Goal: Transaction & Acquisition: Purchase product/service

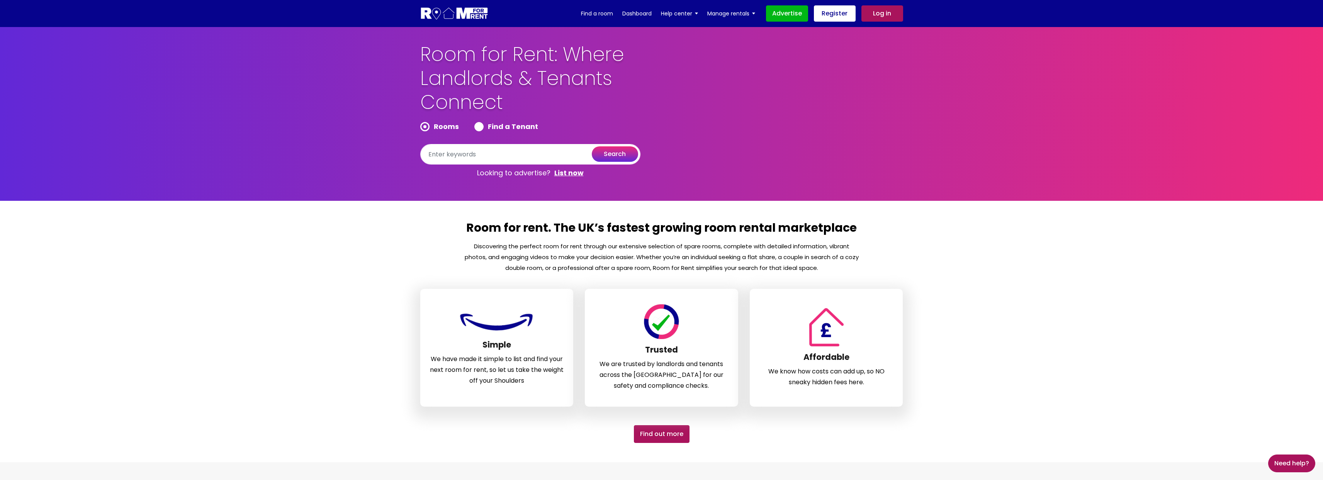
click at [480, 128] on label "Find a Tenant" at bounding box center [506, 126] width 64 height 9
radio input "true"
click at [619, 155] on button "search" at bounding box center [615, 153] width 46 height 15
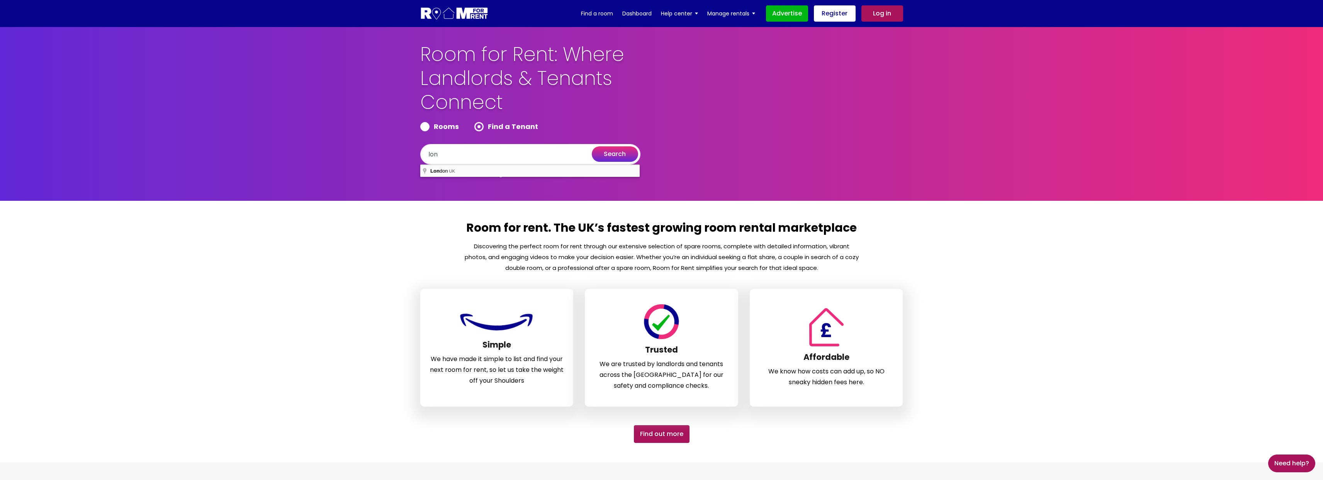
type input "London, UK"
click at [615, 157] on button "search" at bounding box center [615, 153] width 46 height 15
click at [690, 117] on div "Room for Rent: Where Landlords & Tenants Connect Rooms Find a Tenant London, UK…" at bounding box center [662, 112] width 495 height 139
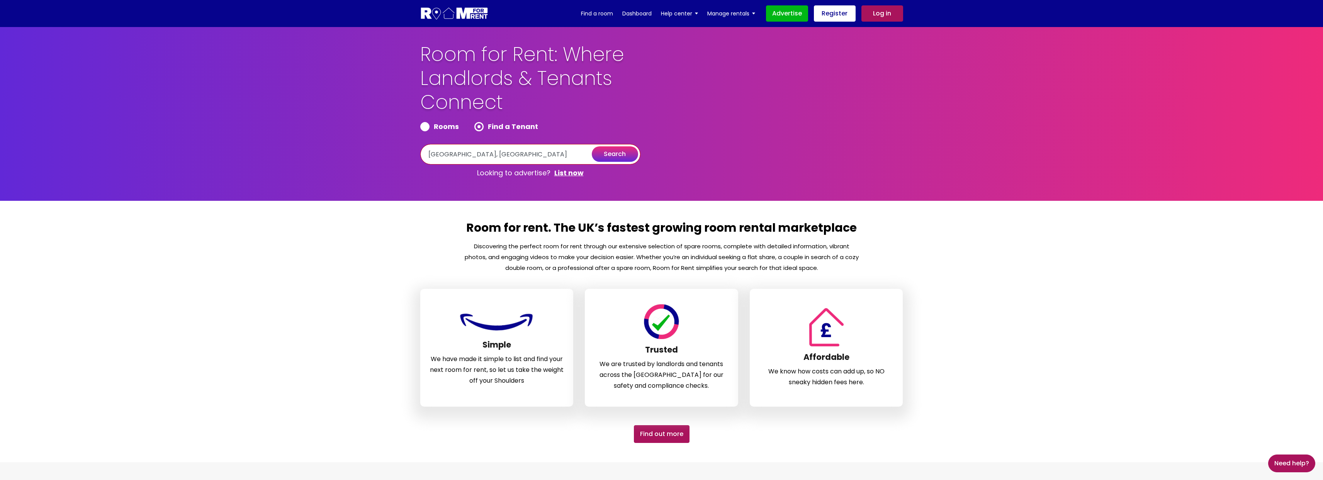
click at [470, 155] on input "London, UK" at bounding box center [530, 154] width 220 height 20
drag, startPoint x: 490, startPoint y: 152, endPoint x: 386, endPoint y: 149, distance: 104.8
click at [386, 149] on section "Room for Rent: Where Landlords & Tenants Connect Rooms Find a Tenant London, UK…" at bounding box center [661, 114] width 1323 height 174
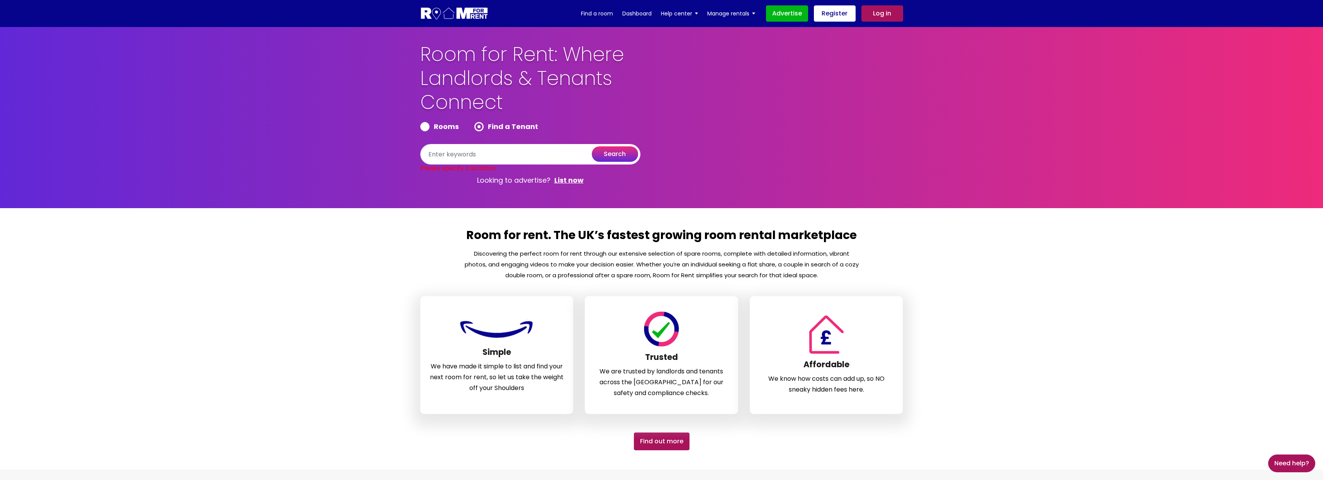
click at [762, 149] on div "Room for Rent: Where Landlords & Tenants Connect Rooms Find a Tenant Please spe…" at bounding box center [662, 116] width 495 height 146
click at [425, 127] on label "Rooms" at bounding box center [439, 126] width 39 height 9
radio input "true"
click at [677, 129] on div "Room for Rent: Where Landlords & Tenants Connect Rooms Find a Tenant Please spe…" at bounding box center [549, 116] width 259 height 146
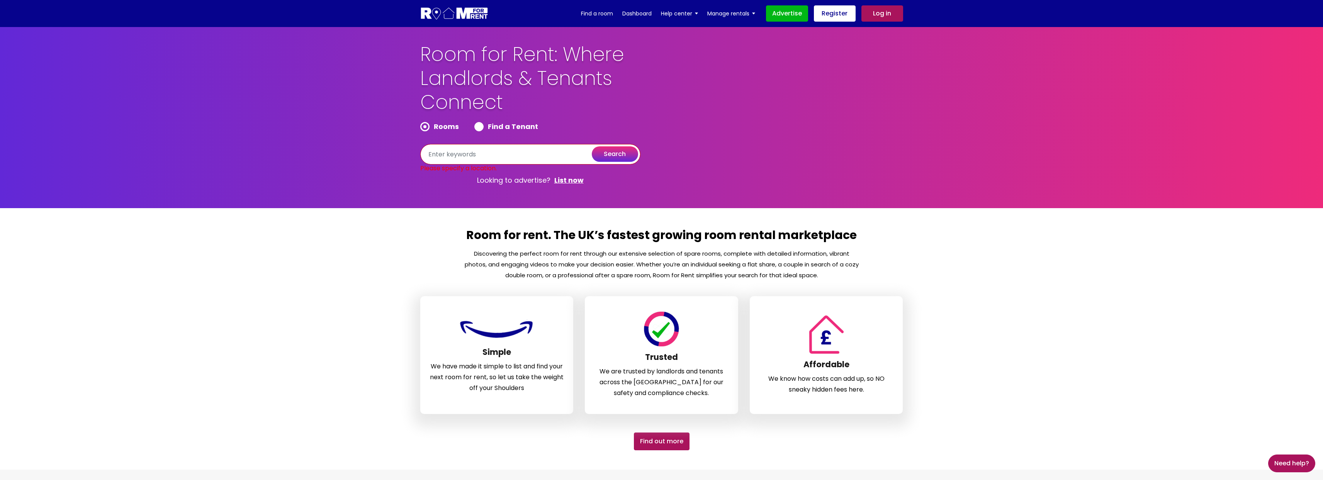
click at [455, 157] on input "text" at bounding box center [530, 154] width 220 height 20
click at [641, 14] on link "Dashboard" at bounding box center [636, 14] width 29 height 12
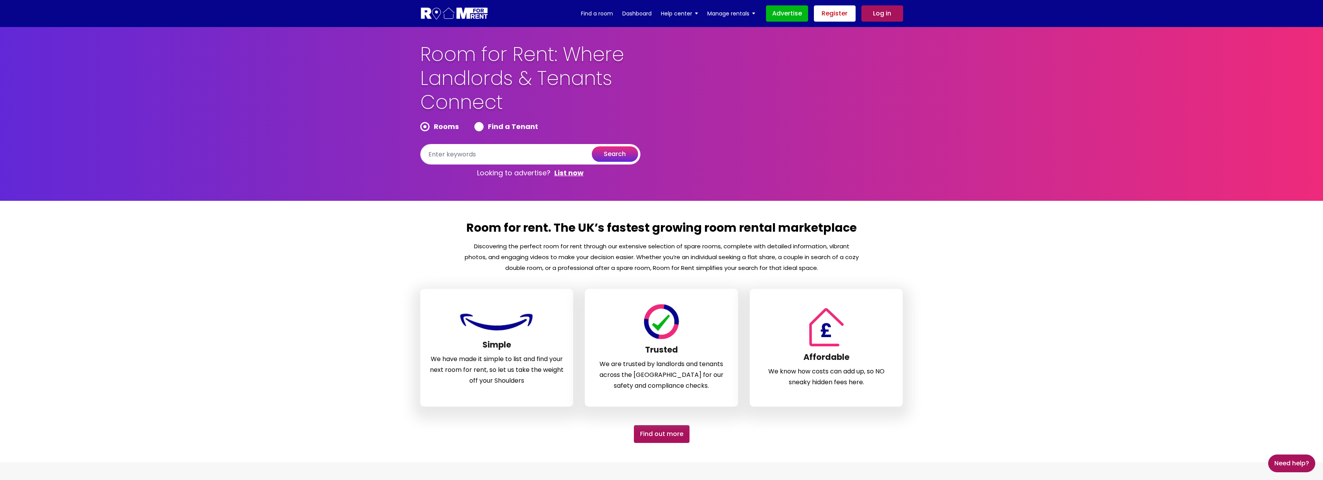
click at [833, 13] on link "Register" at bounding box center [835, 13] width 42 height 16
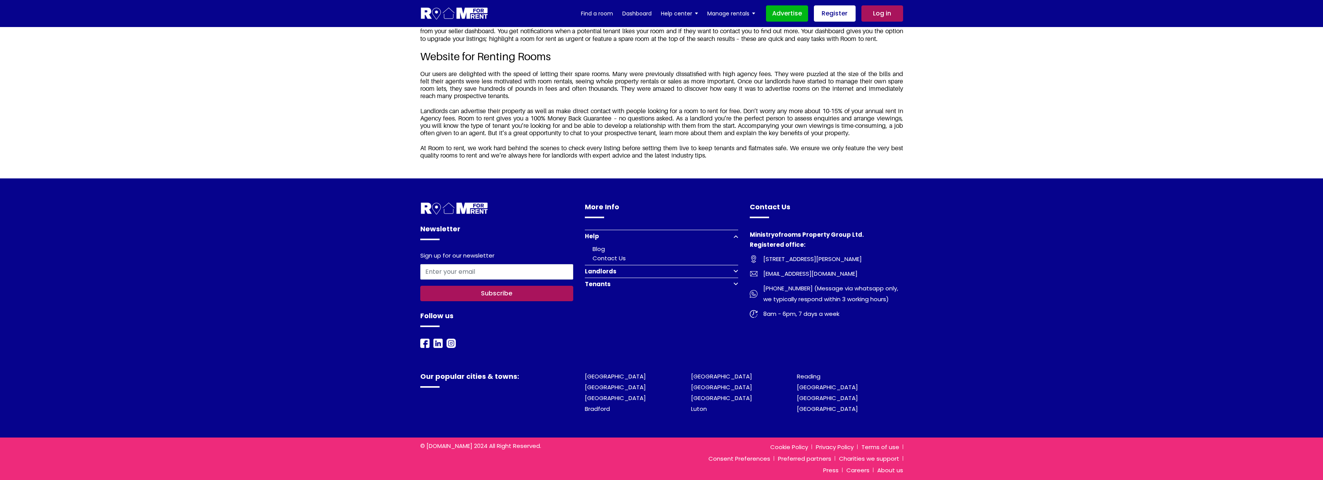
scroll to position [1037, 0]
click at [738, 273] on button "Landlords" at bounding box center [661, 271] width 153 height 13
click at [622, 282] on link "Landlord list a room" at bounding box center [622, 280] width 59 height 8
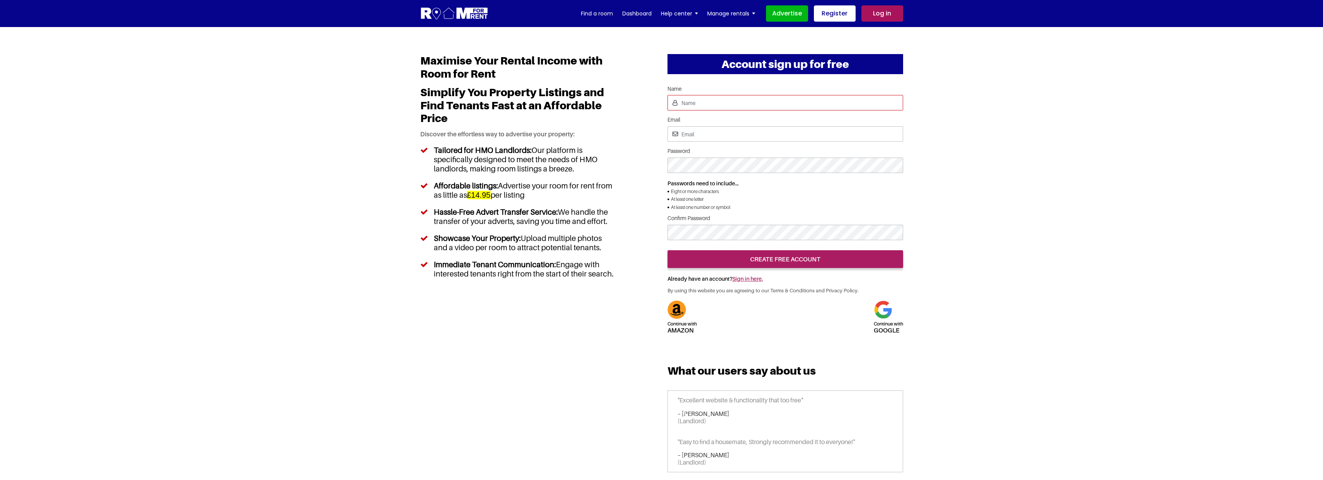
click at [698, 104] on input "Name" at bounding box center [786, 102] width 236 height 15
click at [731, 105] on input "Name" at bounding box center [786, 102] width 236 height 15
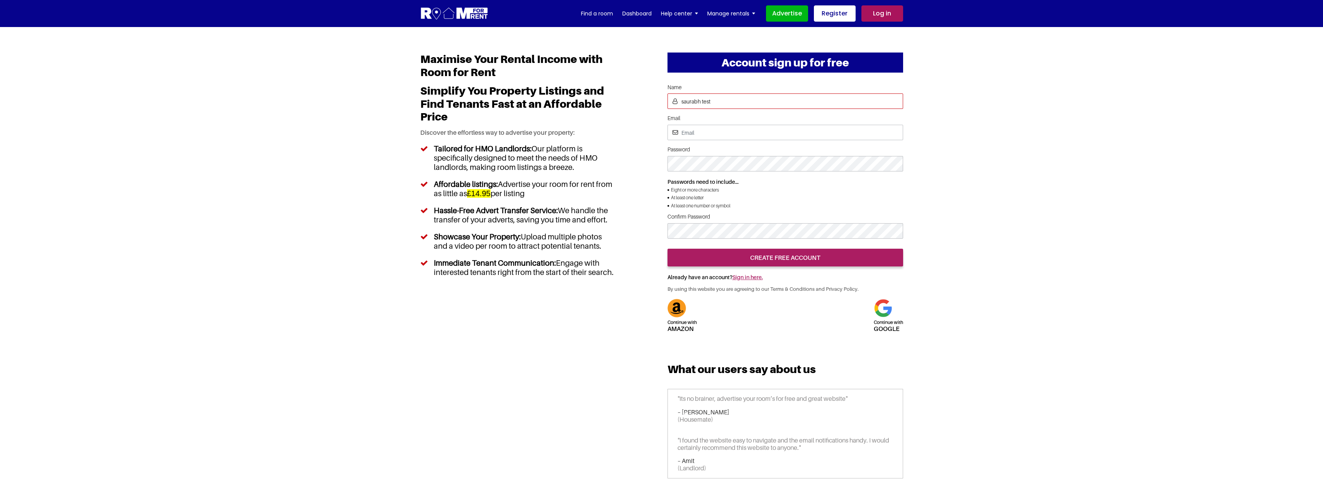
type input "saurabh test"
click at [709, 134] on input "Email" at bounding box center [786, 132] width 236 height 15
drag, startPoint x: 714, startPoint y: 134, endPoint x: 719, endPoint y: 147, distance: 13.7
click at [714, 134] on input "testing1234"mailinator.com" at bounding box center [786, 132] width 236 height 15
type input "[EMAIL_ADDRESS][DOMAIN_NAME]"
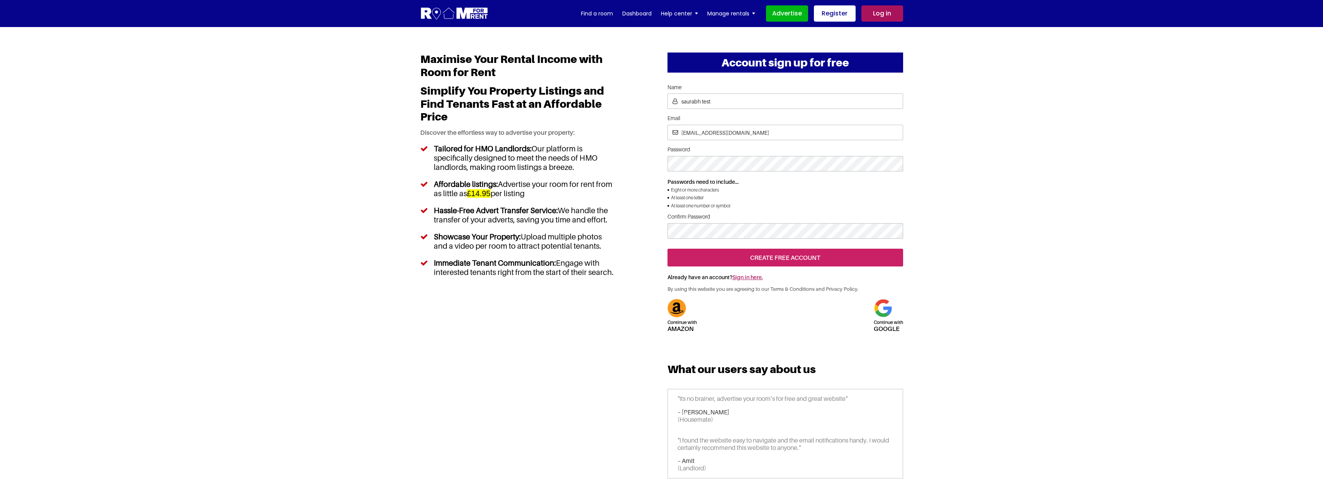
click at [752, 267] on input "create free account" at bounding box center [786, 258] width 236 height 18
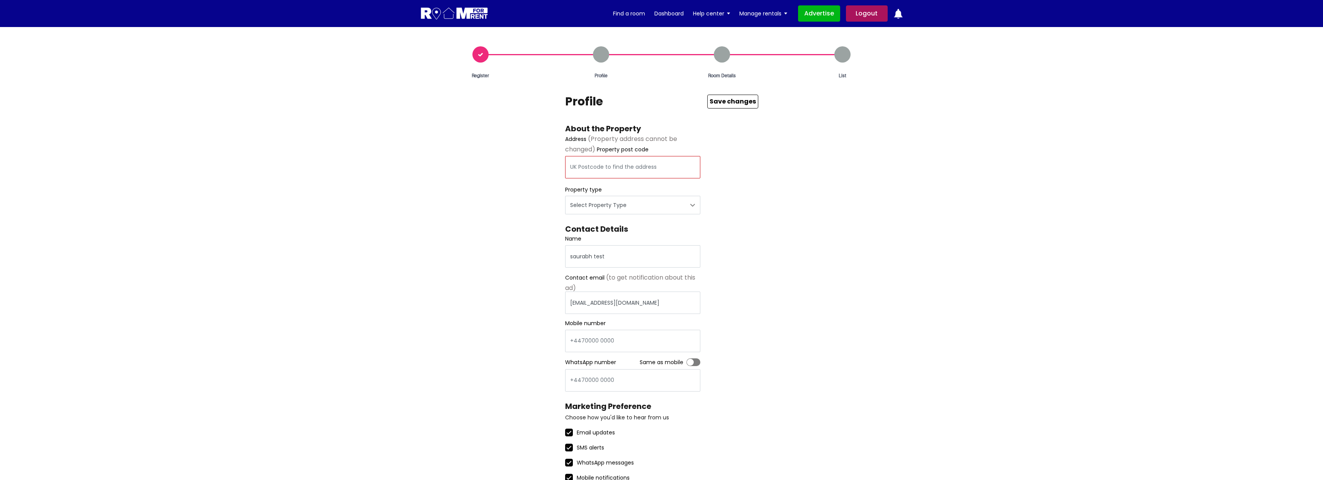
click at [565, 156] on input "text" at bounding box center [632, 167] width 135 height 22
type input "[PERSON_NAME][STREET_ADDRESS][PERSON_NAME]"
click at [565, 196] on select "Select Property Type Appartment House Farm" at bounding box center [632, 205] width 135 height 19
select select "House"
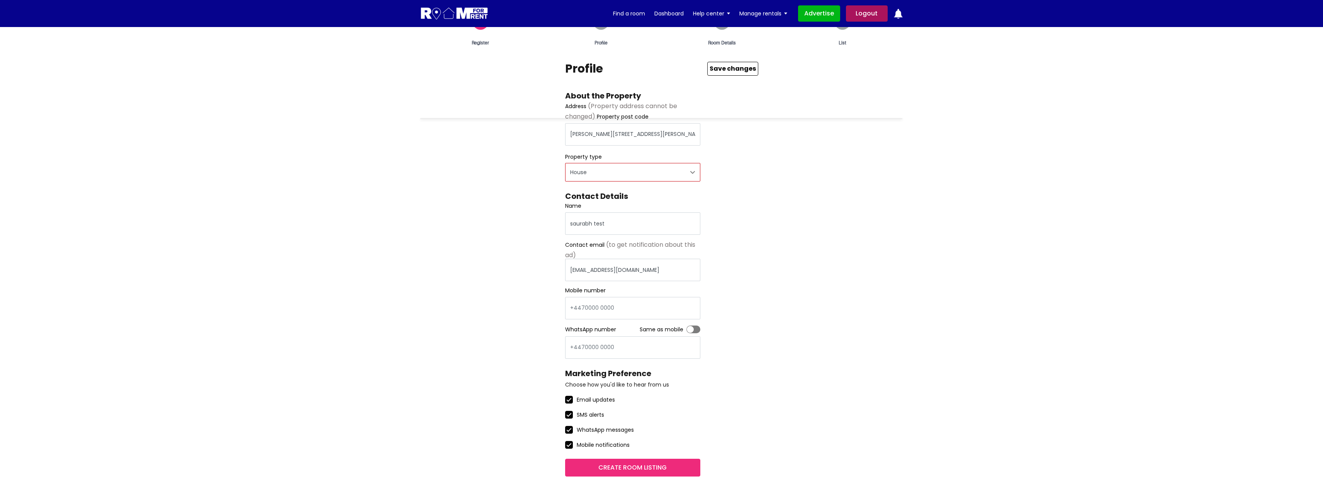
scroll to position [128, 0]
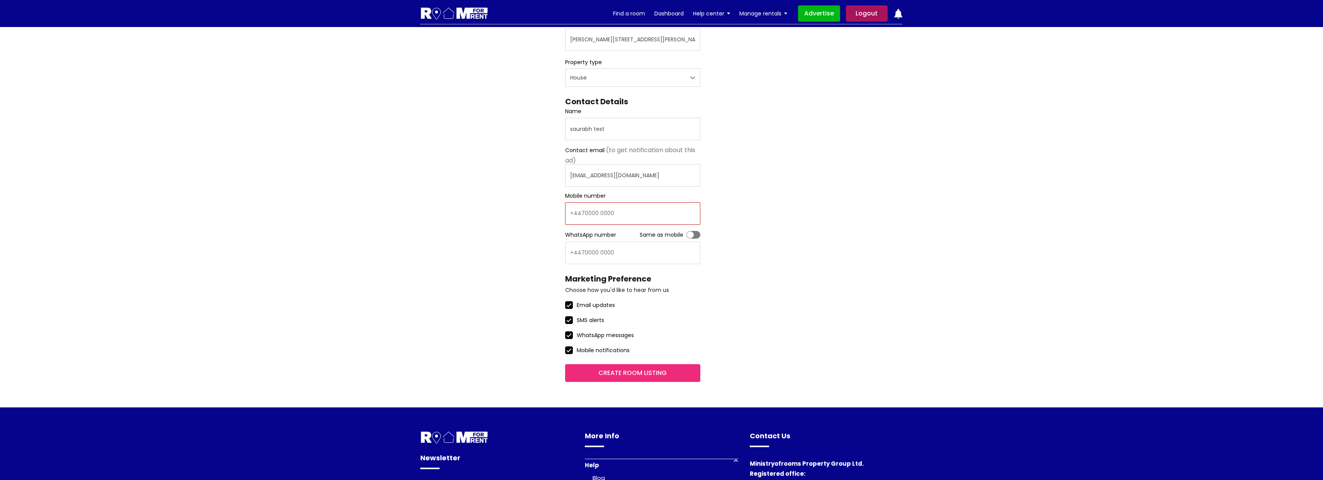
click at [565, 202] on input "Mobile number" at bounding box center [632, 213] width 135 height 22
type input "07958630787"
click at [701, 301] on div "Email updates" at bounding box center [632, 305] width 135 height 9
click at [687, 231] on input "Toggle" at bounding box center [687, 231] width 0 height 0
checkbox input "true"
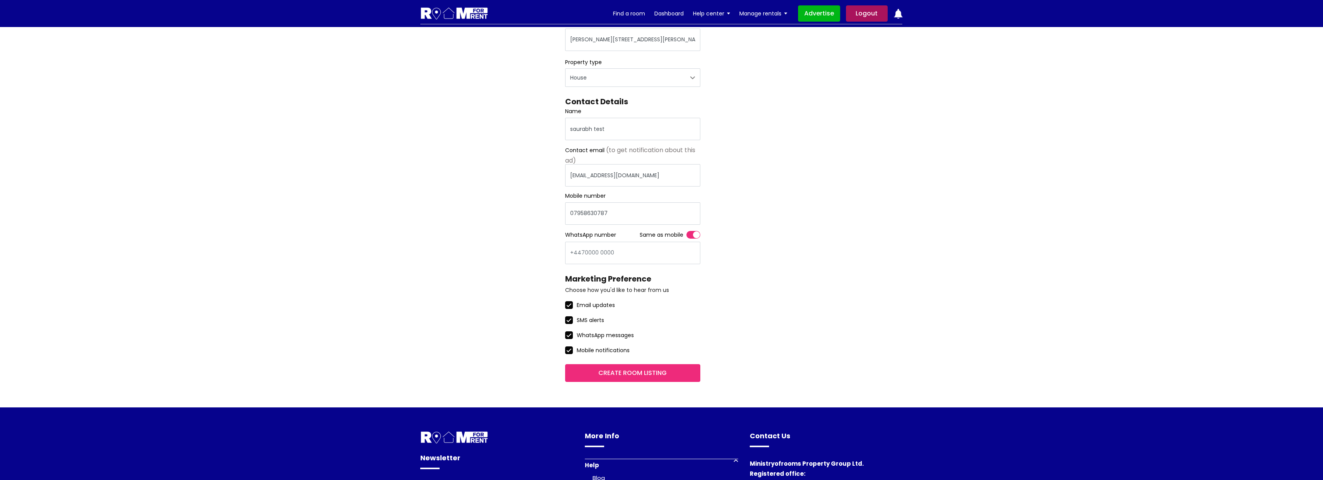
type input "07958630787"
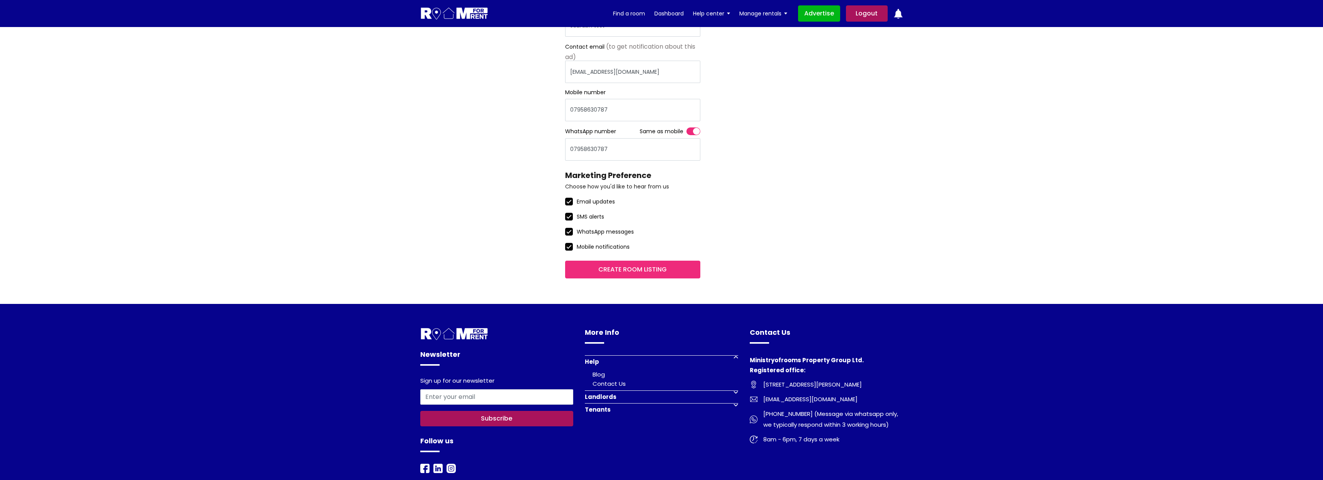
scroll to position [233, 0]
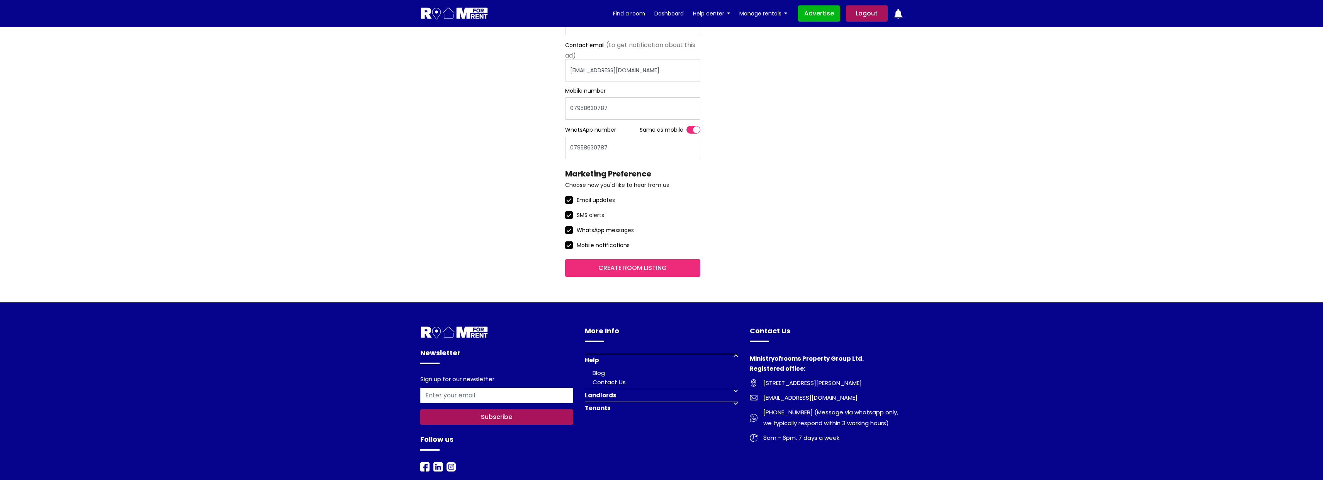
click at [660, 259] on input "Create room listing" at bounding box center [632, 268] width 135 height 18
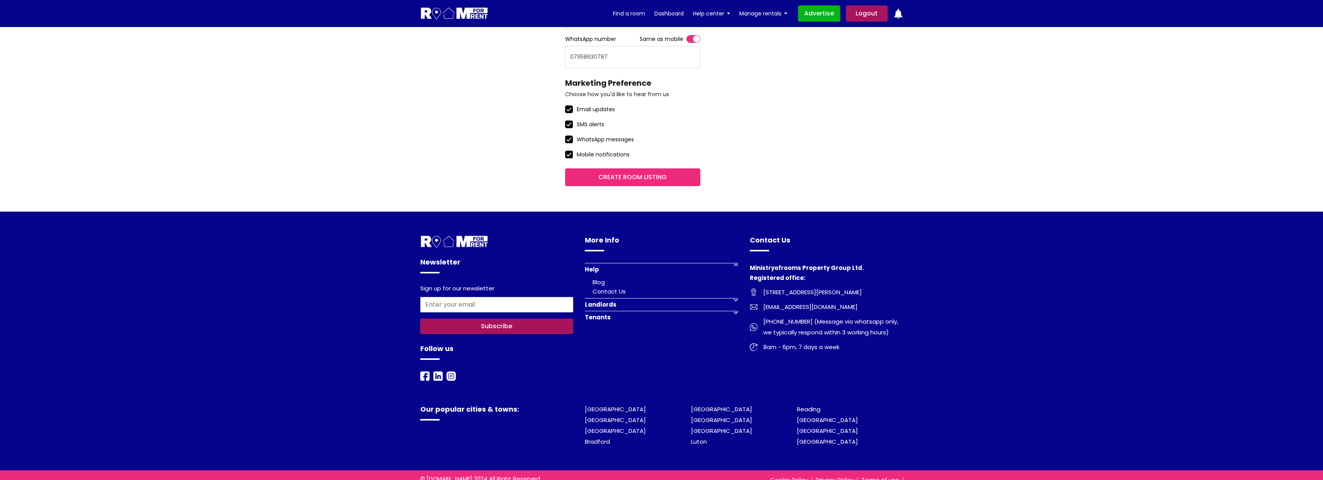
scroll to position [0, 0]
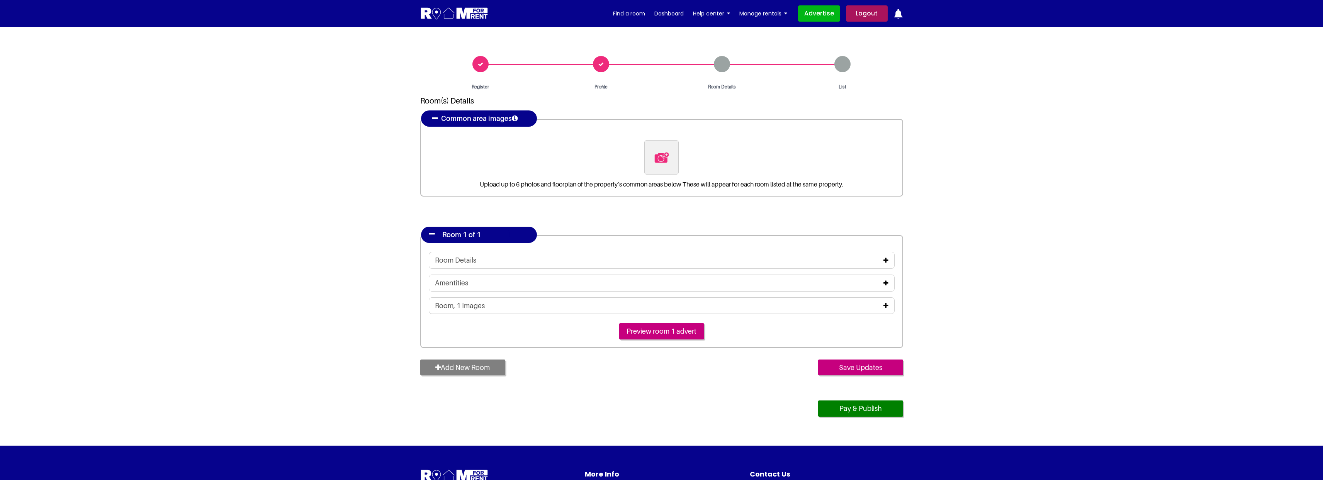
click at [275, 49] on section "Register Profile Room Details List Room(s) Details" at bounding box center [661, 236] width 1323 height 419
click at [482, 63] on div "Register" at bounding box center [480, 73] width 121 height 34
click at [483, 67] on div "Register" at bounding box center [480, 73] width 121 height 34
click at [483, 66] on div "Register" at bounding box center [480, 73] width 121 height 34
click at [482, 66] on div "Register" at bounding box center [480, 73] width 121 height 34
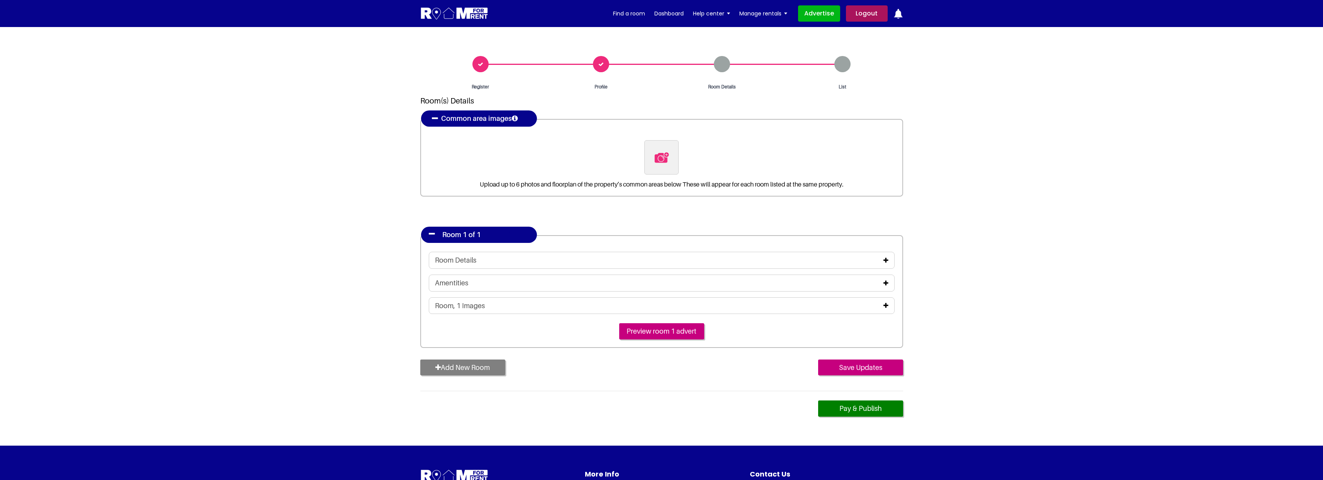
click at [478, 66] on div "Register" at bounding box center [480, 73] width 121 height 34
click at [479, 66] on div "Register" at bounding box center [480, 73] width 121 height 34
click at [482, 68] on div "Register" at bounding box center [480, 73] width 121 height 34
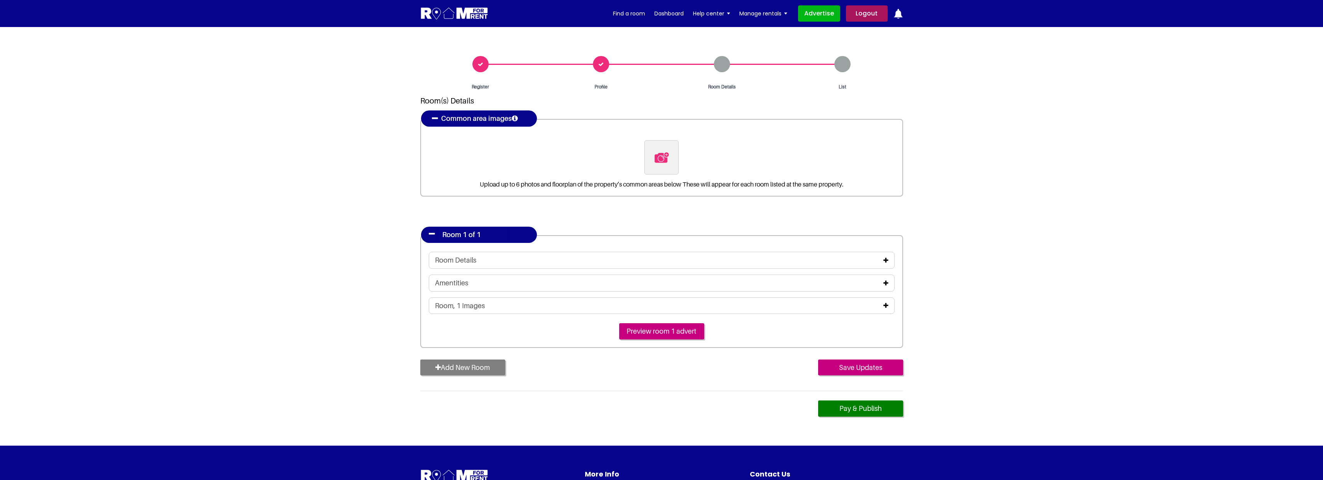
click at [482, 68] on div "Register" at bounding box center [480, 73] width 121 height 34
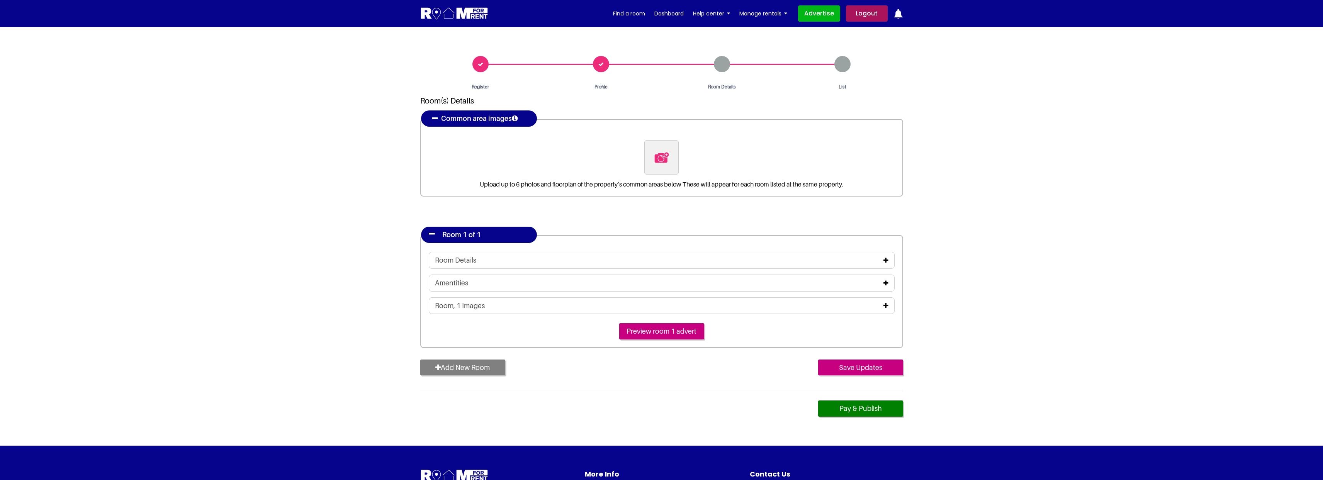
click at [482, 68] on div "Register" at bounding box center [480, 73] width 121 height 34
click at [409, 95] on section "Register Profile Room Details List Room(s) Details" at bounding box center [661, 236] width 1323 height 419
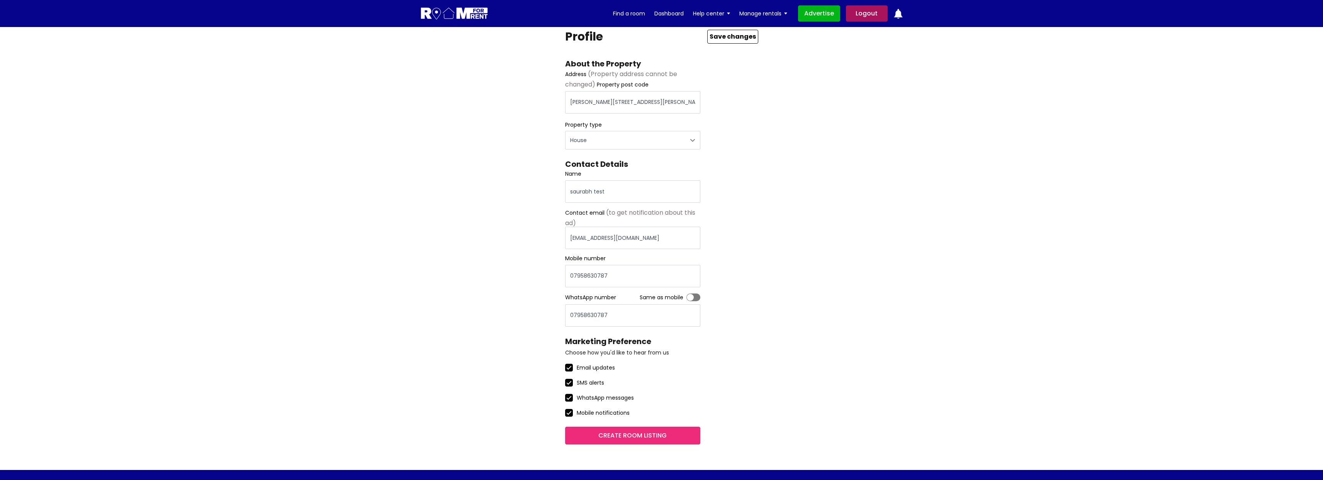
scroll to position [67, 0]
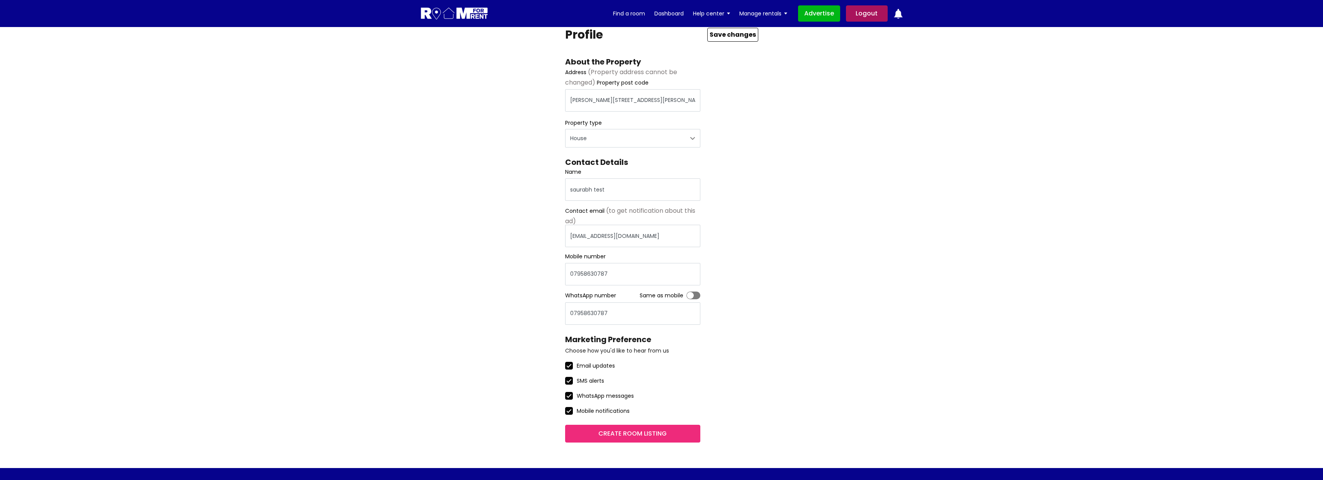
click at [640, 435] on input "Create room listing" at bounding box center [632, 434] width 135 height 18
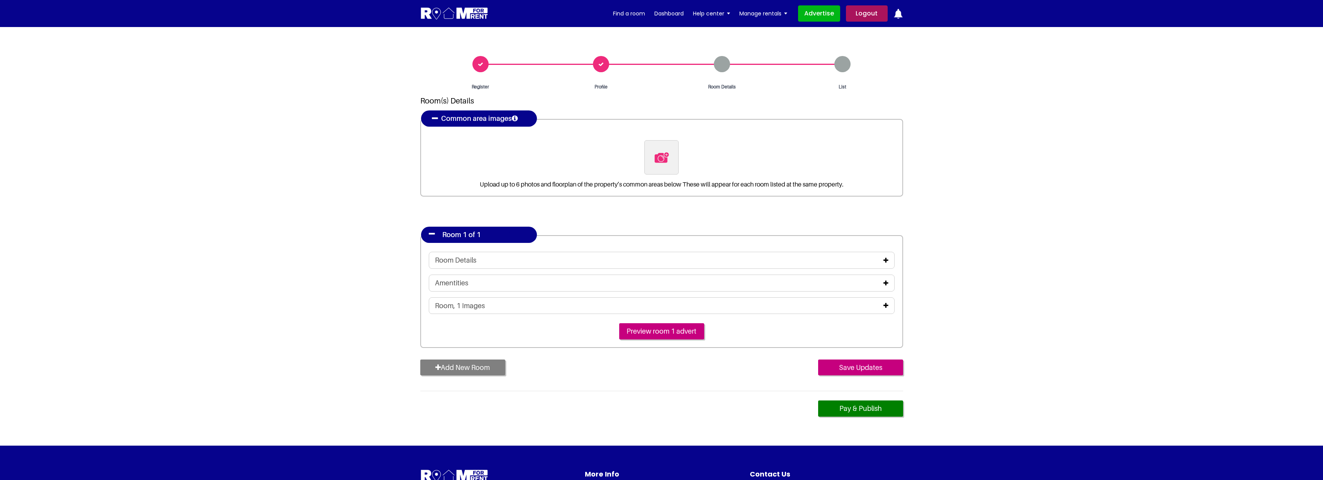
click at [482, 65] on div "Register" at bounding box center [480, 73] width 121 height 34
click at [668, 163] on img at bounding box center [662, 158] width 16 height 16
click at [668, 150] on input "file" at bounding box center [704, 145] width 118 height 10
click at [652, 149] on img "button" at bounding box center [651, 148] width 5 height 7
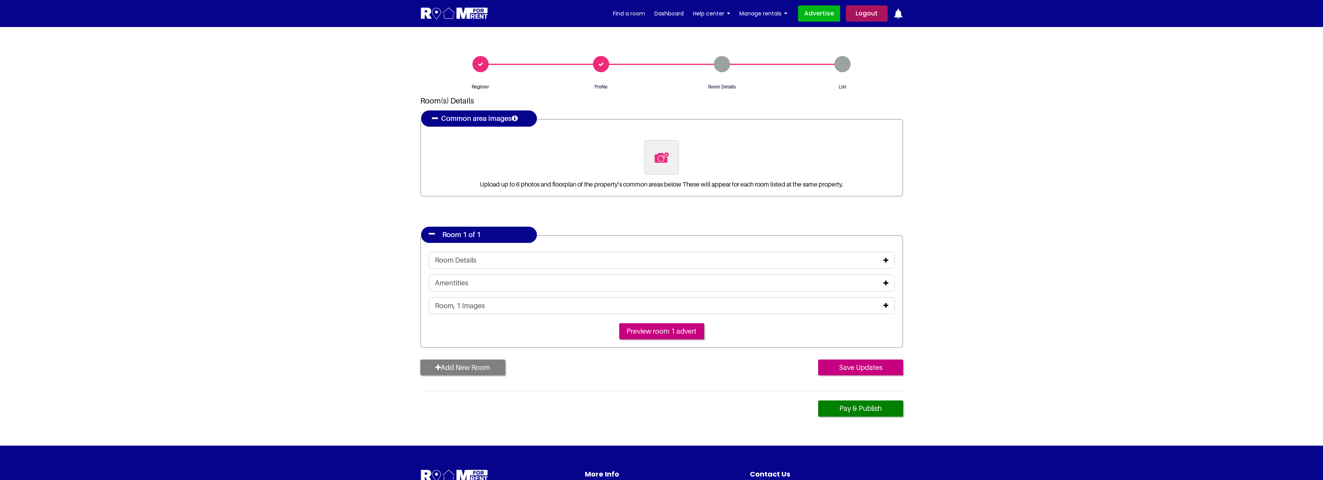
click at [660, 162] on img at bounding box center [662, 158] width 16 height 16
click at [660, 150] on input "file" at bounding box center [704, 145] width 118 height 10
click at [721, 156] on img at bounding box center [722, 158] width 16 height 16
click at [721, 150] on input "file" at bounding box center [764, 145] width 118 height 10
click at [783, 165] on img at bounding box center [782, 158] width 16 height 16
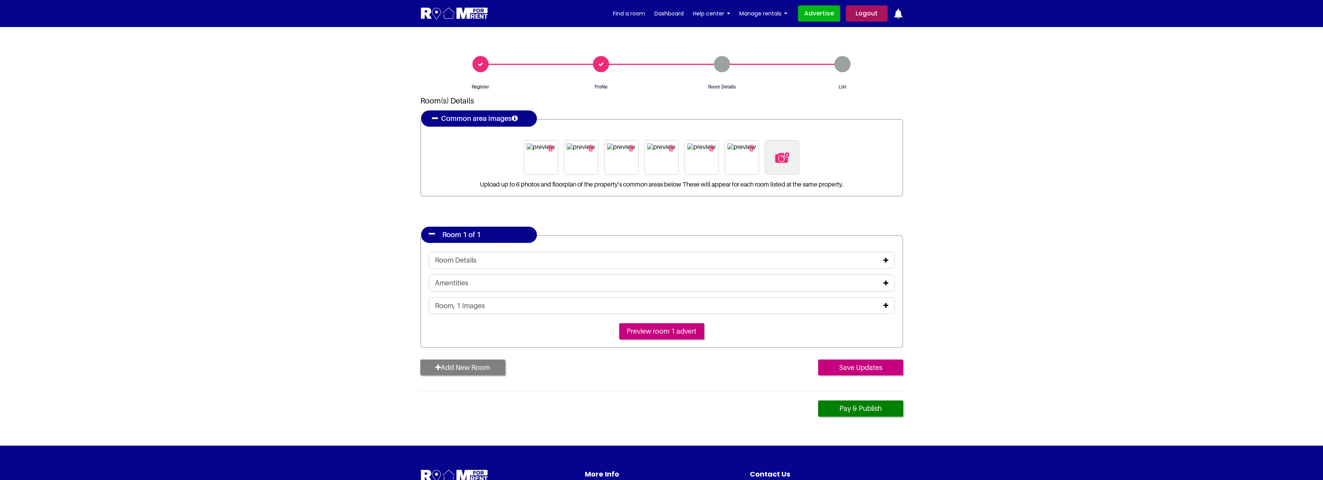
click at [783, 150] on input "file" at bounding box center [824, 145] width 118 height 10
type input "C:\fakepath\pexels-marywhitneyph-90319.jpg"
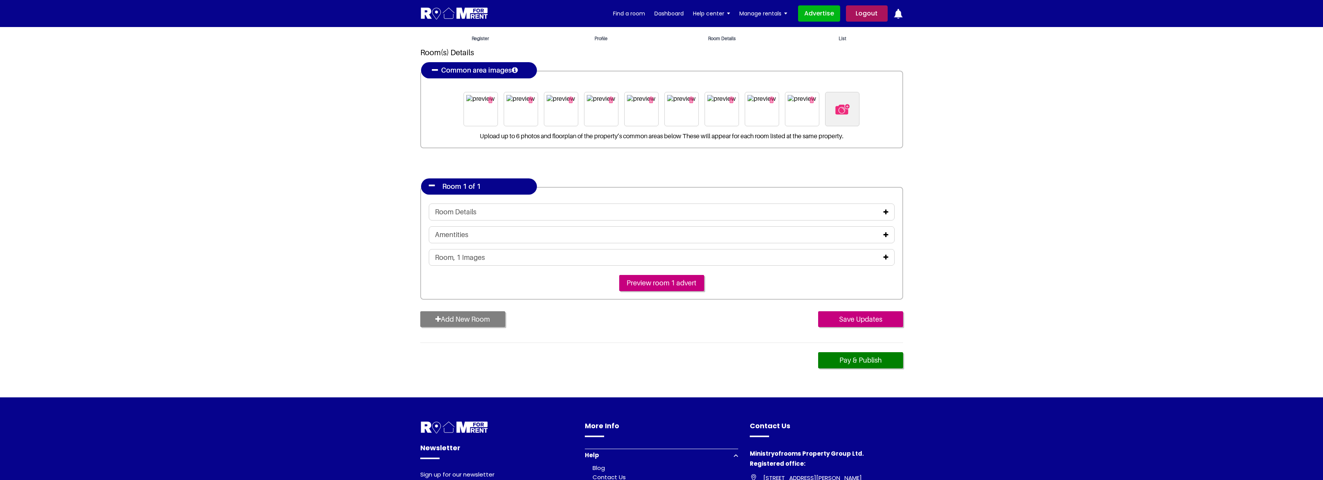
scroll to position [36, 0]
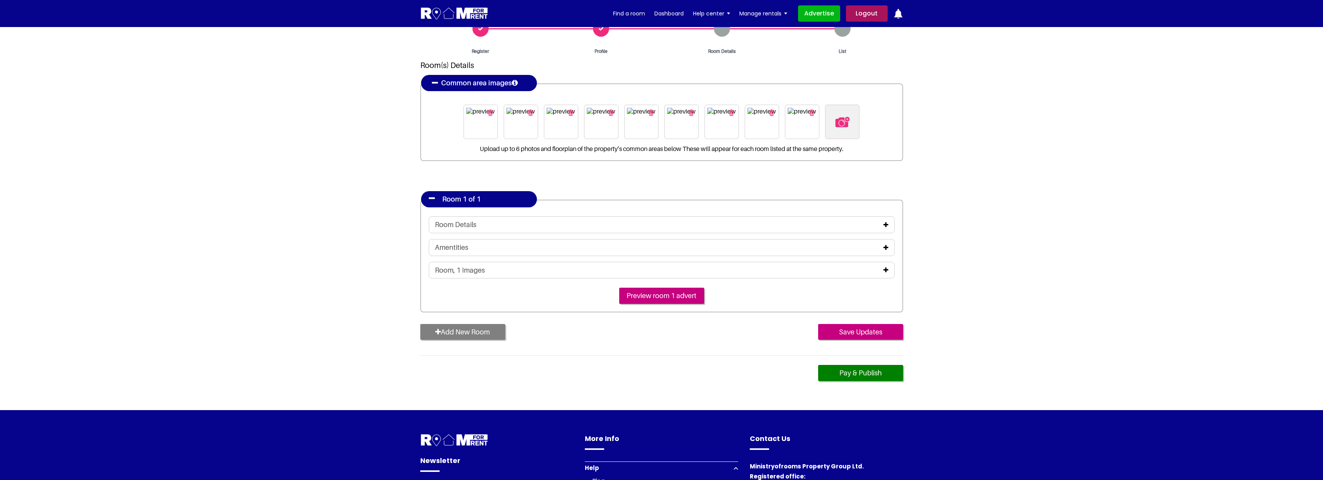
click at [886, 226] on icon at bounding box center [886, 225] width 5 height 6
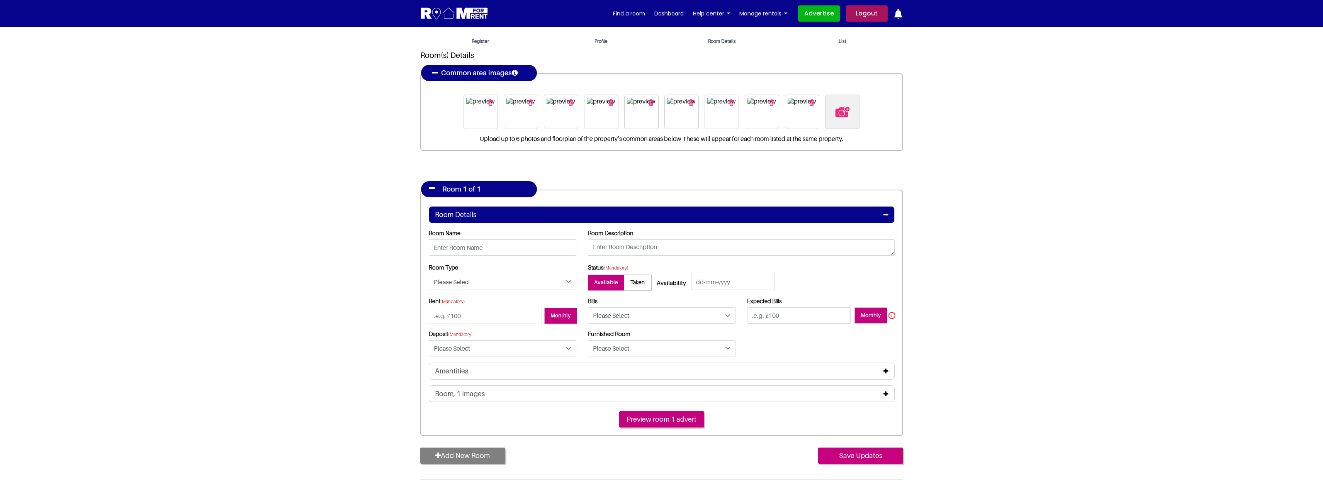
scroll to position [116, 0]
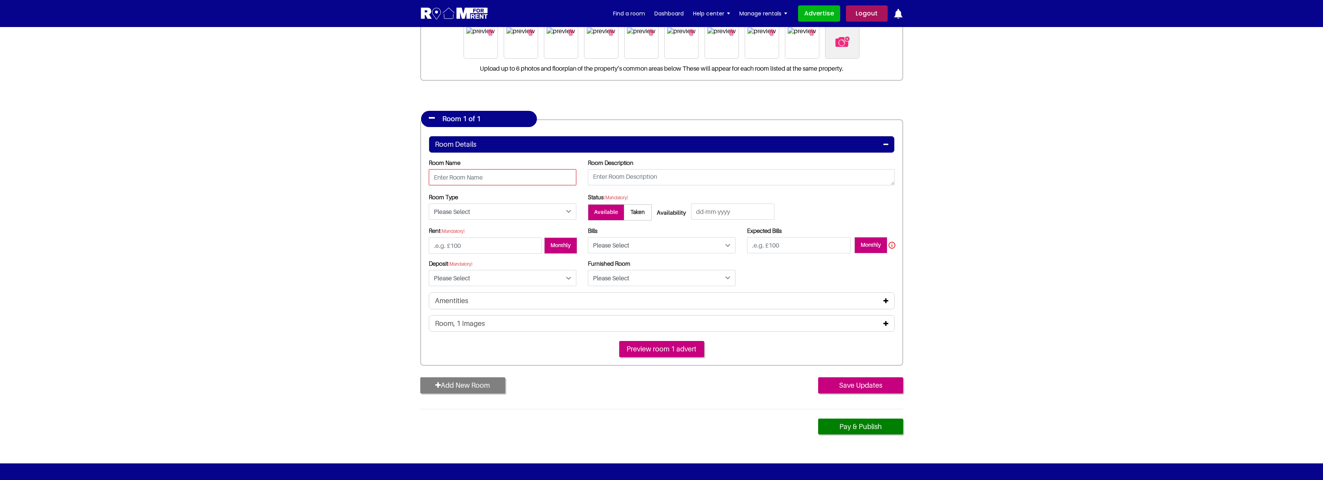
click at [456, 180] on input "text" at bounding box center [503, 177] width 148 height 16
click at [481, 181] on input "text" at bounding box center [503, 177] width 148 height 16
type input "ground floor door facing"
click at [629, 179] on textarea at bounding box center [741, 177] width 307 height 16
type textarea "nice room, garden view"
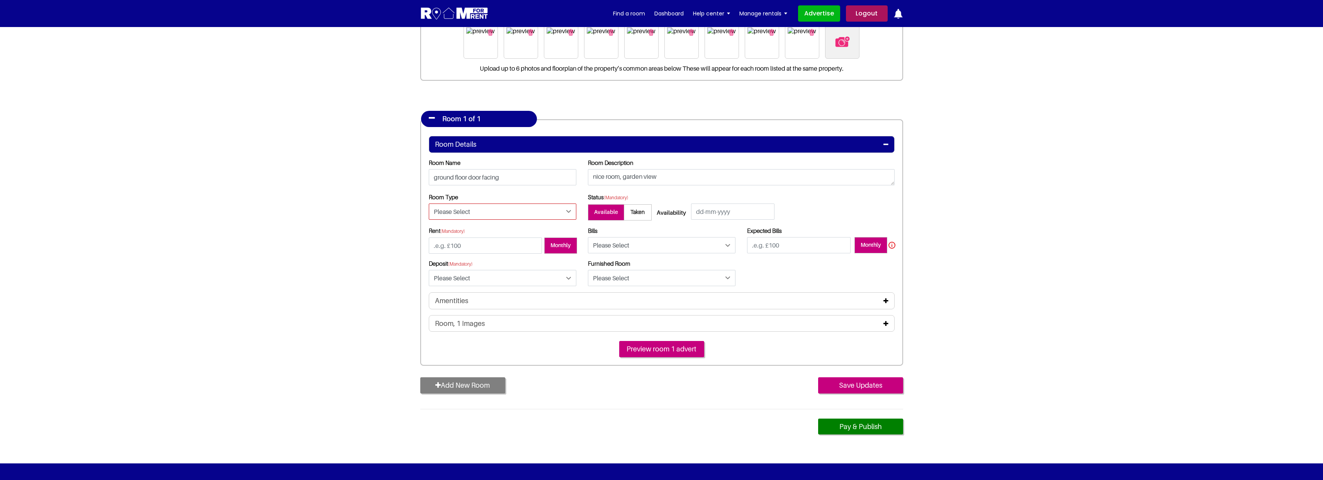
click at [531, 213] on select "Please Select Ensuite Double Bedroom Ensuite Single Bedroom Double Bedroom with…" at bounding box center [503, 212] width 148 height 16
select select "Single Bedroom with Own Bathroom"
click at [740, 210] on input "text" at bounding box center [732, 212] width 83 height 16
click at [712, 301] on link "29" at bounding box center [714, 299] width 15 height 10
type input "[DATE]"
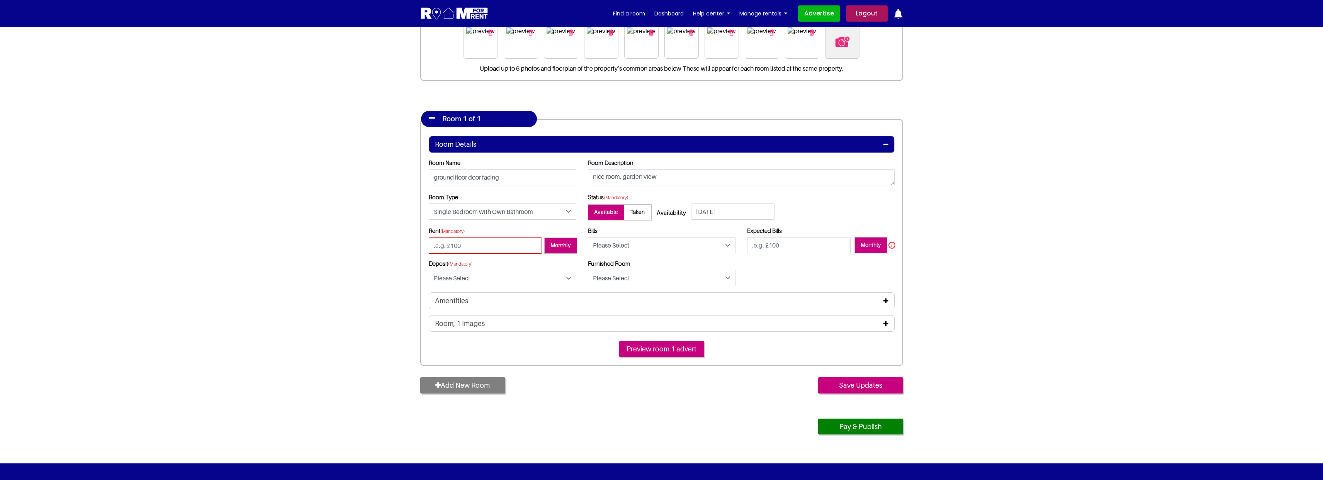
click at [465, 247] on input "number" at bounding box center [485, 246] width 113 height 16
type input "600"
click at [649, 245] on select "Please Select Included Excluded" at bounding box center [662, 245] width 148 height 16
click at [692, 245] on select "Please Select Included Excluded" at bounding box center [662, 245] width 148 height 16
click at [774, 262] on div "Rent (Mandatory) 600 Monthly Yes" at bounding box center [662, 259] width 478 height 65
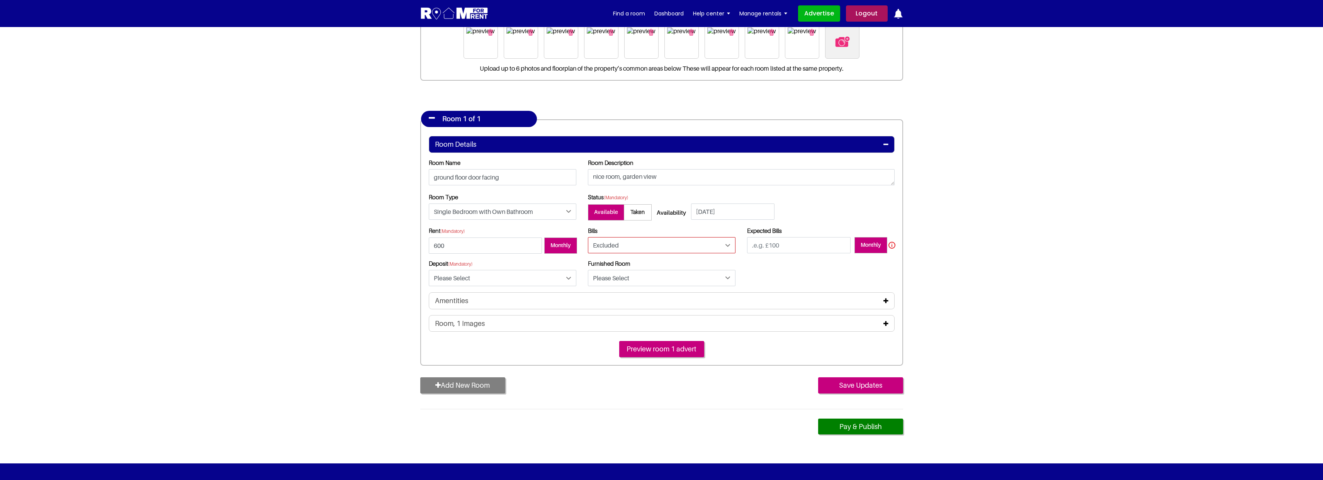
click at [698, 246] on select "Please Select Included Excluded" at bounding box center [662, 245] width 148 height 16
select select "Included"
click at [747, 260] on div "Rent (Mandatory) 600 Monthly Yes" at bounding box center [662, 259] width 478 height 65
click at [476, 281] on select "Please Select Yes No" at bounding box center [503, 278] width 148 height 16
click at [777, 274] on div "Rent (Mandatory) 600 Monthly Yes" at bounding box center [662, 259] width 478 height 65
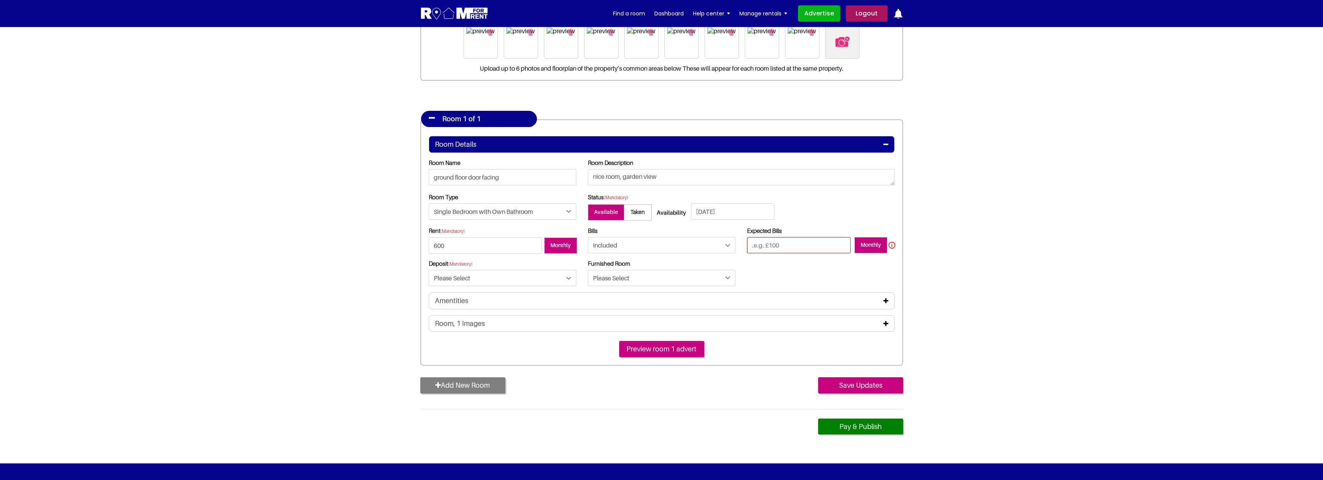
click at [780, 247] on input "text" at bounding box center [799, 245] width 104 height 16
type input "20"
click at [485, 282] on select "Please Select Yes No" at bounding box center [503, 278] width 148 height 16
click at [1003, 312] on section "Register Profile Room Details List Room(s) Details" at bounding box center [661, 187] width 1323 height 553
click at [628, 280] on input "text" at bounding box center [662, 278] width 148 height 16
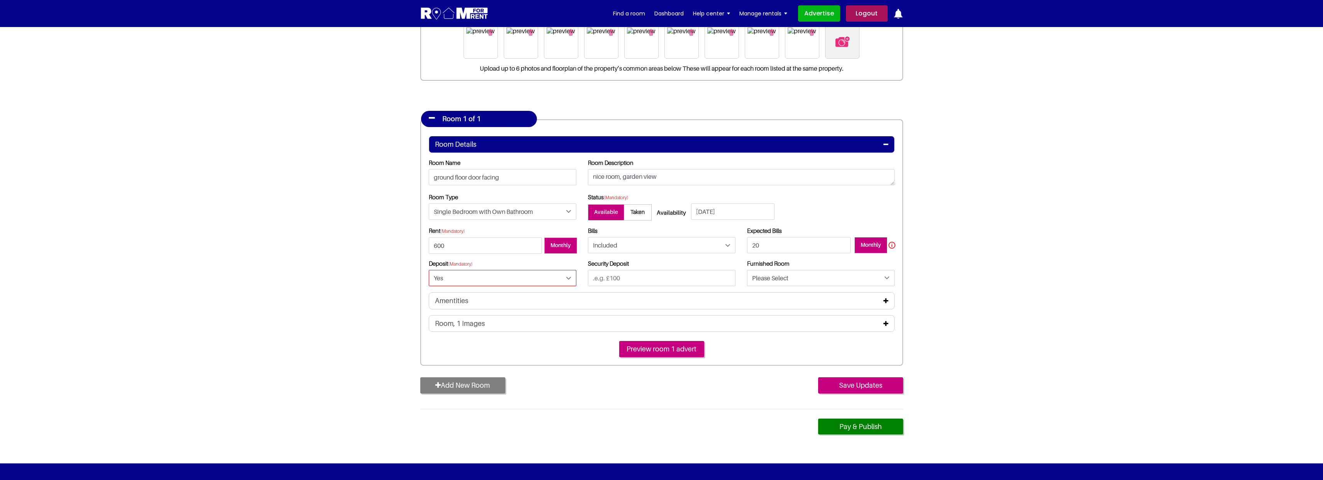
click at [478, 278] on select "Please Select Yes No" at bounding box center [503, 278] width 148 height 16
click at [448, 279] on select "Please Select Yes No" at bounding box center [503, 278] width 148 height 16
click at [527, 279] on select "Please Select Yes No" at bounding box center [503, 278] width 148 height 16
select select "Yes"
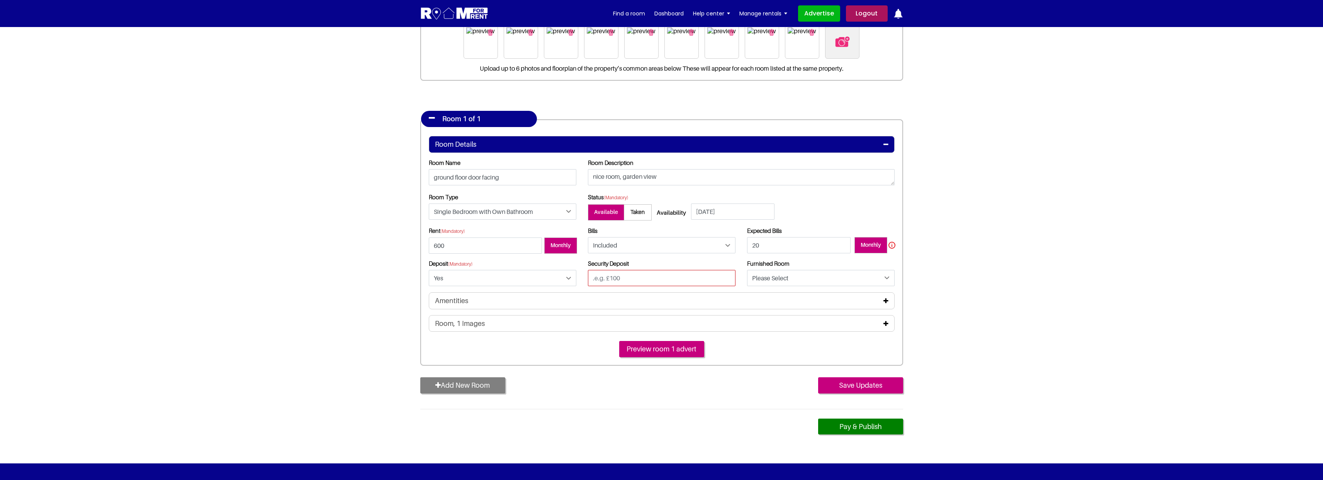
click at [619, 281] on input "text" at bounding box center [662, 278] width 148 height 16
type input "600"
click at [1008, 310] on section "Register Profile Room Details List Room(s) Details" at bounding box center [661, 187] width 1323 height 553
click at [826, 281] on select "Please Select Yes No" at bounding box center [821, 278] width 148 height 16
select select "Yes"
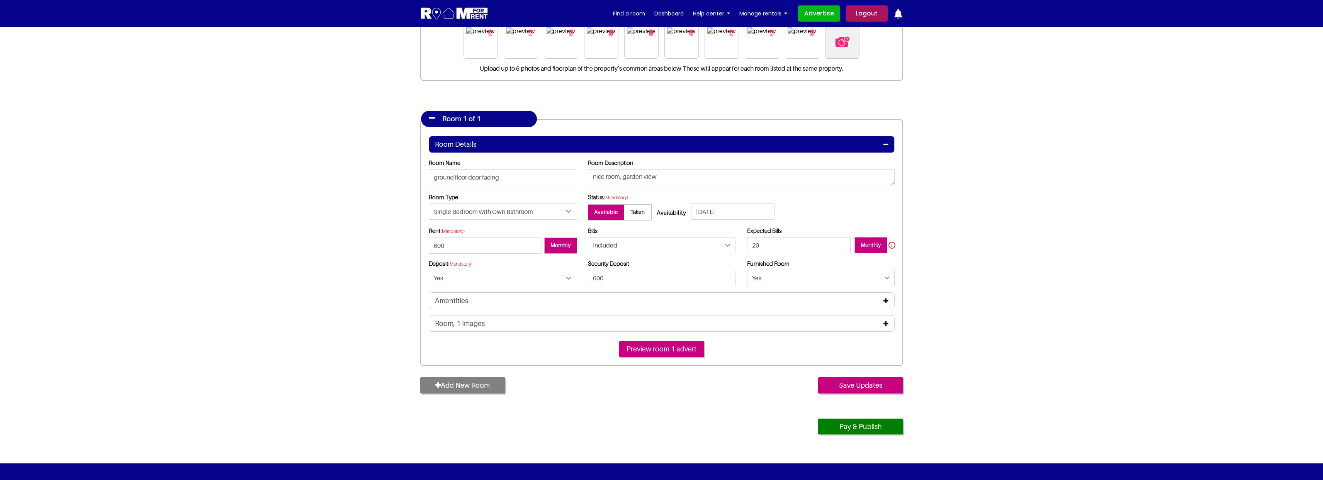
click at [888, 303] on icon at bounding box center [886, 301] width 5 height 6
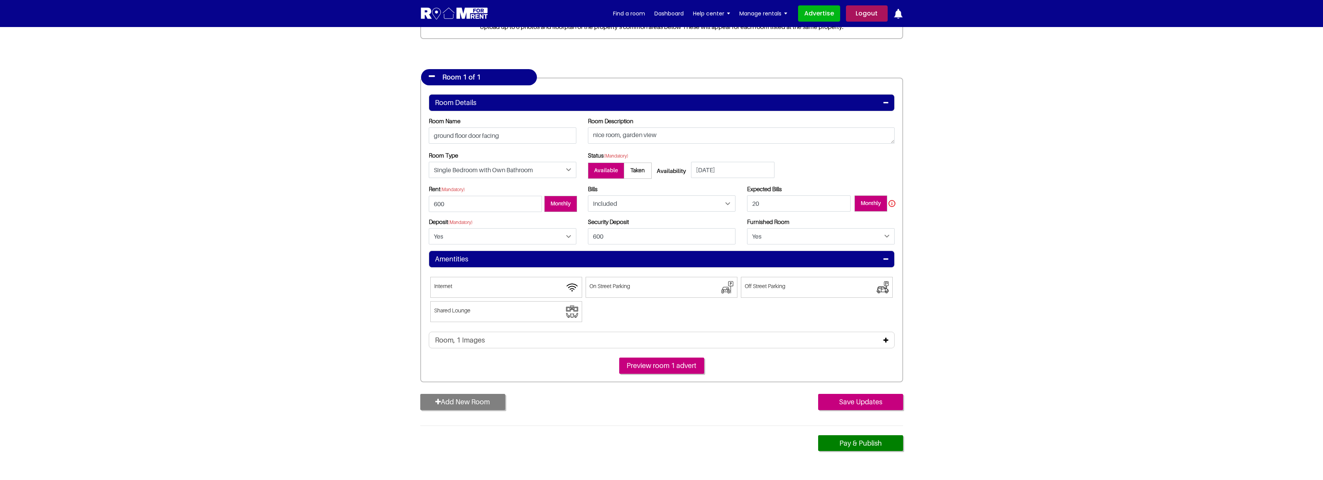
scroll to position [160, 0]
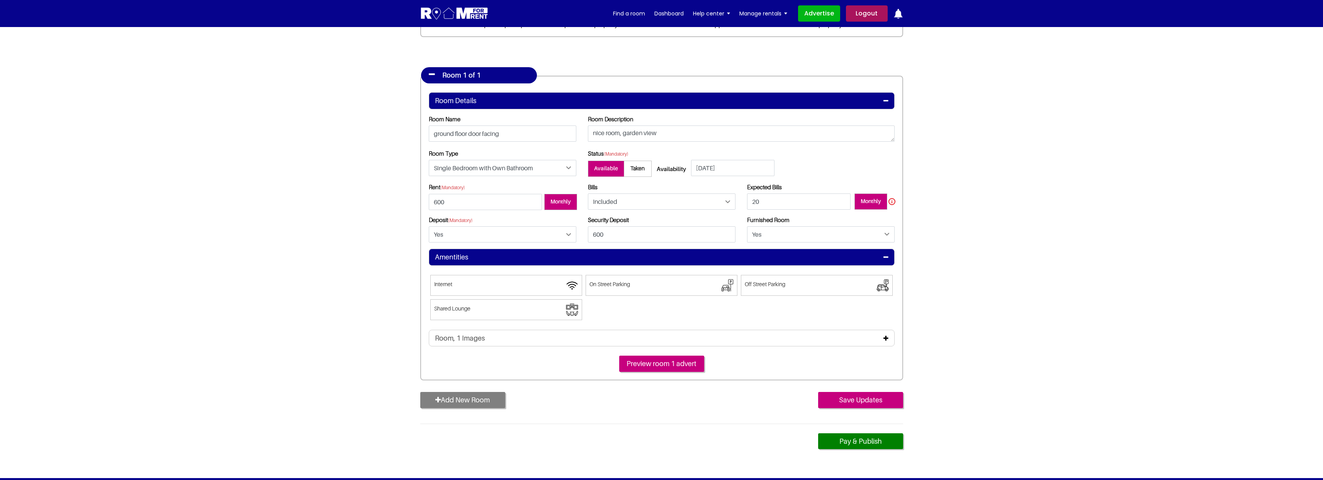
click at [495, 284] on span at bounding box center [506, 285] width 152 height 21
click at [434, 279] on input"] "Internet" at bounding box center [434, 279] width 0 height 0
click at [650, 287] on span at bounding box center [662, 285] width 152 height 21
click at [590, 279] on input"] "On Street Parking" at bounding box center [590, 279] width 0 height 0
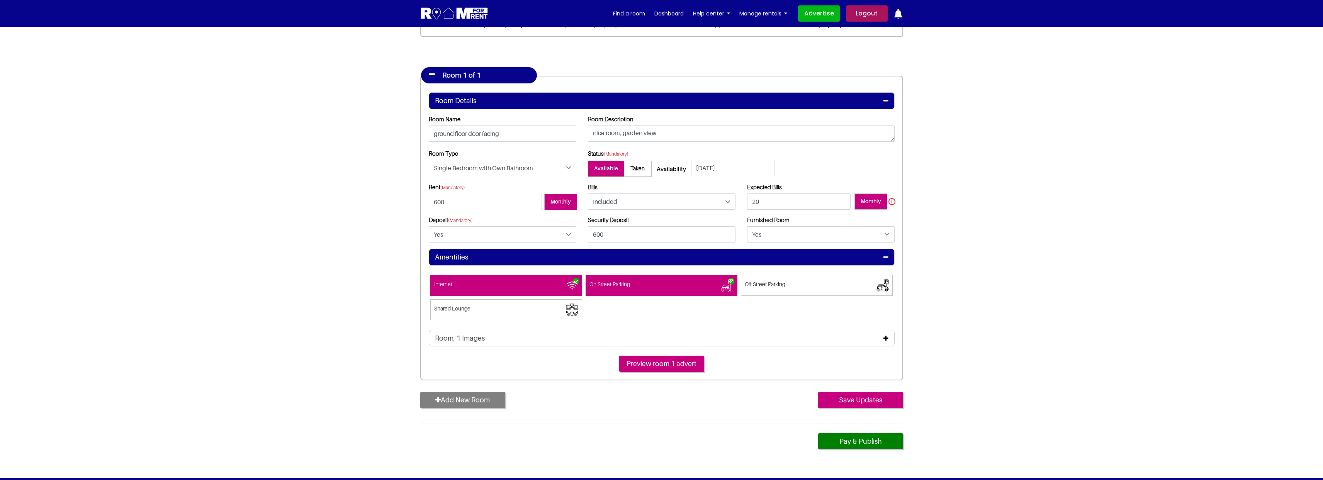
click at [473, 309] on span at bounding box center [506, 309] width 152 height 21
click at [434, 304] on input"] "Shared Lounge" at bounding box center [434, 304] width 0 height 0
click at [569, 346] on div "Room, 1 Images" at bounding box center [662, 338] width 466 height 17
click at [885, 340] on icon at bounding box center [886, 338] width 5 height 6
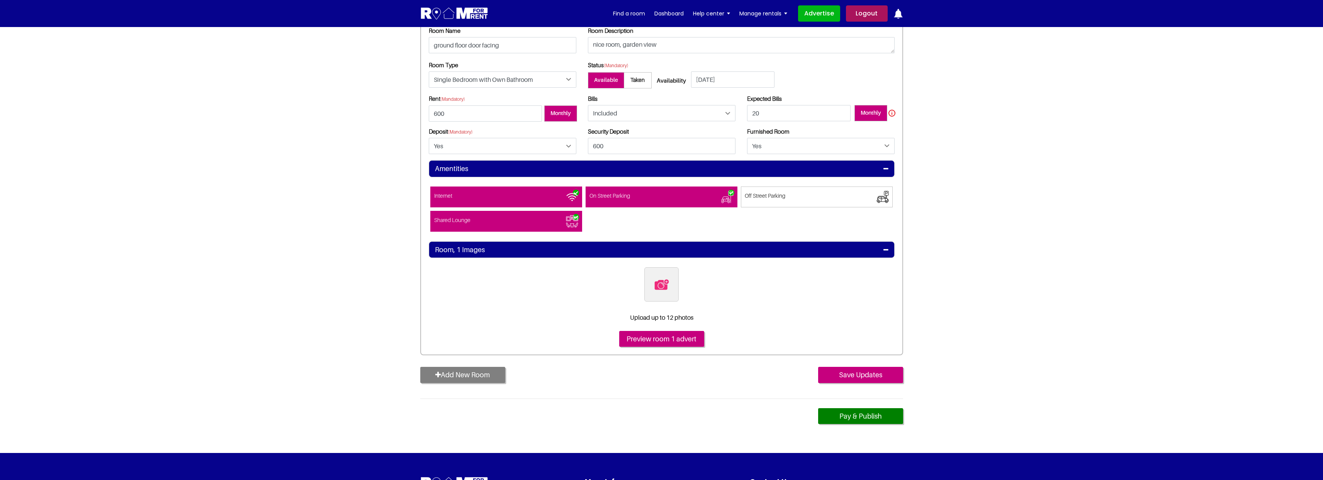
scroll to position [256, 0]
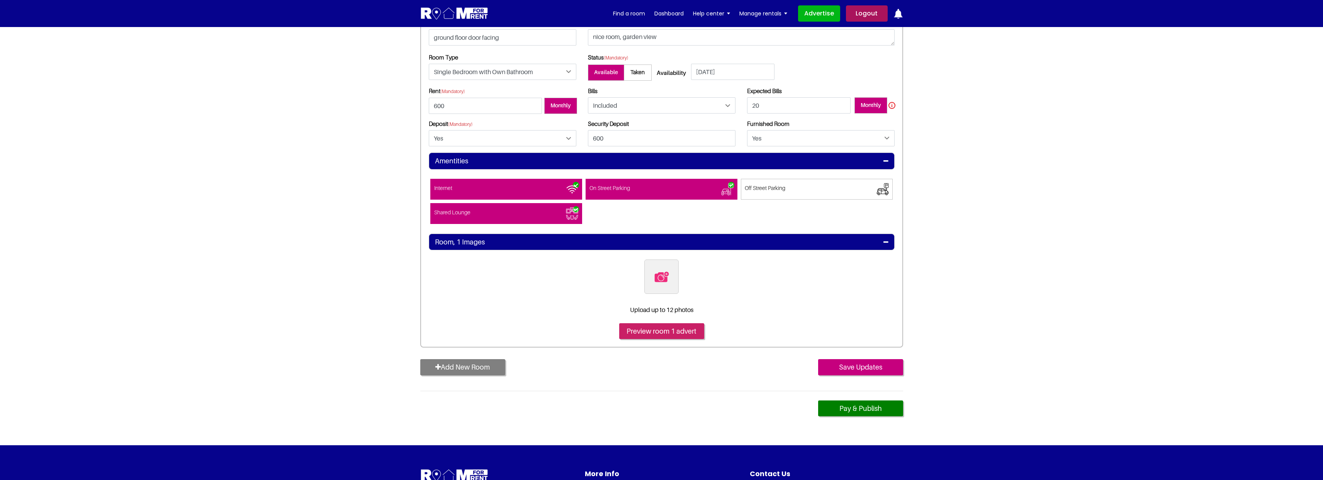
click at [655, 334] on input "Preview room 1 advert" at bounding box center [661, 331] width 85 height 16
click at [668, 282] on img at bounding box center [662, 277] width 16 height 16
click at [668, 269] on input "file" at bounding box center [704, 265] width 118 height 10
type input "C:\fakepath\pexels-zvolskiy-1879061.jpg"
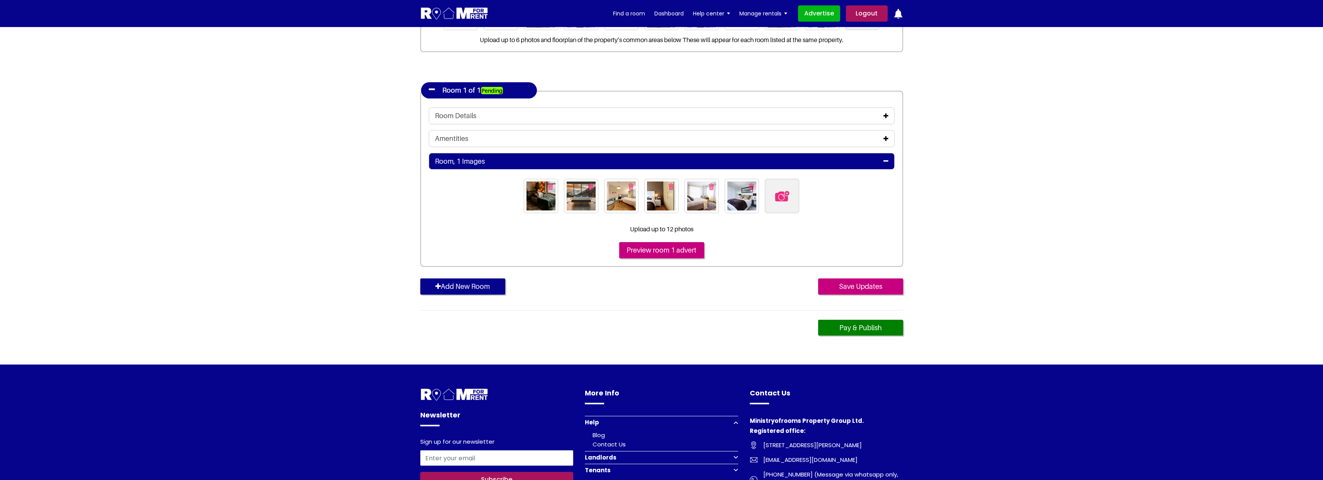
scroll to position [129, 0]
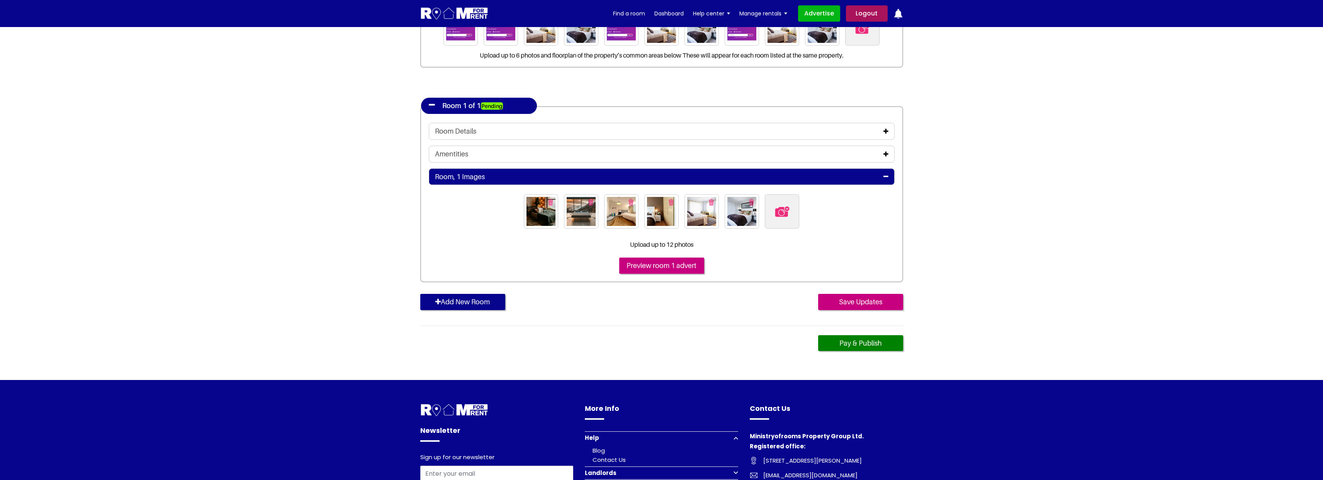
click at [886, 132] on icon at bounding box center [886, 131] width 5 height 6
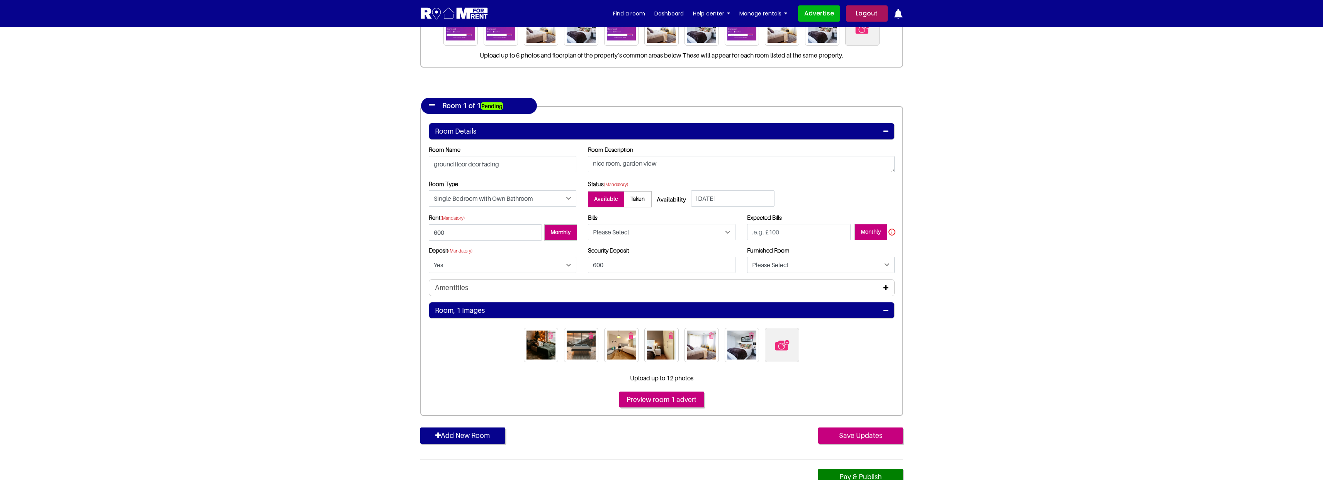
click at [886, 289] on icon at bounding box center [886, 288] width 5 height 6
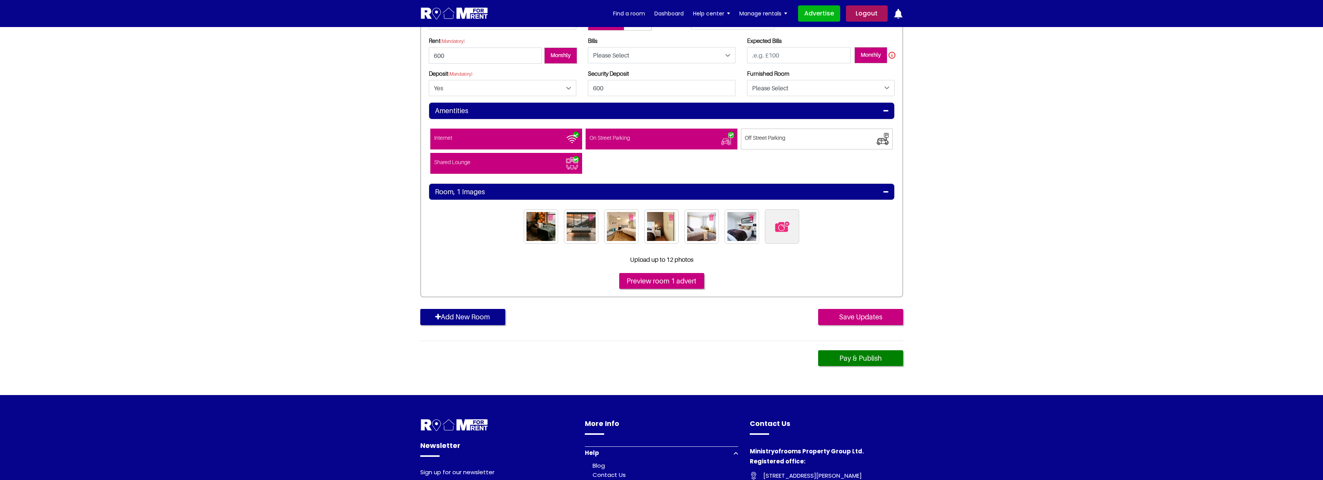
scroll to position [345, 0]
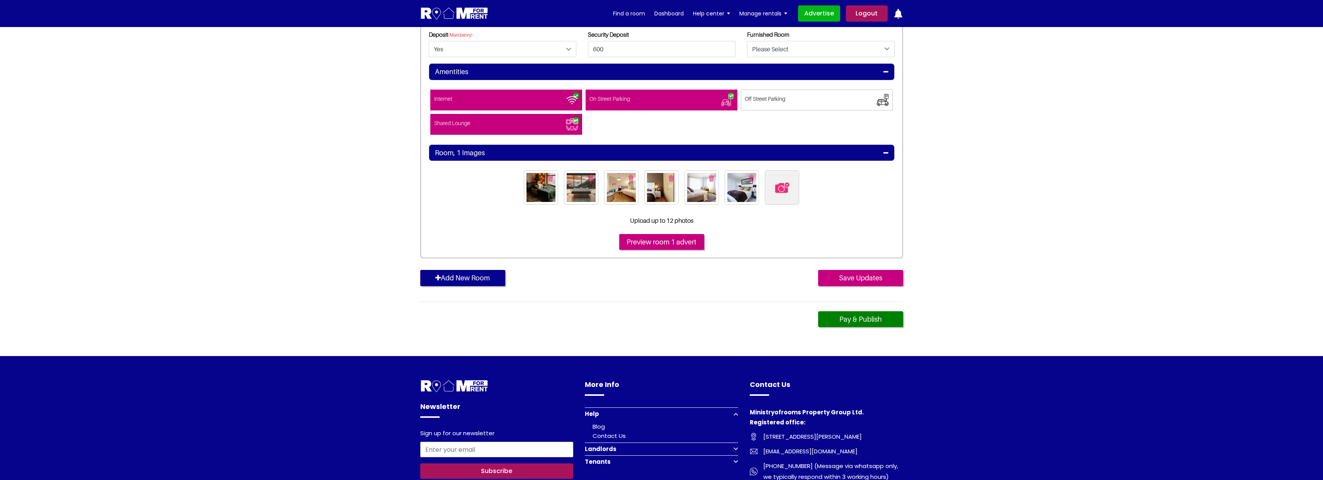
click at [788, 191] on img at bounding box center [782, 188] width 16 height 16
click at [788, 180] on input "file" at bounding box center [824, 175] width 118 height 10
type input "C:\fakepath\pexels-zvolskiy-1879061.jpg"
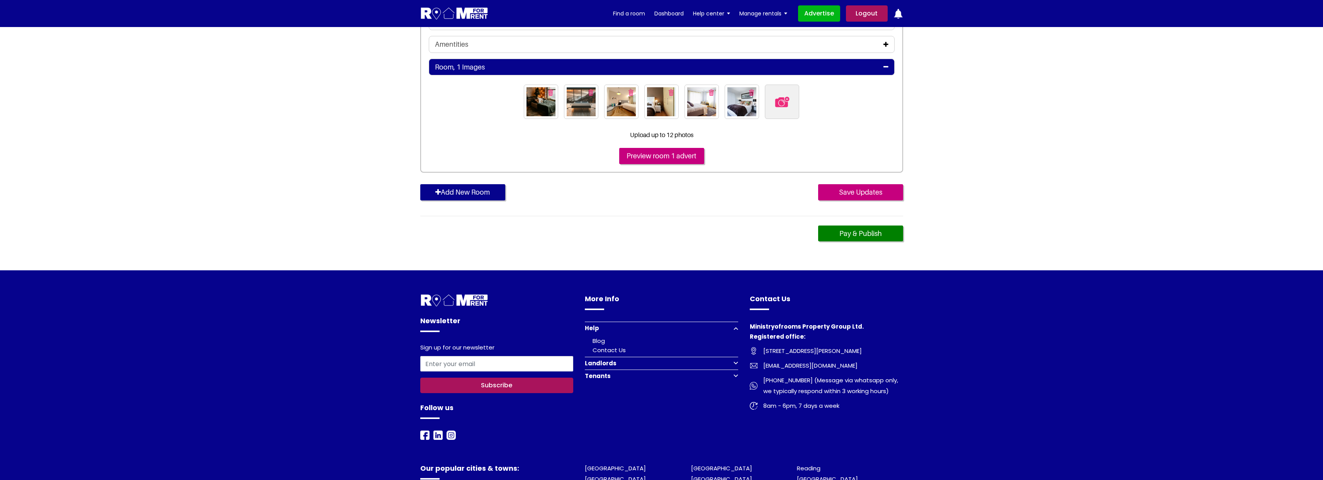
scroll to position [176, 0]
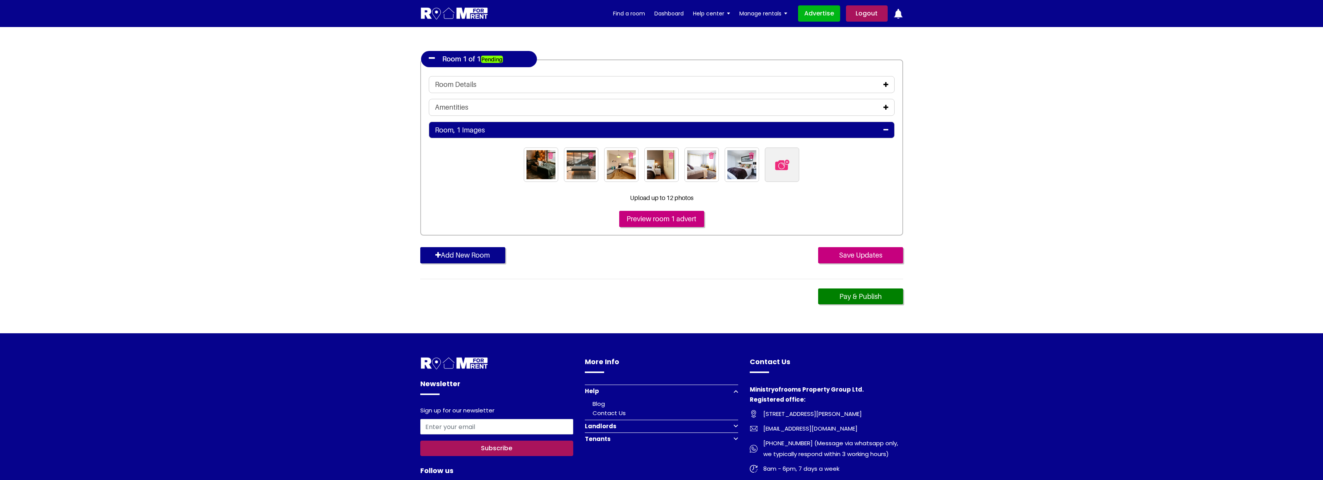
click at [787, 165] on img at bounding box center [782, 165] width 16 height 16
click at [787, 157] on input "file" at bounding box center [824, 153] width 118 height 10
type input "C:\fakepath\pexels-kamenczak-775219.jpg"
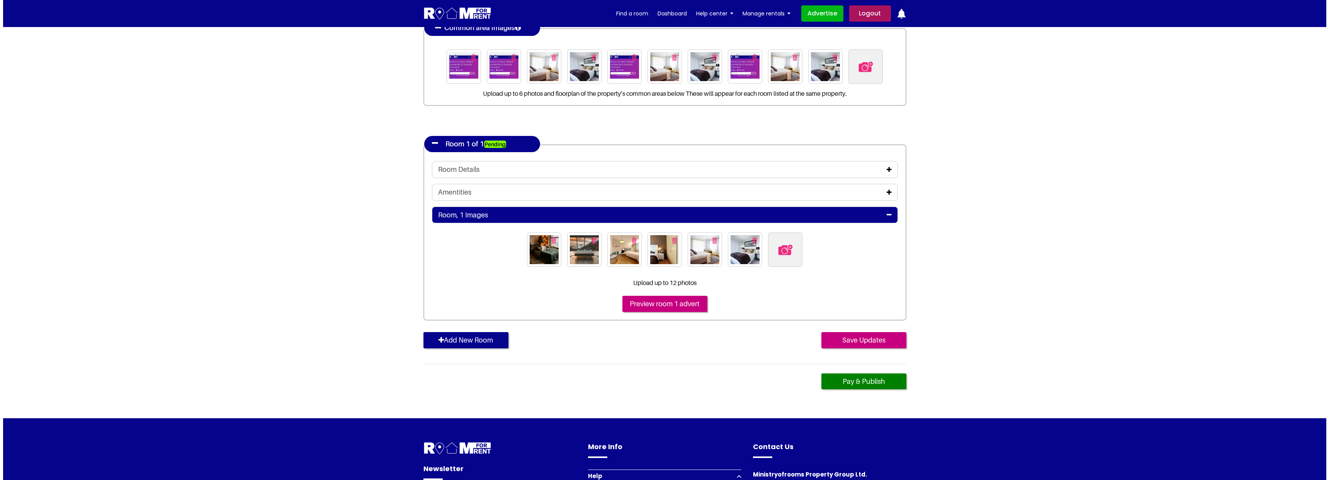
scroll to position [111, 0]
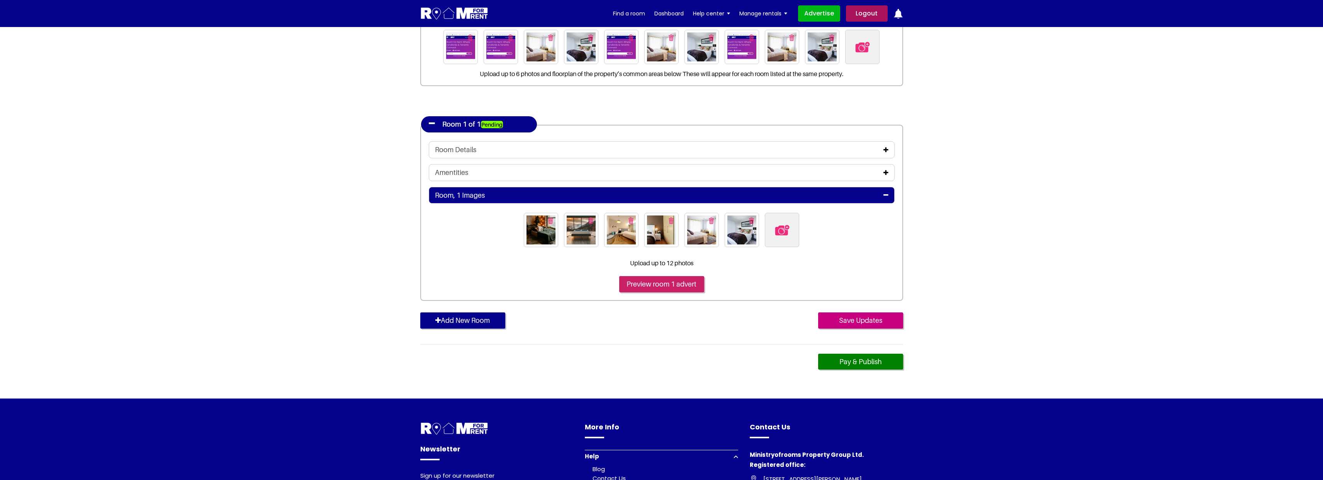
click at [673, 286] on input "Preview room 1 advert" at bounding box center [661, 284] width 85 height 16
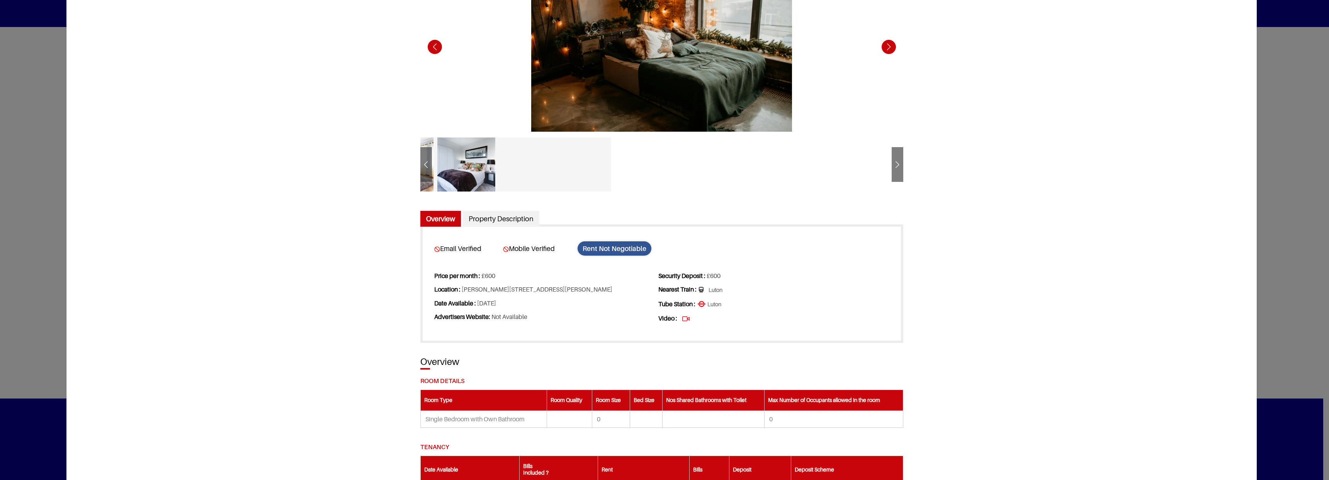
scroll to position [120, 0]
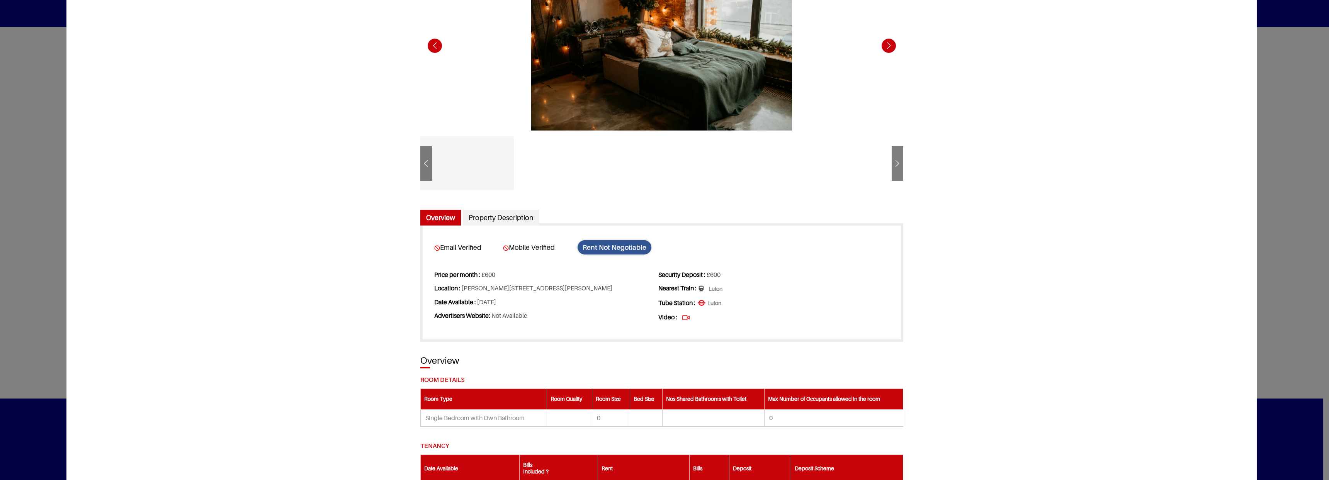
click at [901, 170] on div "updl_image_90401759064456.webp £600" at bounding box center [662, 414] width 495 height 915
click at [896, 170] on div "Next slide" at bounding box center [898, 164] width 12 height 19
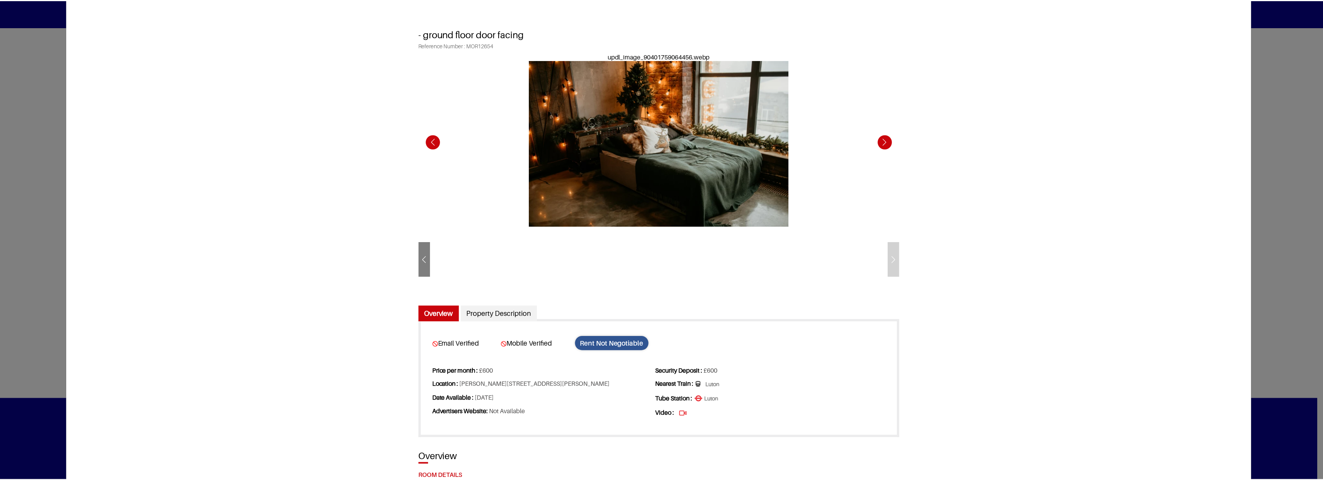
scroll to position [0, 0]
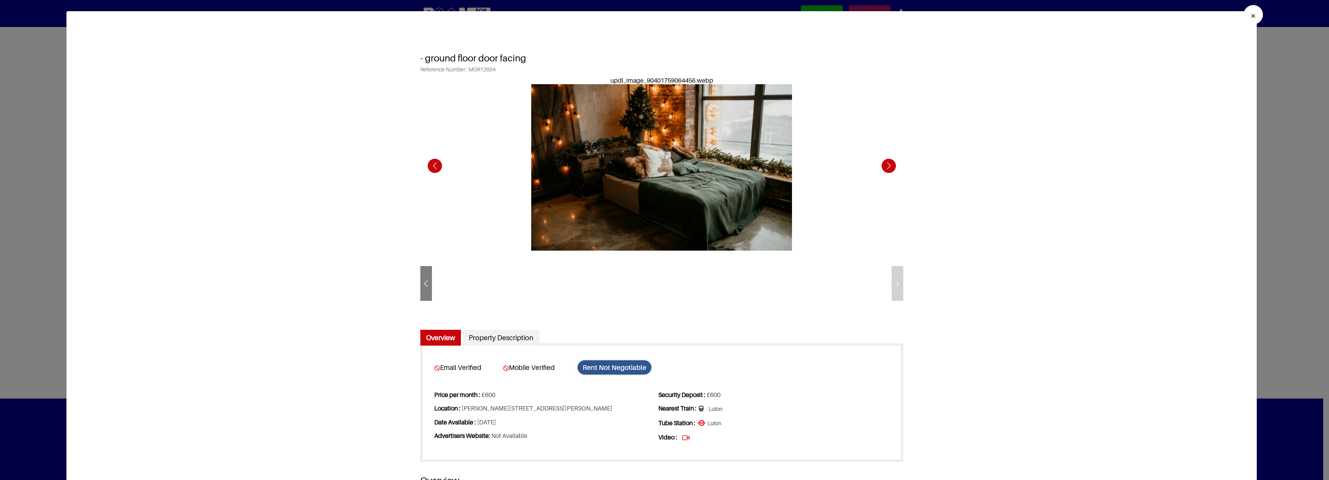
click at [1251, 15] on span "×" at bounding box center [1253, 15] width 5 height 11
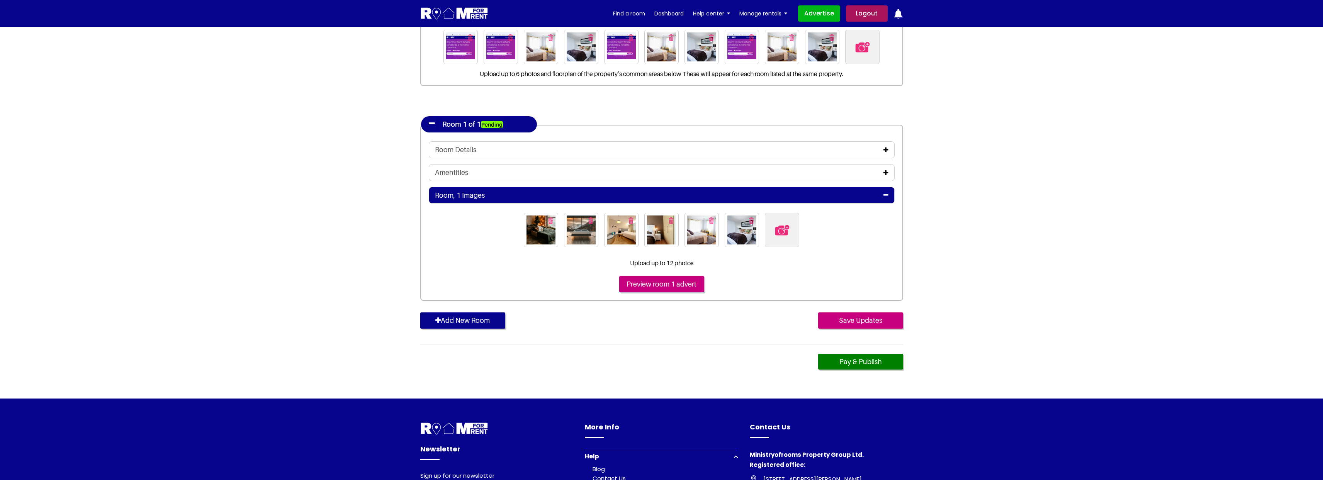
scroll to position [112, 0]
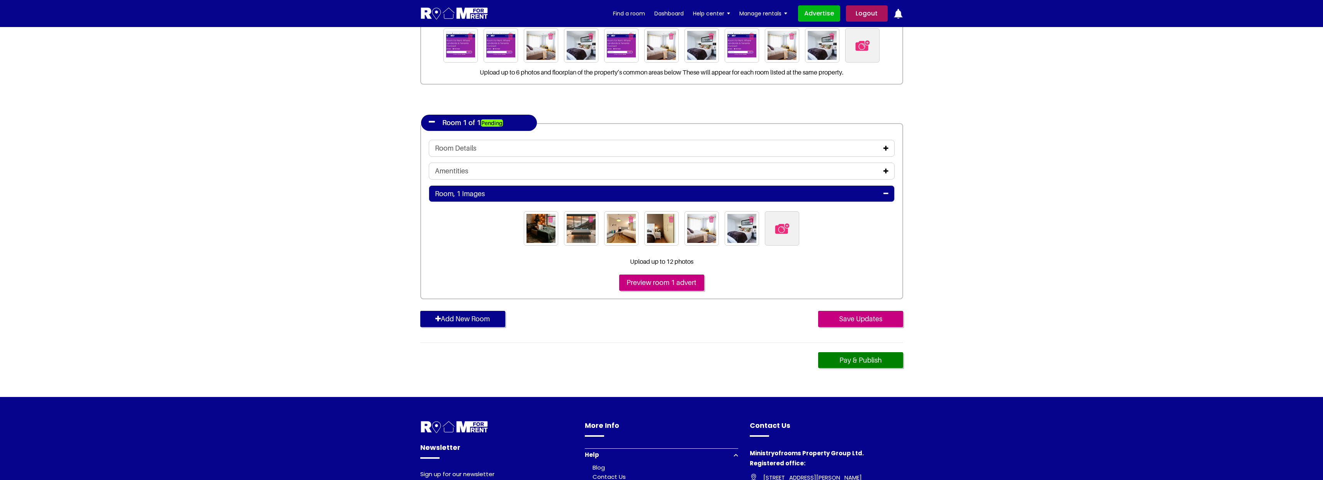
click at [439, 319] on icon "button" at bounding box center [437, 319] width 5 height 7
click at [871, 364] on link "Pay & Publish" at bounding box center [860, 360] width 85 height 16
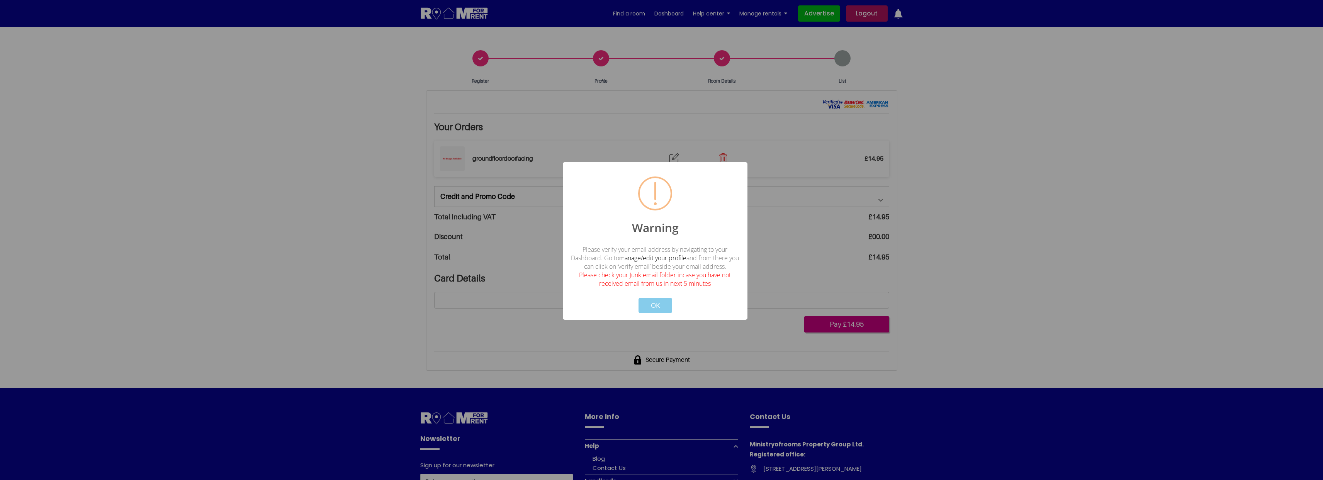
click at [657, 305] on button "OK" at bounding box center [655, 305] width 34 height 15
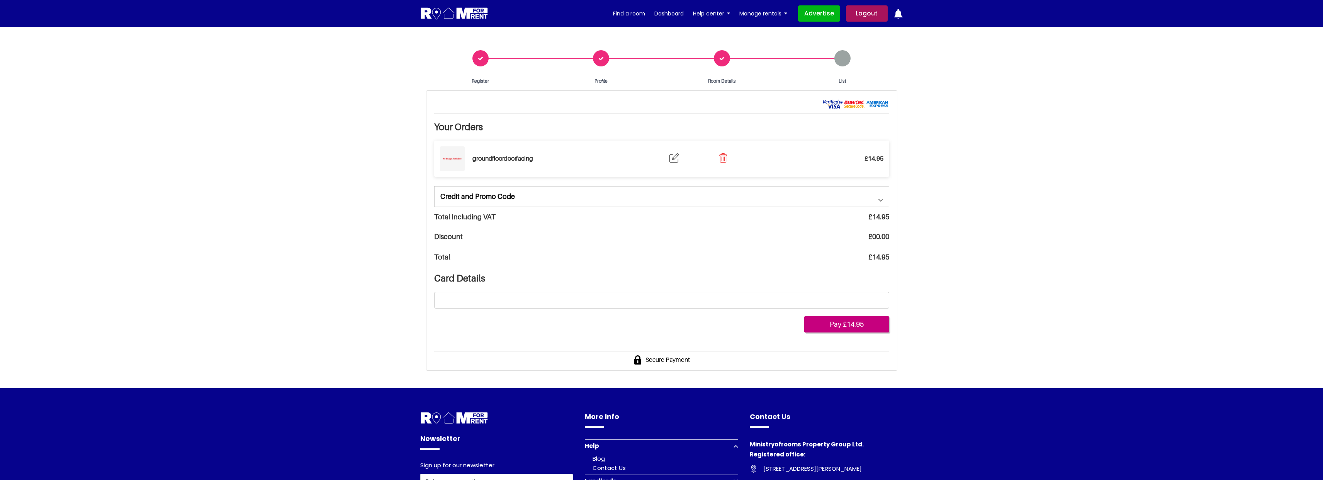
drag, startPoint x: 1057, startPoint y: 286, endPoint x: 970, endPoint y: 303, distance: 89.0
click at [1057, 286] on section "Register Profile Room Details List Your Orders £14.95 £0" at bounding box center [661, 207] width 1323 height 361
click at [852, 326] on button "Pay £14.95" at bounding box center [846, 324] width 85 height 16
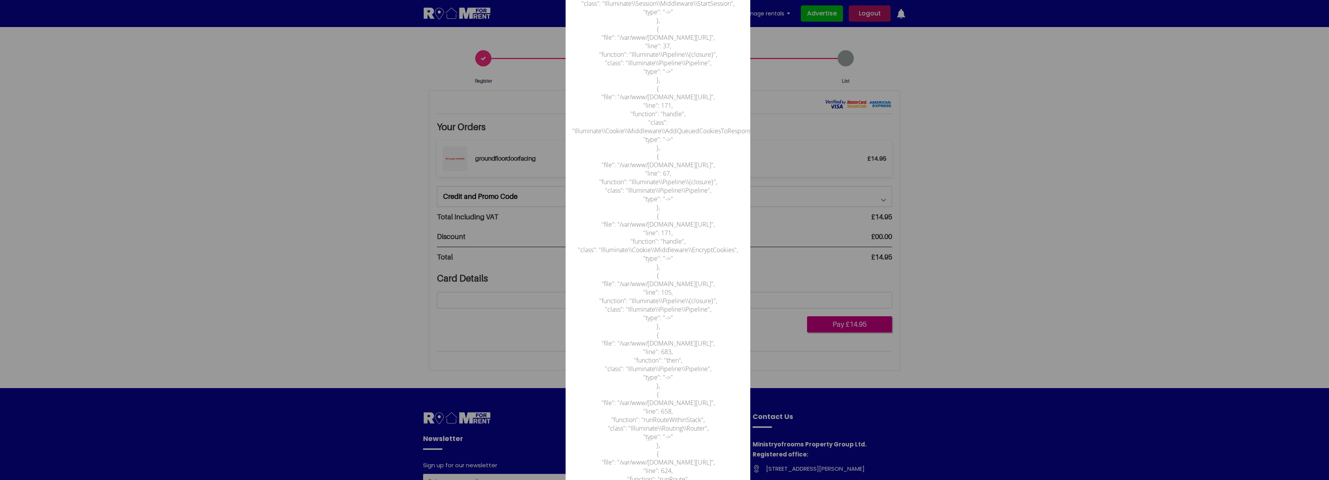
click at [648, 248] on p "Payment failed: { "message": "Your card has expired.", "exception": "Stripe\\Ex…" at bounding box center [658, 50] width 172 height 3043
click at [1007, 233] on div at bounding box center [664, 240] width 1329 height 480
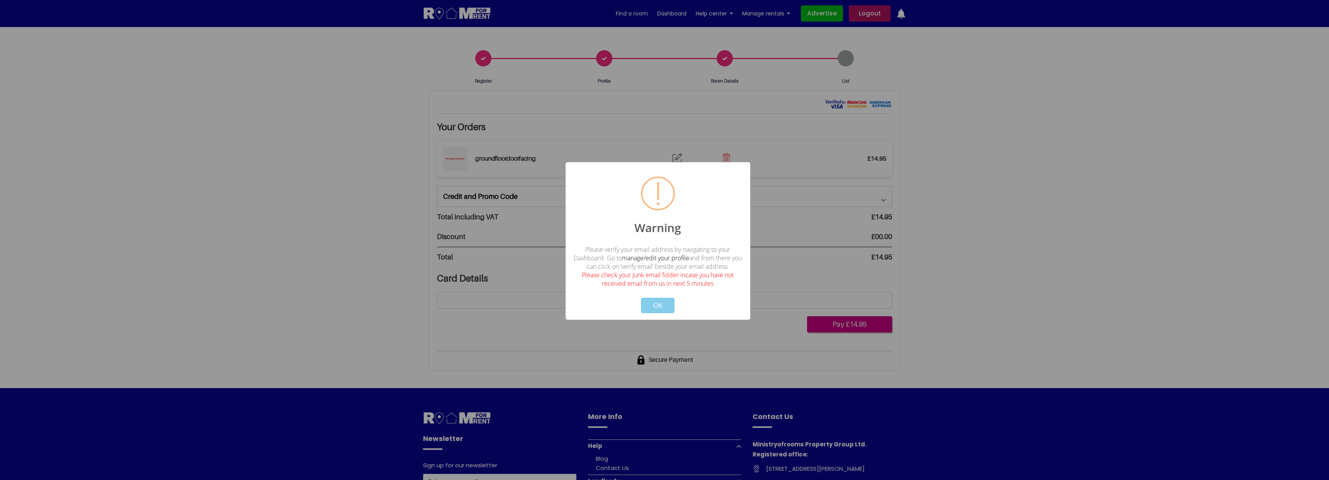
click at [660, 308] on button "OK" at bounding box center [658, 305] width 34 height 15
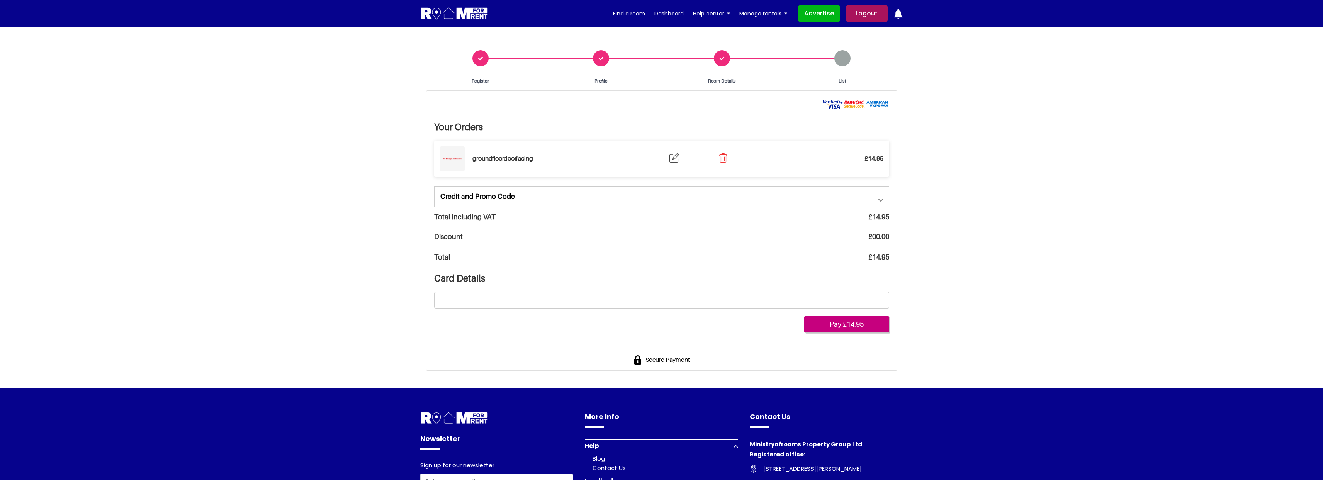
click at [864, 321] on button "Pay £14.95" at bounding box center [846, 324] width 85 height 16
click at [1007, 237] on section "Register Profile Room Details List Your Orders £14.95 £0" at bounding box center [661, 207] width 1323 height 361
click at [854, 325] on button "Pay £14.95" at bounding box center [846, 324] width 85 height 16
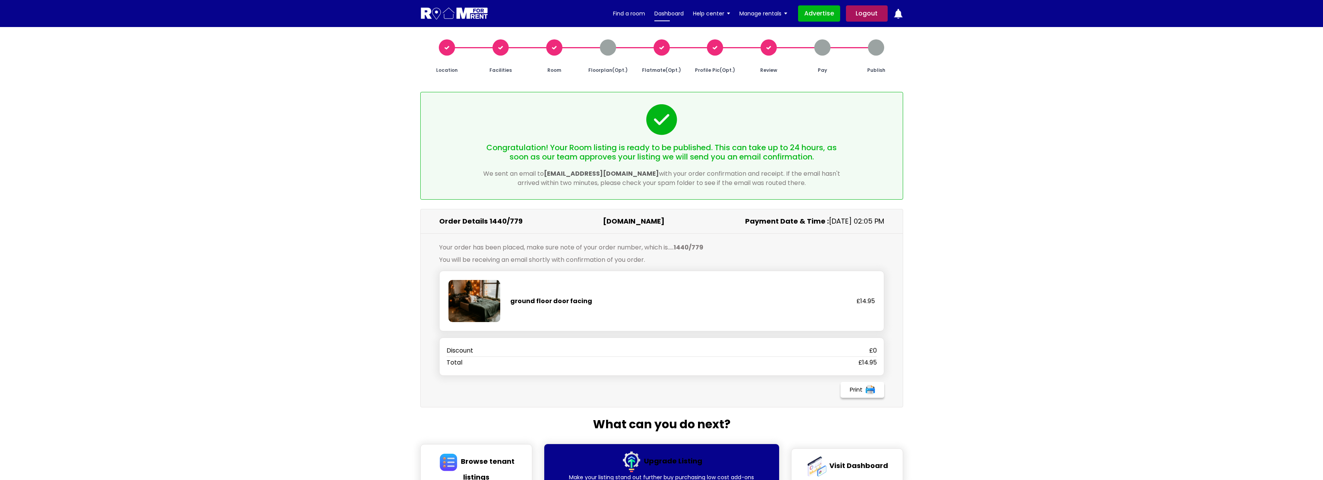
click at [669, 15] on link "Dashboard" at bounding box center [669, 14] width 29 height 12
click at [677, 14] on link "Dashboard" at bounding box center [669, 14] width 29 height 12
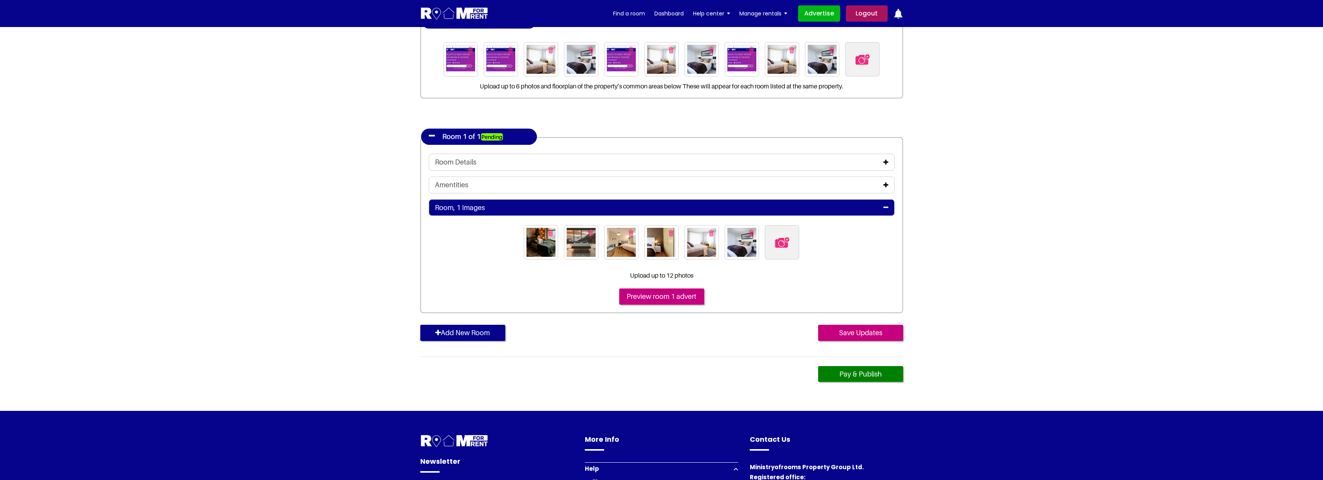
scroll to position [109, 0]
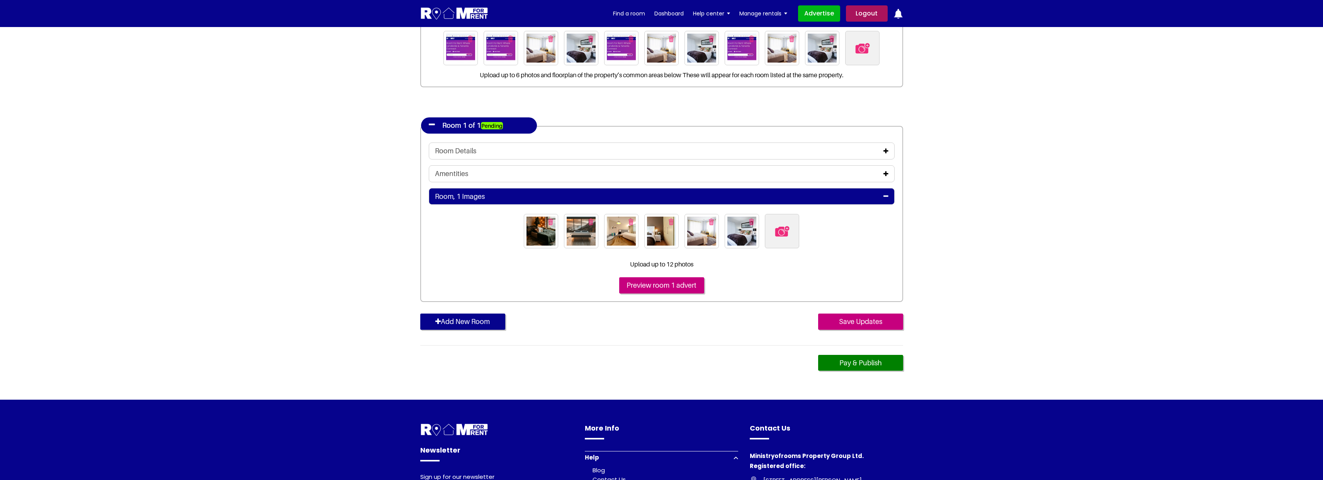
click at [438, 323] on icon "button" at bounding box center [437, 321] width 5 height 7
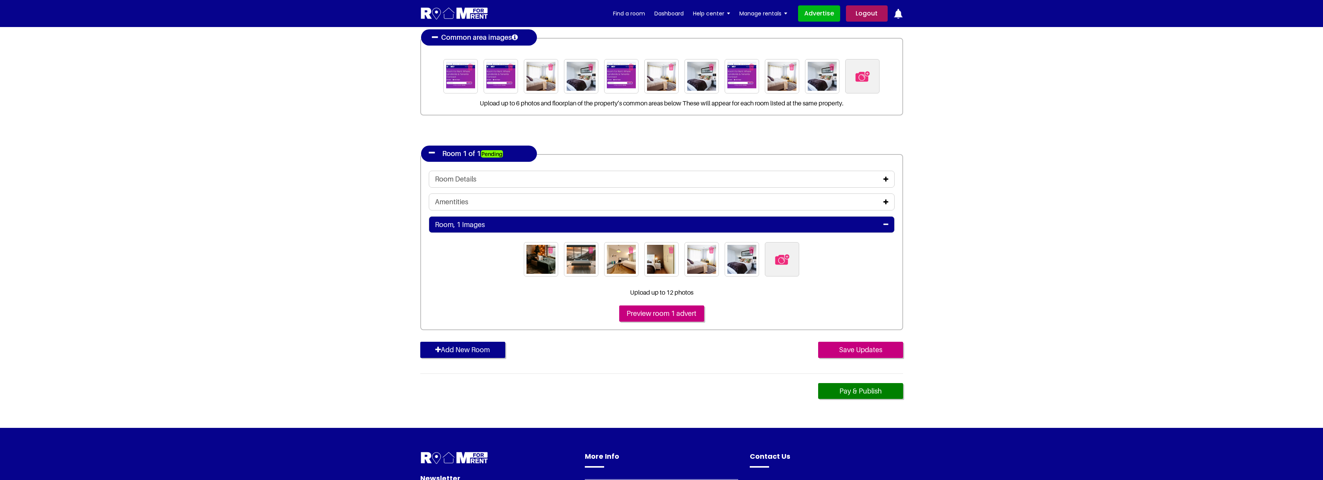
scroll to position [0, 0]
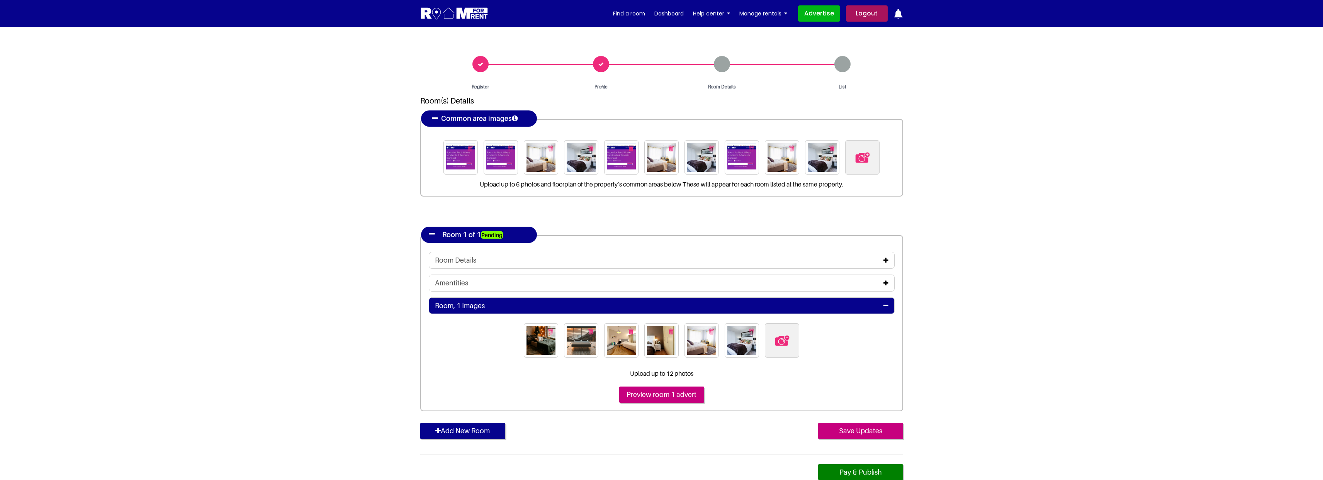
click at [886, 260] on icon at bounding box center [886, 260] width 5 height 6
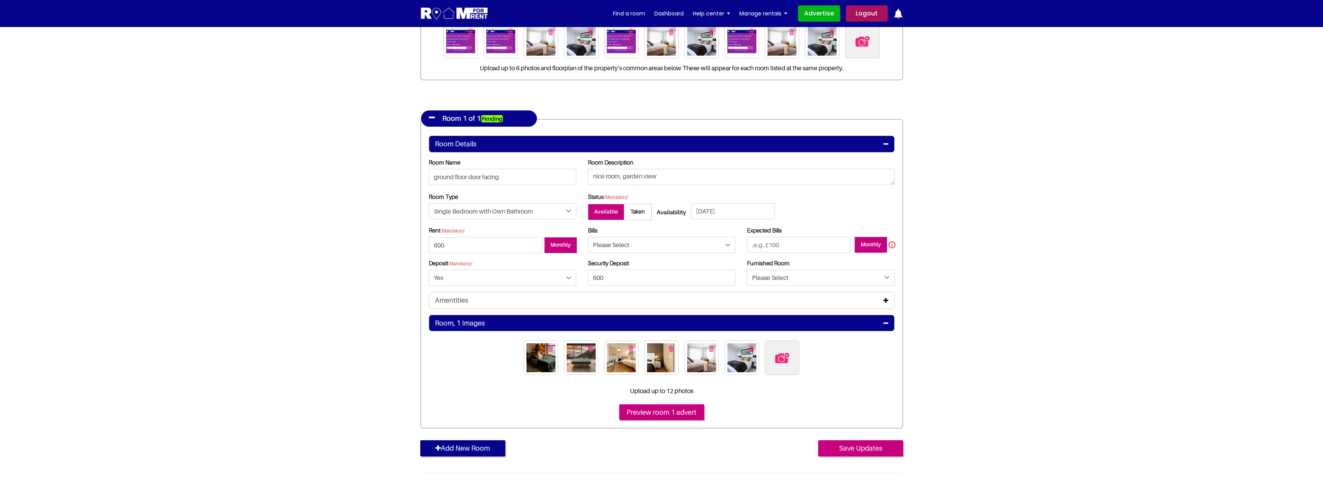
scroll to position [118, 0]
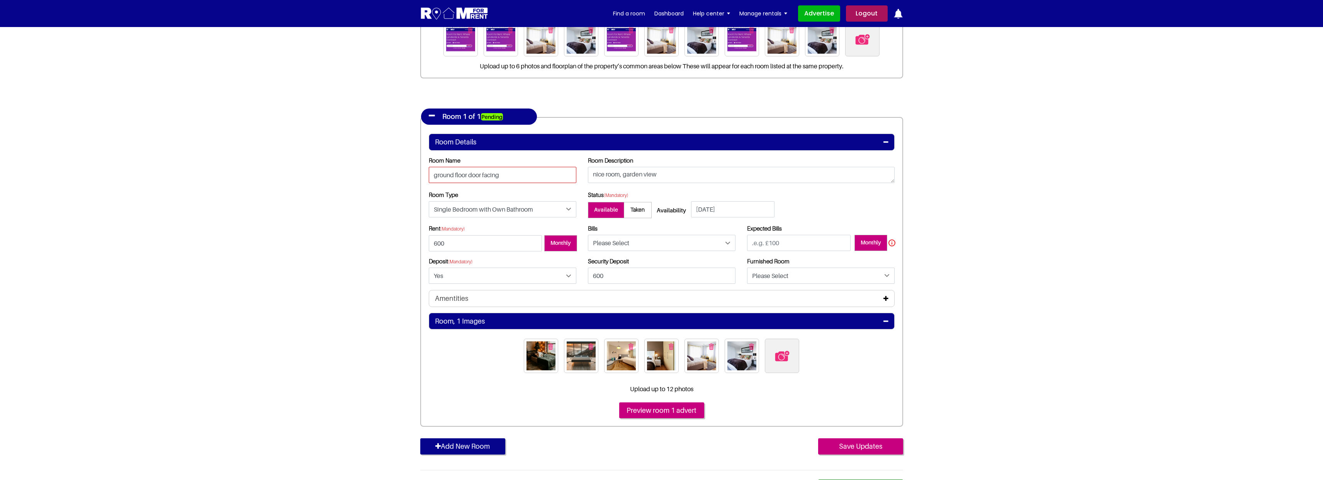
click at [533, 178] on input "ground floor door facing" at bounding box center [503, 175] width 148 height 16
type input "ground floor door facing111"
click at [912, 299] on section "Register Profile Room Details List Room(s) Details" at bounding box center [661, 217] width 1323 height 616
click at [770, 277] on select "Please Select Yes No" at bounding box center [821, 276] width 148 height 16
select select "Yes"
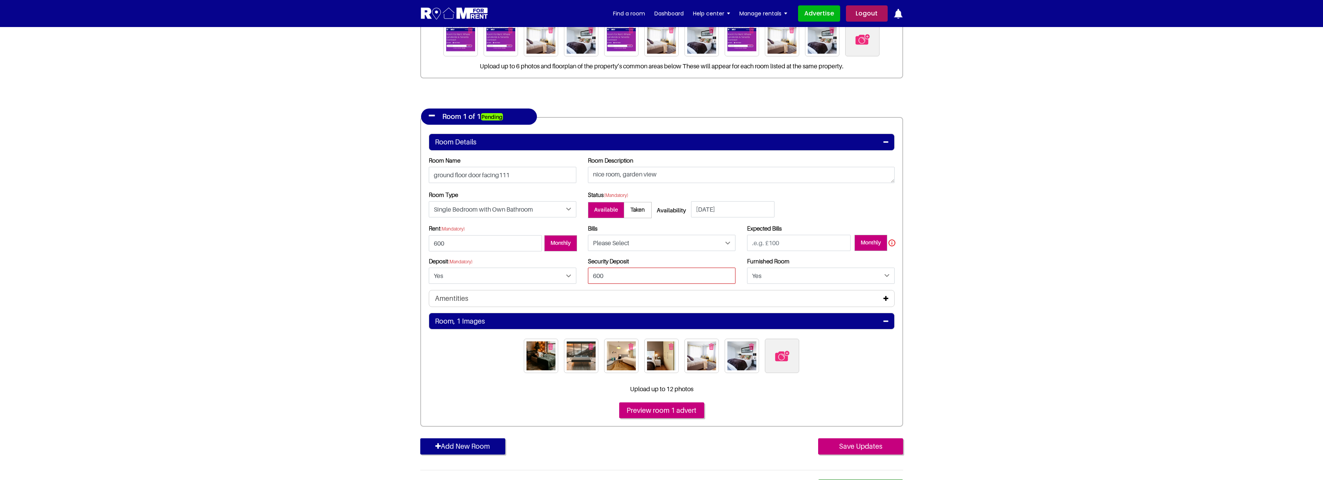
click at [649, 280] on input "600" at bounding box center [662, 276] width 148 height 16
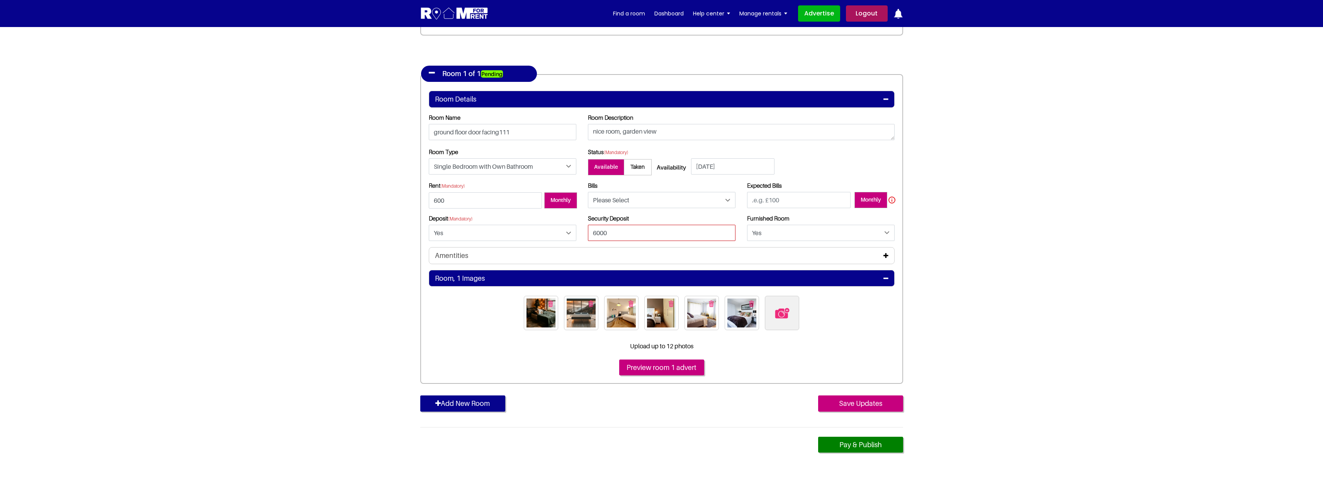
scroll to position [212, 0]
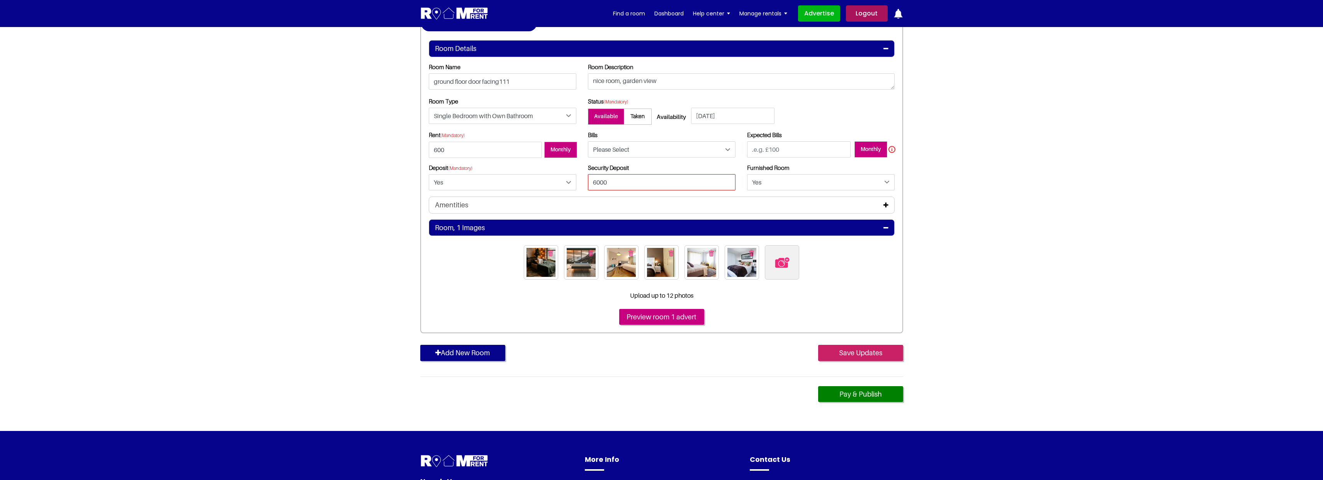
type input "6000"
click at [865, 354] on input "Save Updates" at bounding box center [860, 353] width 85 height 16
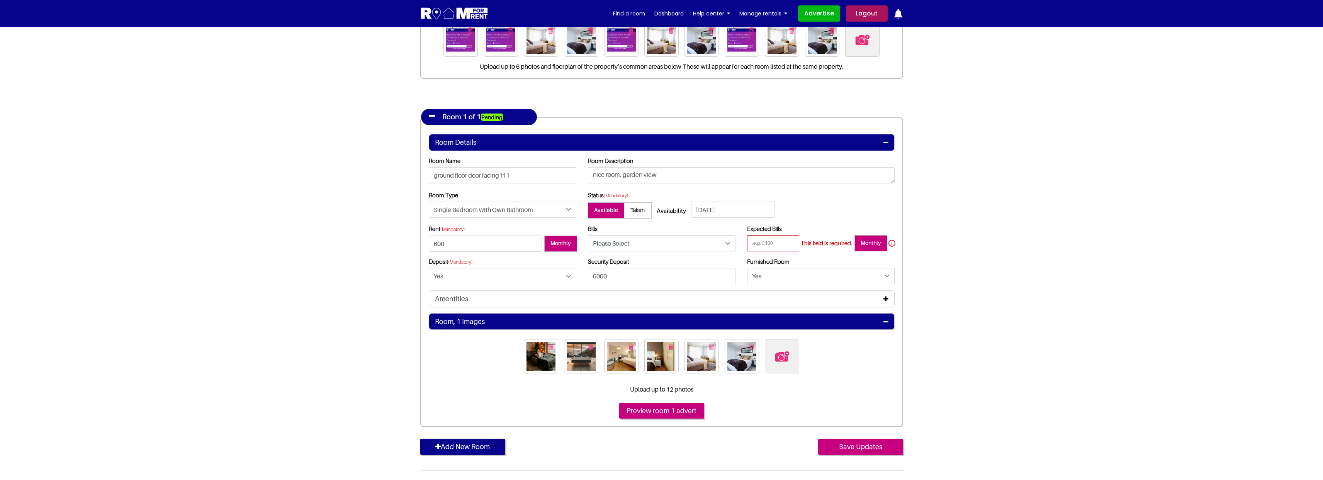
scroll to position [119, 0]
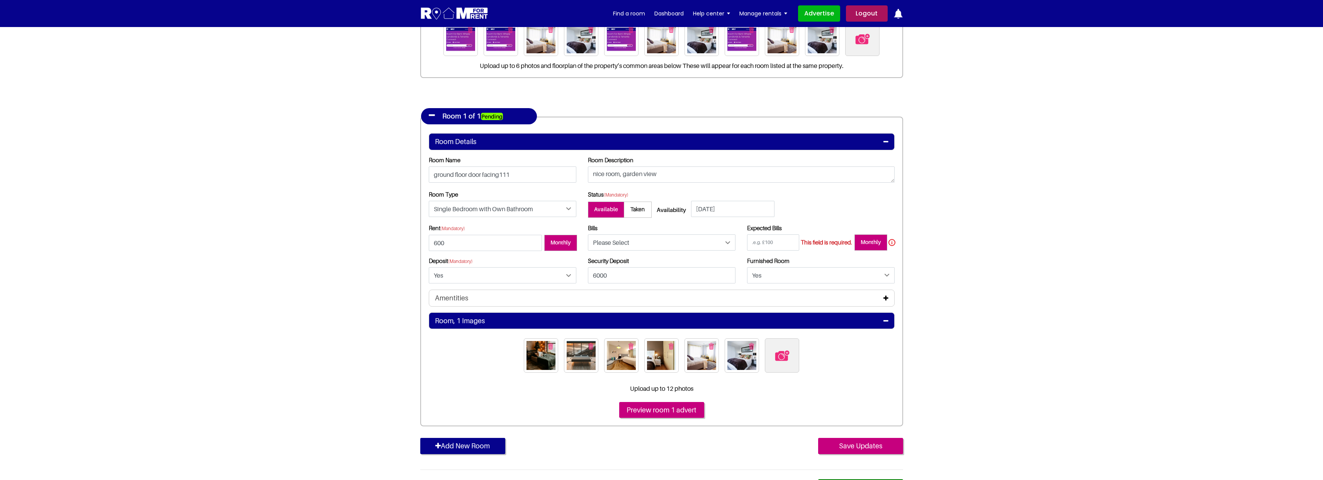
drag, startPoint x: 860, startPoint y: 448, endPoint x: 1010, endPoint y: 418, distance: 152.4
click at [860, 448] on input "Save Updates" at bounding box center [860, 446] width 85 height 16
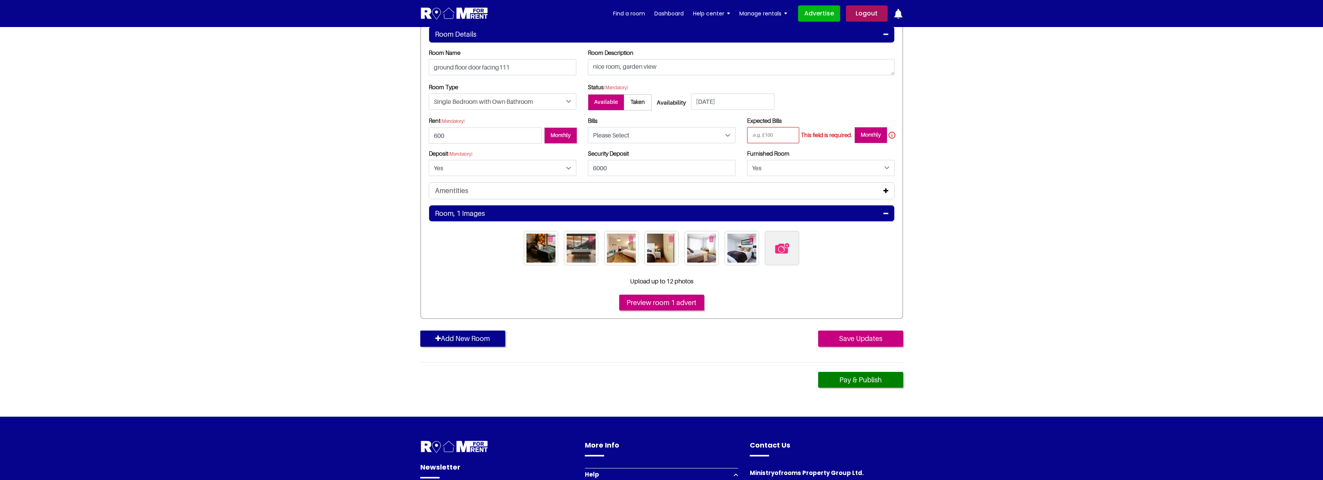
scroll to position [214, 0]
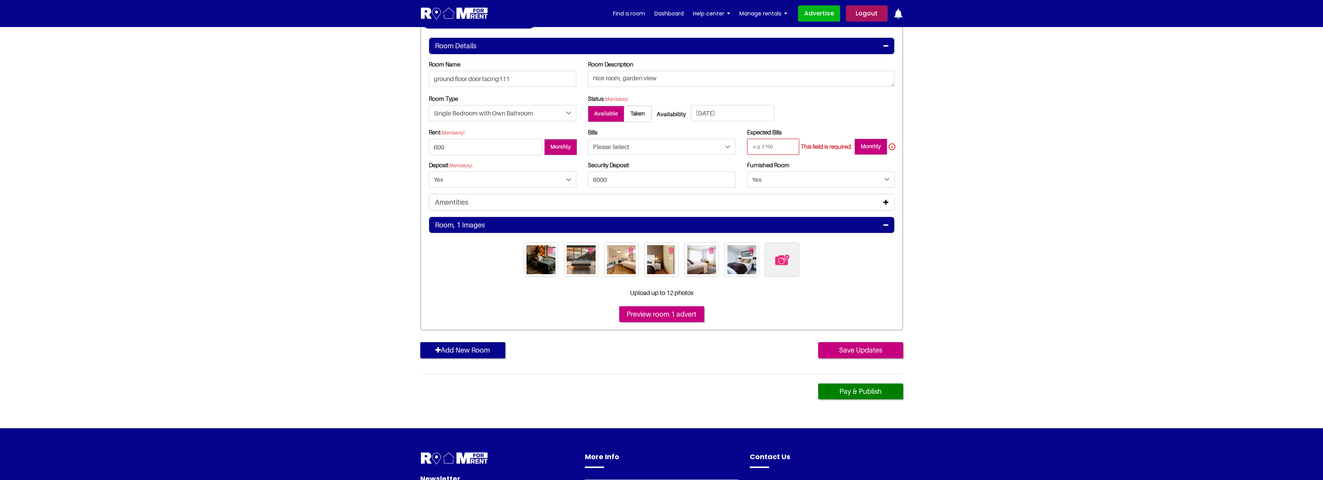
click at [780, 150] on input "text" at bounding box center [773, 147] width 52 height 16
type input "500"
click at [865, 349] on input "Save Updates" at bounding box center [860, 350] width 85 height 16
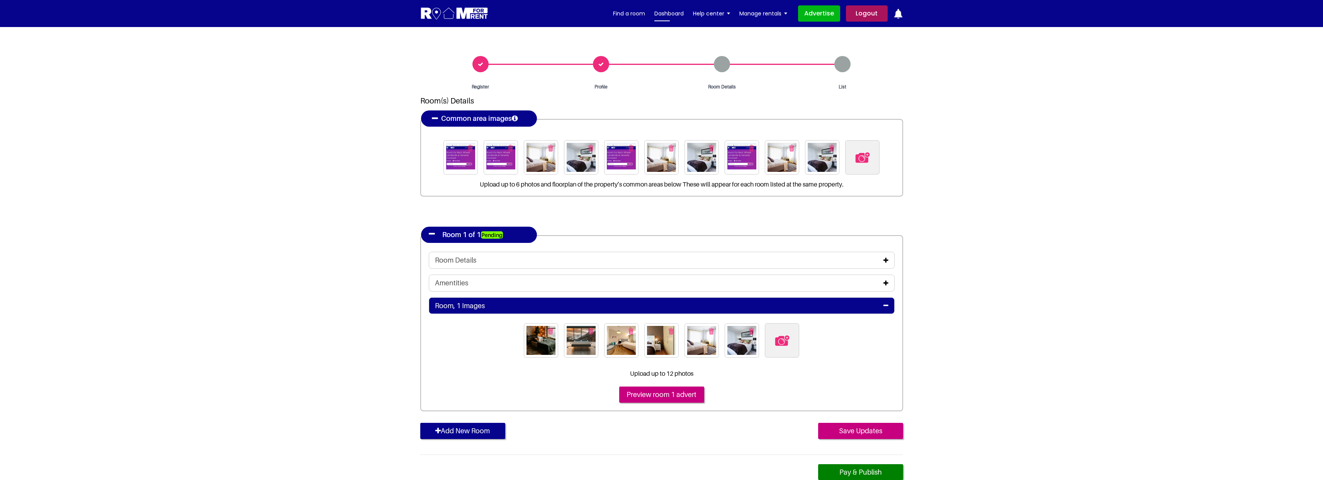
click at [675, 14] on link "Dashboard" at bounding box center [669, 14] width 29 height 12
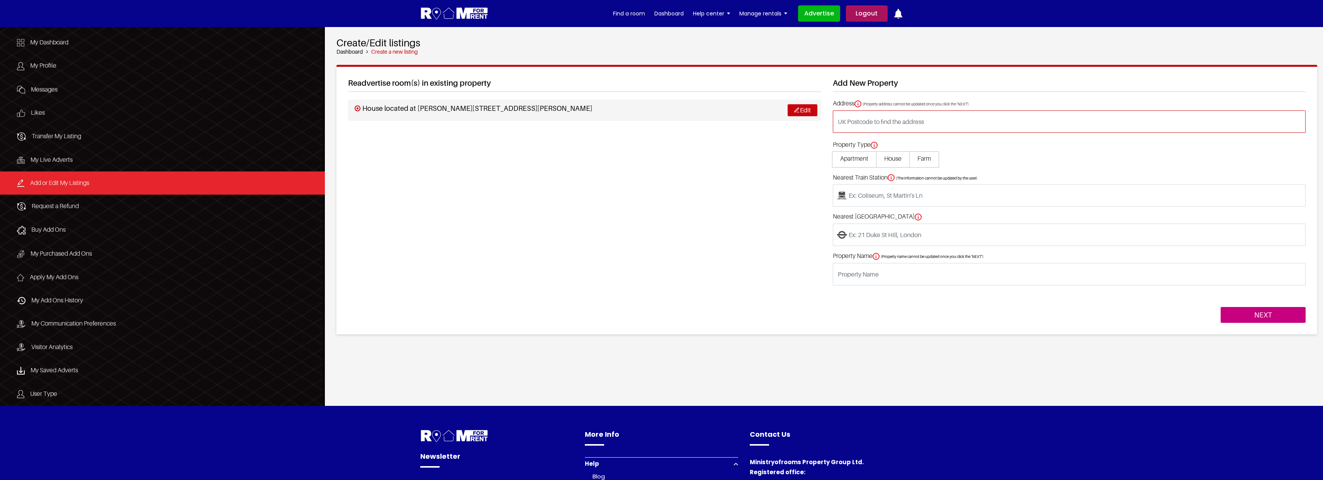
click at [867, 124] on input "text" at bounding box center [1069, 122] width 473 height 22
type input "e"
type input "[STREET_ADDRESS]"
type input "located at [STREET_ADDRESS]"
type input "Reading West"
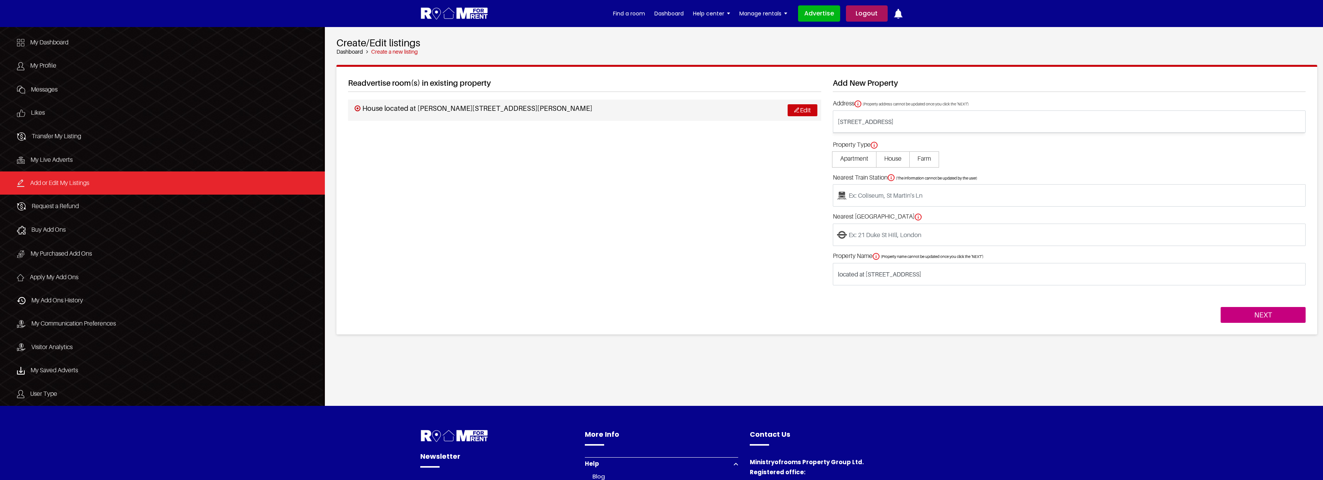
type input "Reading West"
click at [888, 159] on span "House" at bounding box center [893, 159] width 34 height 16
click at [0, 0] on input "House" at bounding box center [0, 0] width 0 height 0
type input "House located at [STREET_ADDRESS]"
click at [1261, 317] on input "NEXT" at bounding box center [1263, 315] width 85 height 16
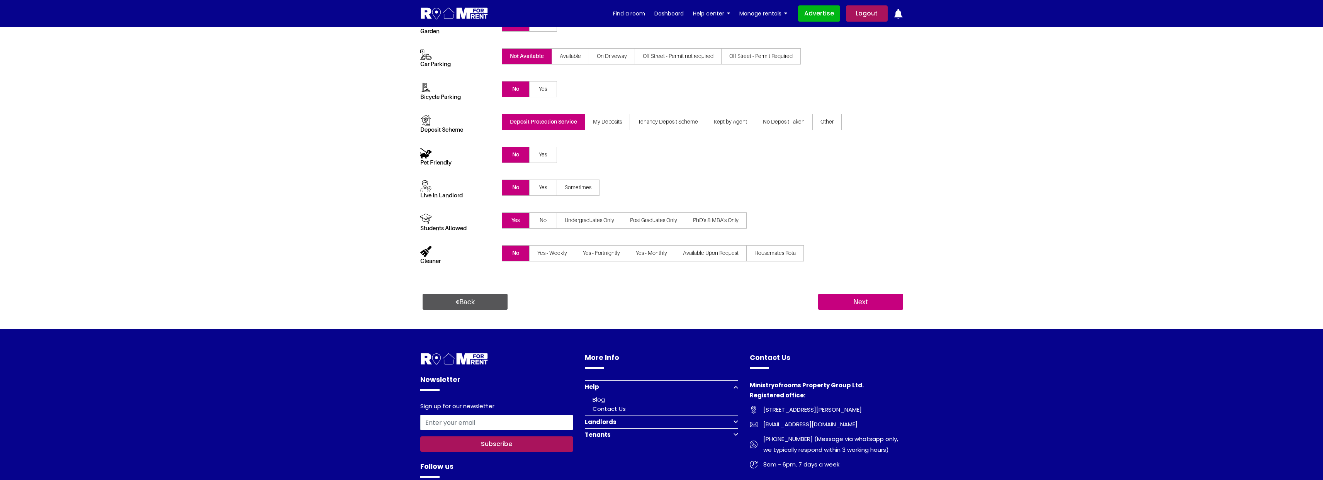
scroll to position [279, 0]
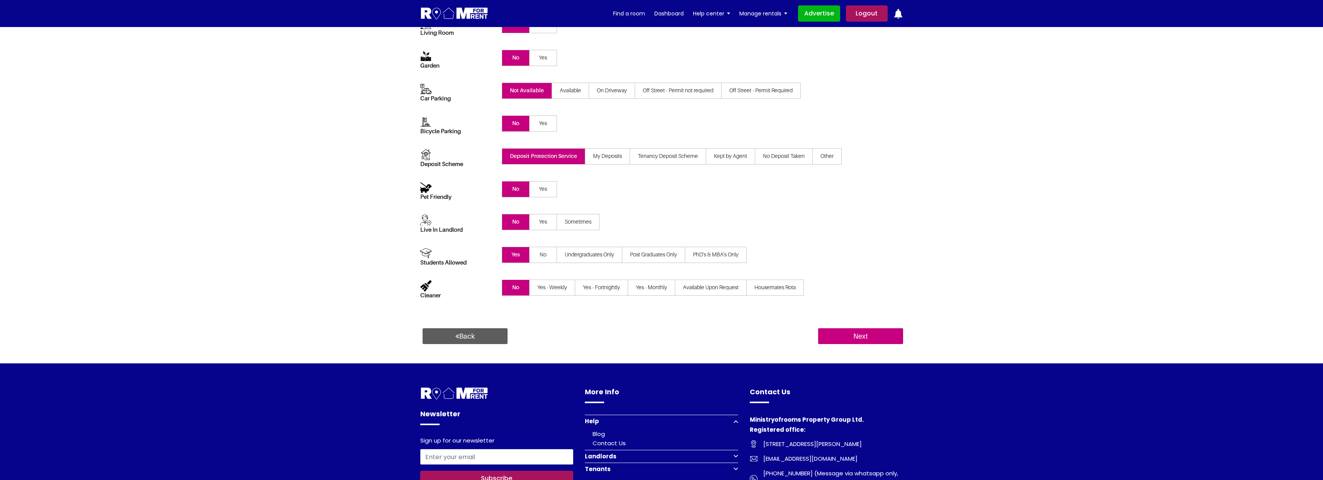
click at [474, 340] on link "Back" at bounding box center [465, 336] width 85 height 16
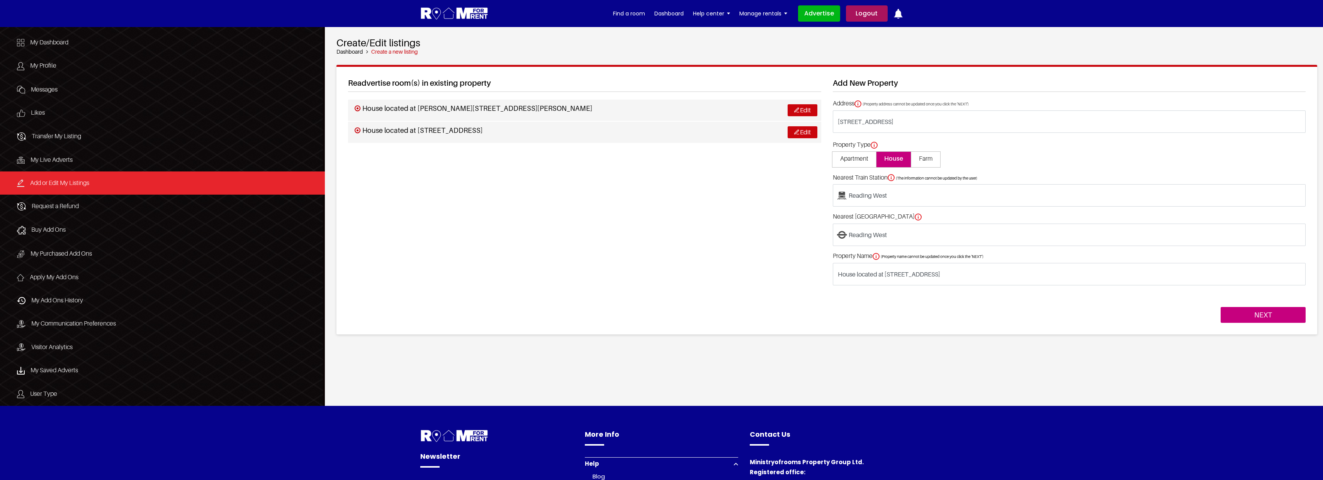
click at [875, 14] on link "Logout" at bounding box center [867, 13] width 42 height 16
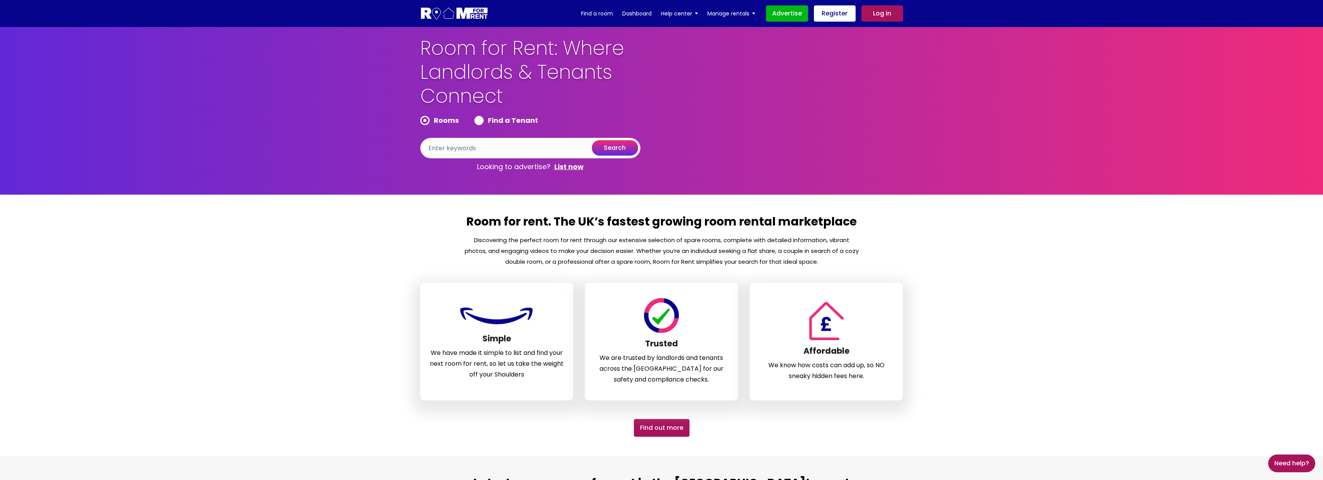
scroll to position [861, 0]
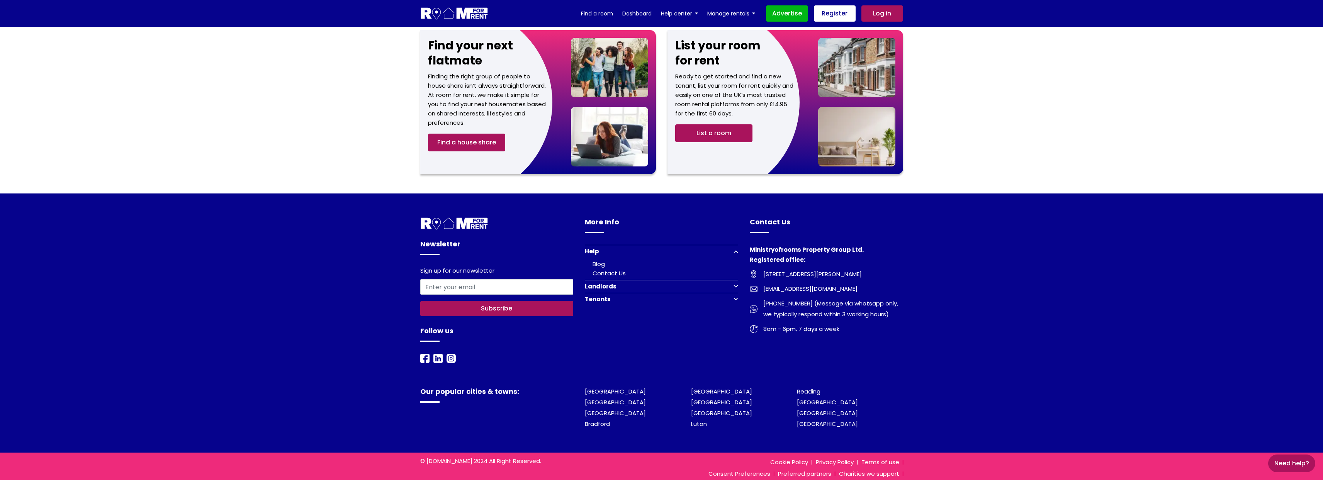
click at [734, 293] on button "Tenants" at bounding box center [661, 299] width 153 height 13
click at [623, 295] on link "Register to find a room" at bounding box center [628, 299] width 70 height 8
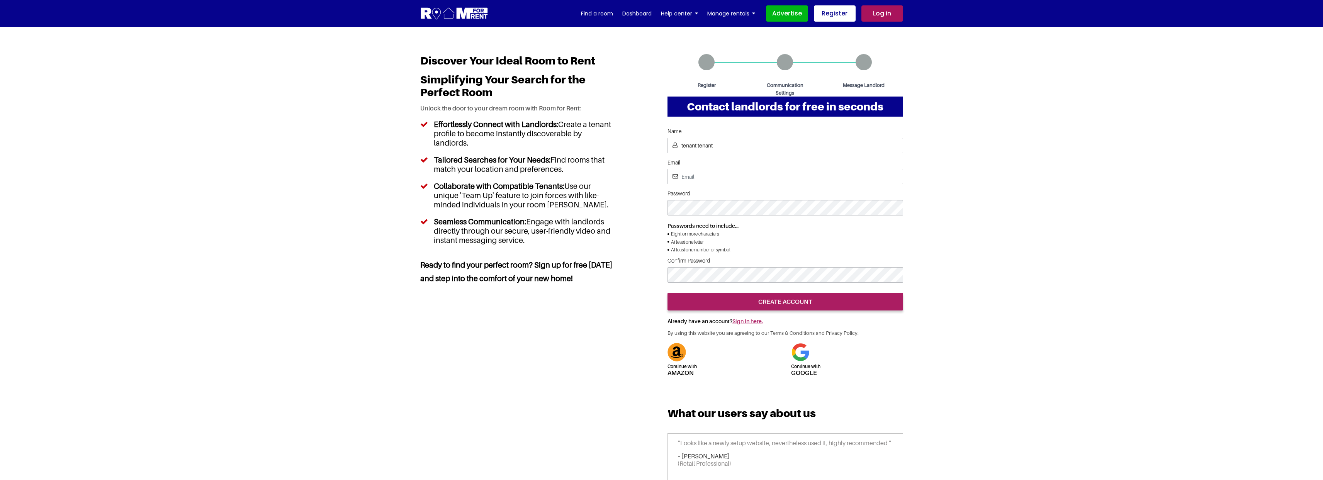
type input "tenant tenant"
type input "[EMAIL_ADDRESS][DOMAIN_NAME]"
drag, startPoint x: 771, startPoint y: 329, endPoint x: 974, endPoint y: 319, distance: 203.1
click at [771, 311] on input "create account" at bounding box center [786, 302] width 236 height 18
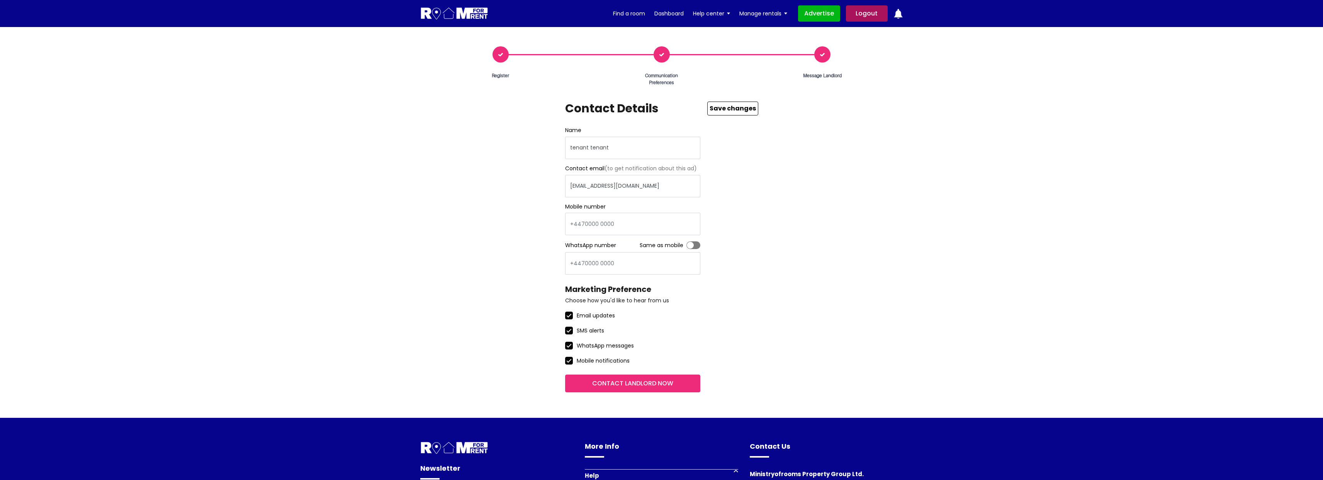
click at [633, 383] on button "Contact landlord now" at bounding box center [632, 384] width 135 height 18
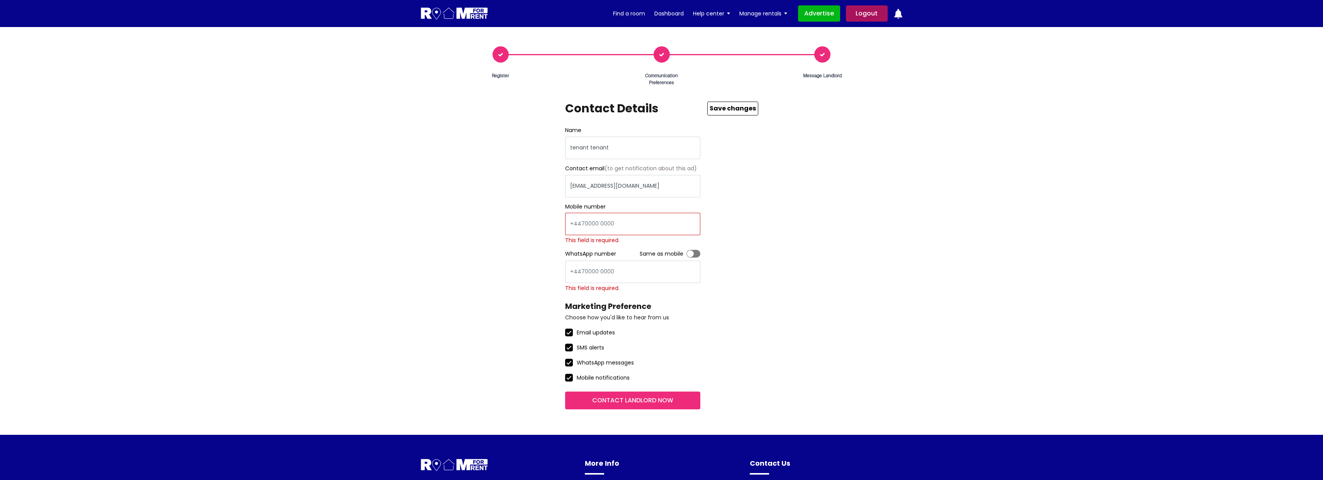
click at [601, 223] on input "text" at bounding box center [632, 224] width 135 height 22
type input "07958630787"
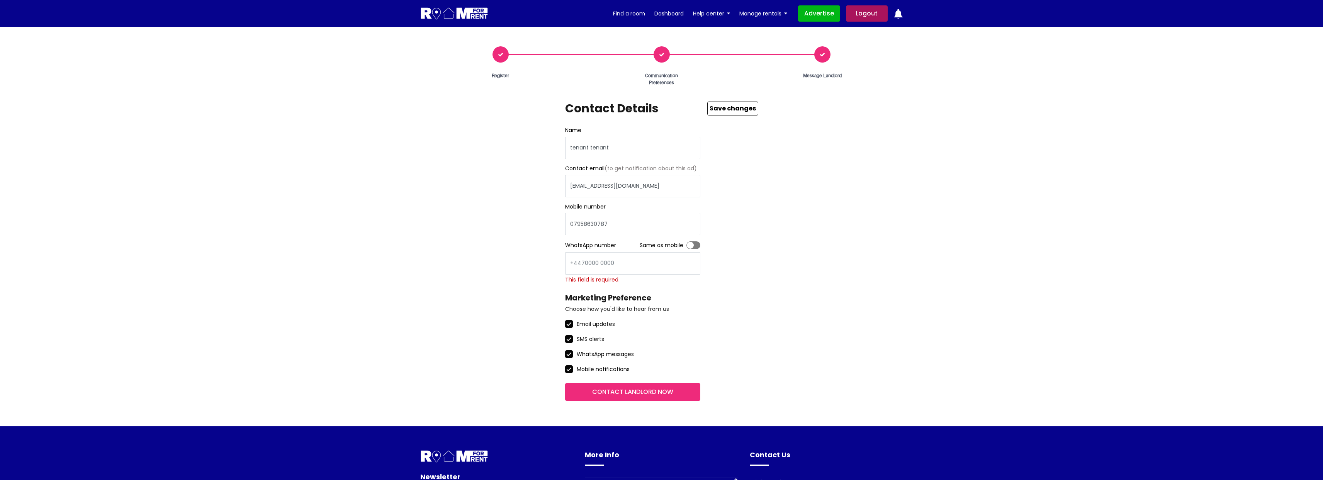
click at [696, 246] on label "Toggle" at bounding box center [694, 245] width 14 height 8
click at [687, 241] on input "Toggle" at bounding box center [687, 241] width 0 height 0
type input "07958630787"
drag, startPoint x: 648, startPoint y: 393, endPoint x: 850, endPoint y: 338, distance: 209.6
click at [648, 393] on button "Contact landlord now" at bounding box center [632, 392] width 135 height 18
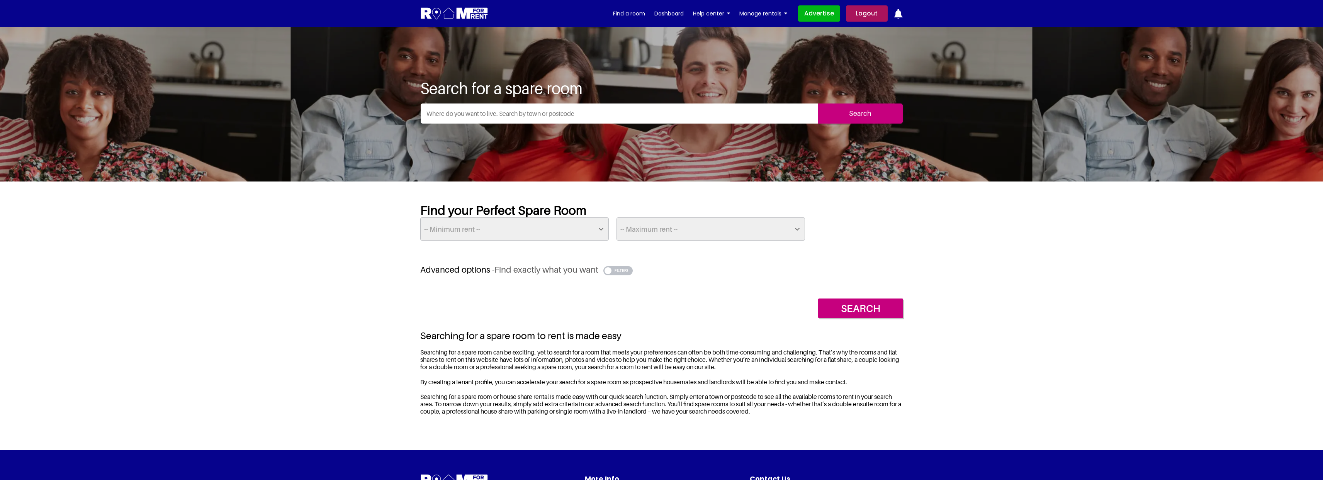
click at [871, 15] on link "Logout" at bounding box center [867, 13] width 42 height 16
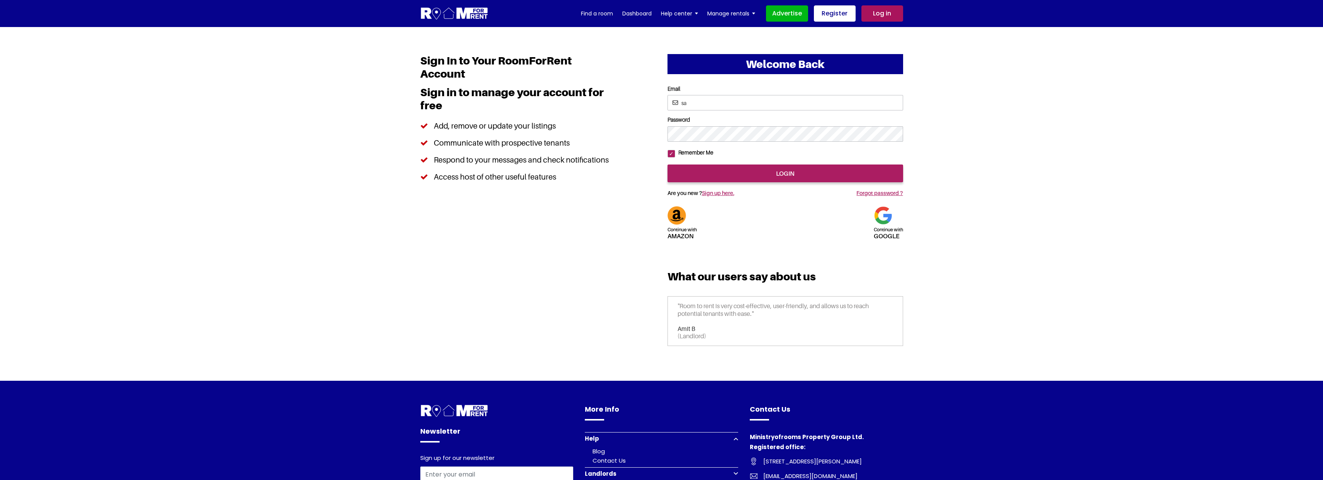
type input "[EMAIL_ADDRESS][DOMAIN_NAME]"
drag, startPoint x: 794, startPoint y: 201, endPoint x: 978, endPoint y: 200, distance: 183.5
click at [794, 182] on input "login" at bounding box center [786, 174] width 236 height 18
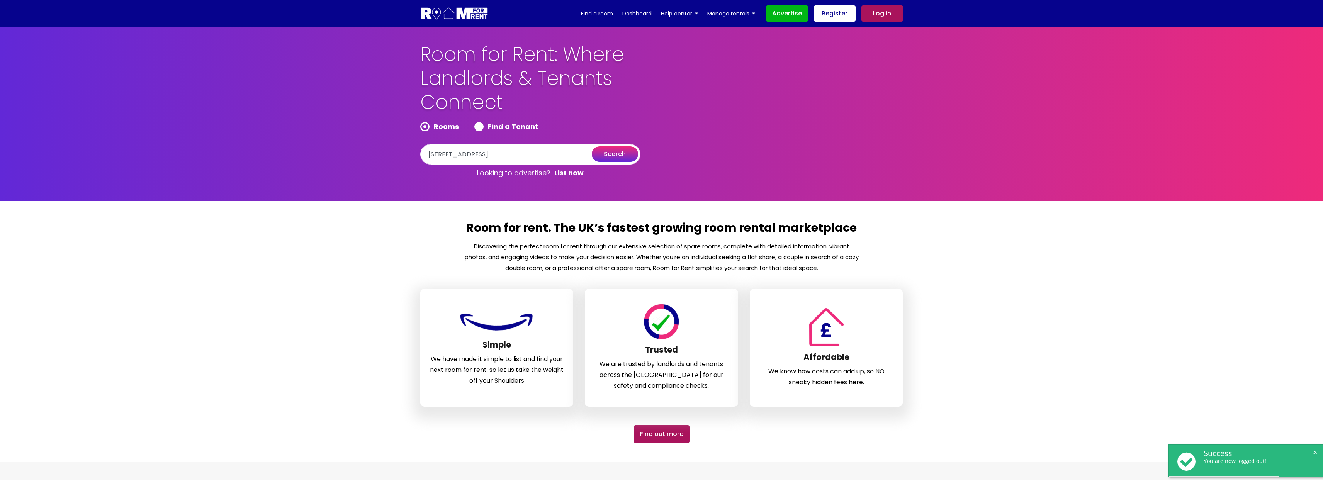
type input "Luton LU1 5JB, UK"
click at [617, 154] on button "search" at bounding box center [615, 153] width 46 height 15
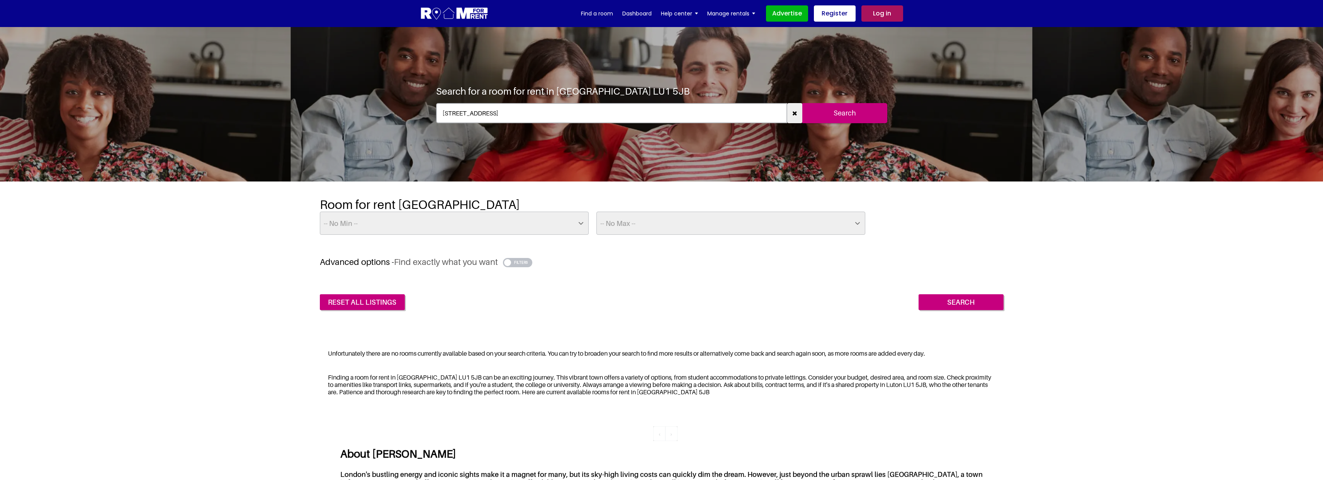
click at [886, 17] on link "Log in" at bounding box center [883, 13] width 42 height 16
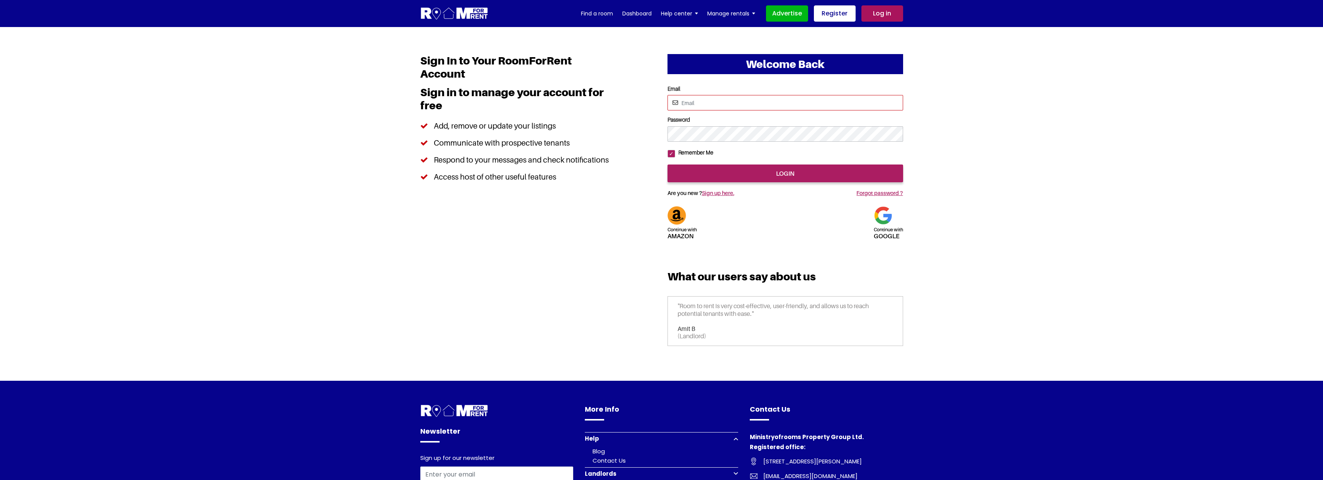
click at [709, 102] on input "Email" at bounding box center [786, 102] width 236 height 15
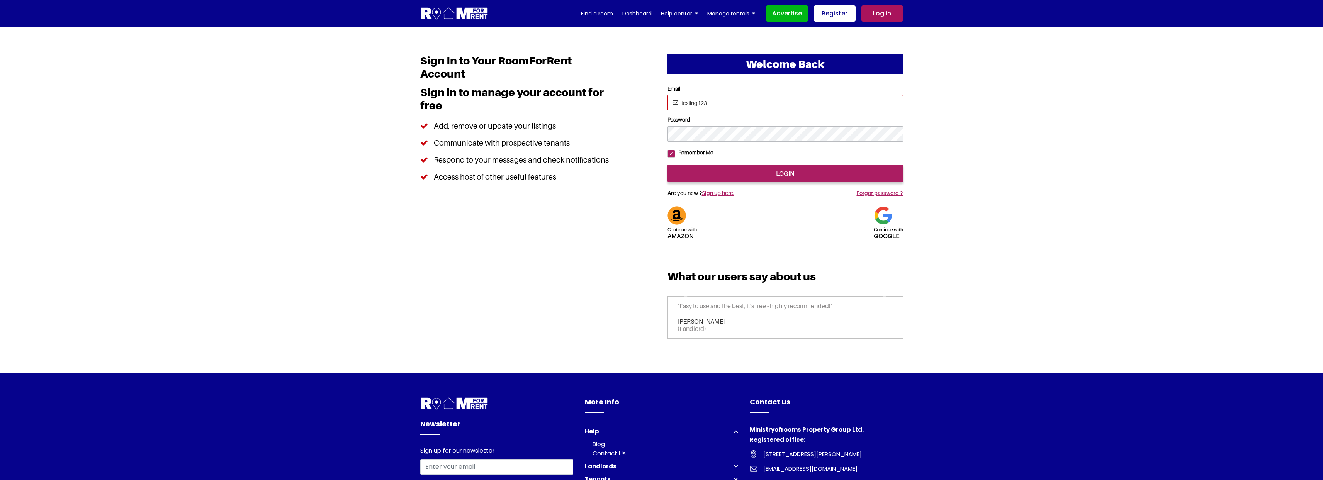
type input "[EMAIL_ADDRESS][DOMAIN_NAME]"
click at [731, 182] on input "login" at bounding box center [786, 174] width 236 height 18
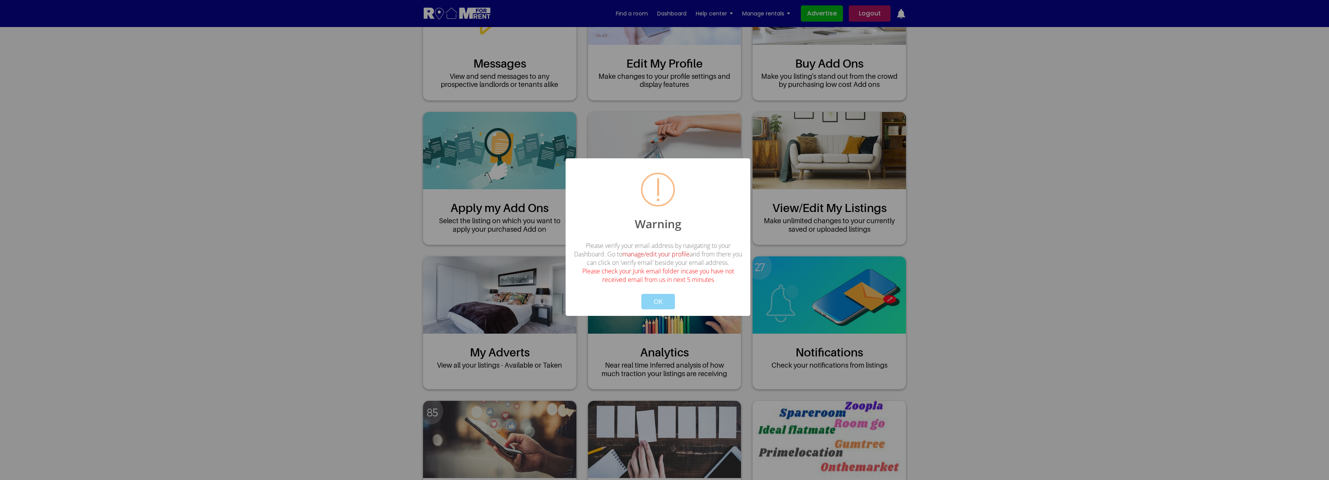
click at [656, 255] on link "manage/edit your profile" at bounding box center [655, 254] width 67 height 9
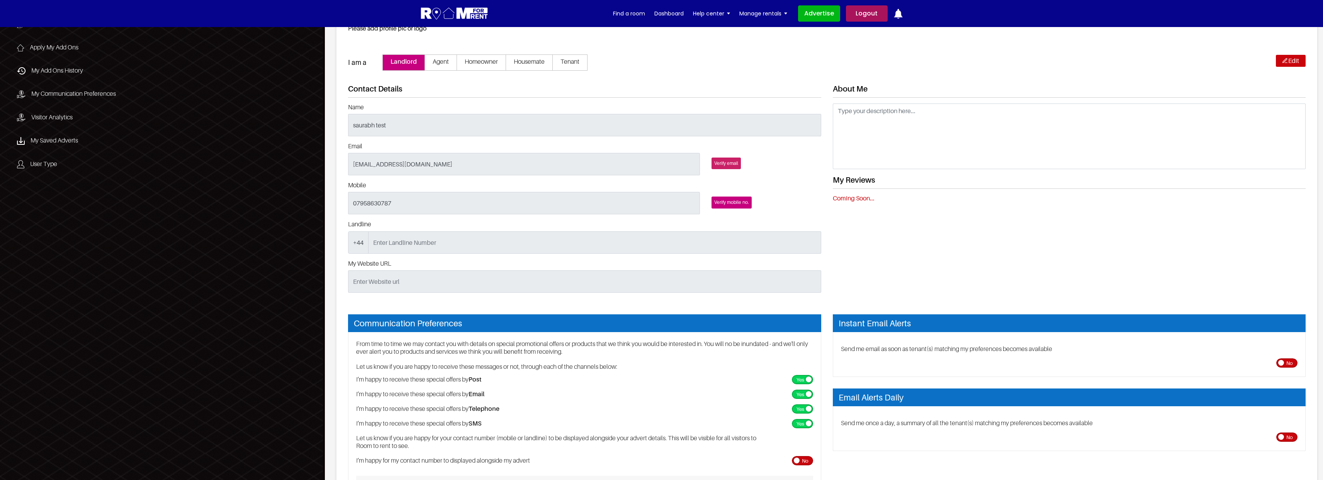
click at [729, 164] on link "Verify email" at bounding box center [726, 164] width 29 height 12
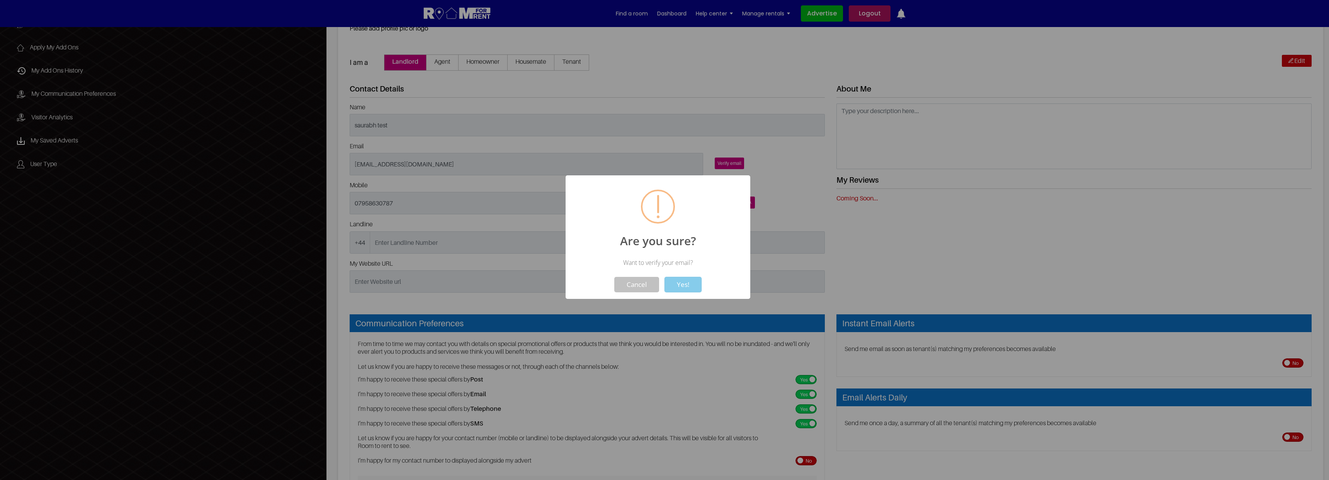
click at [680, 283] on button "Yes!" at bounding box center [683, 284] width 37 height 15
click at [689, 286] on button "Yes!" at bounding box center [683, 284] width 37 height 15
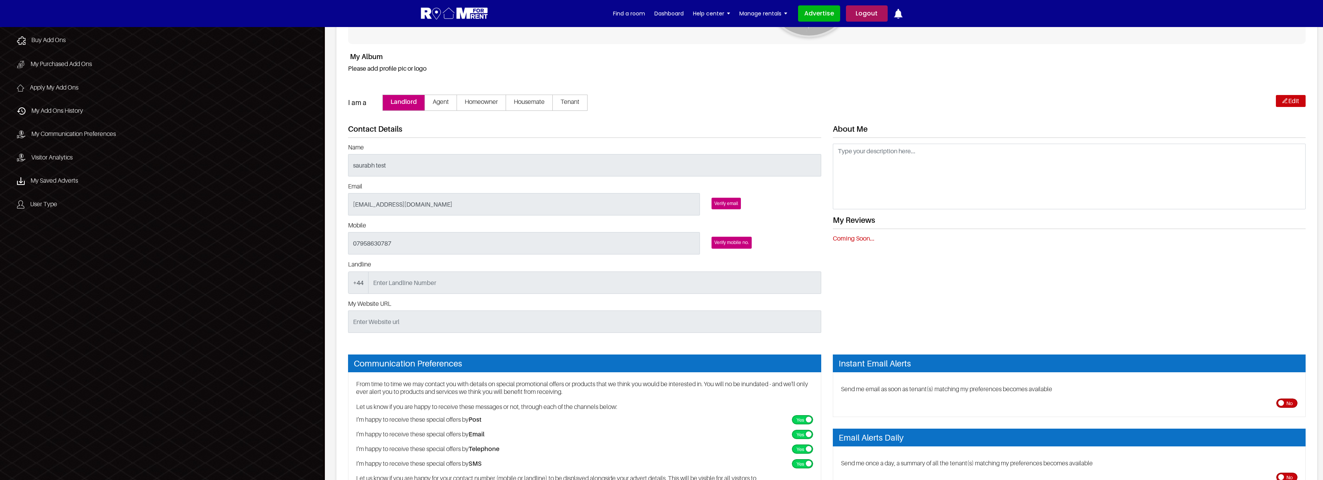
scroll to position [959, 0]
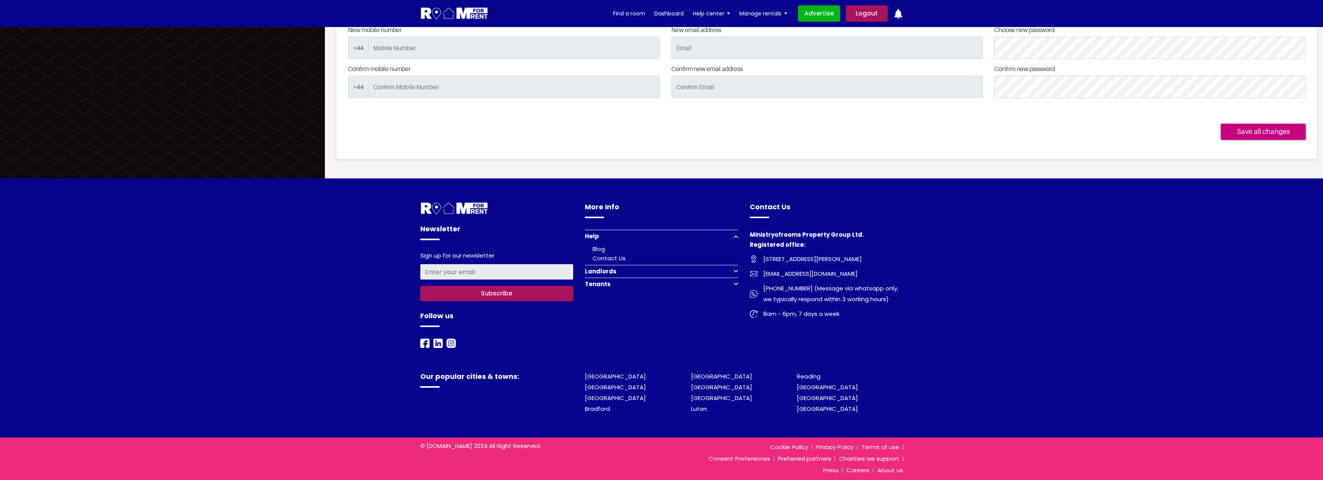
drag, startPoint x: 864, startPoint y: 14, endPoint x: 888, endPoint y: 35, distance: 32.1
click at [864, 14] on link "Logout" at bounding box center [867, 13] width 42 height 16
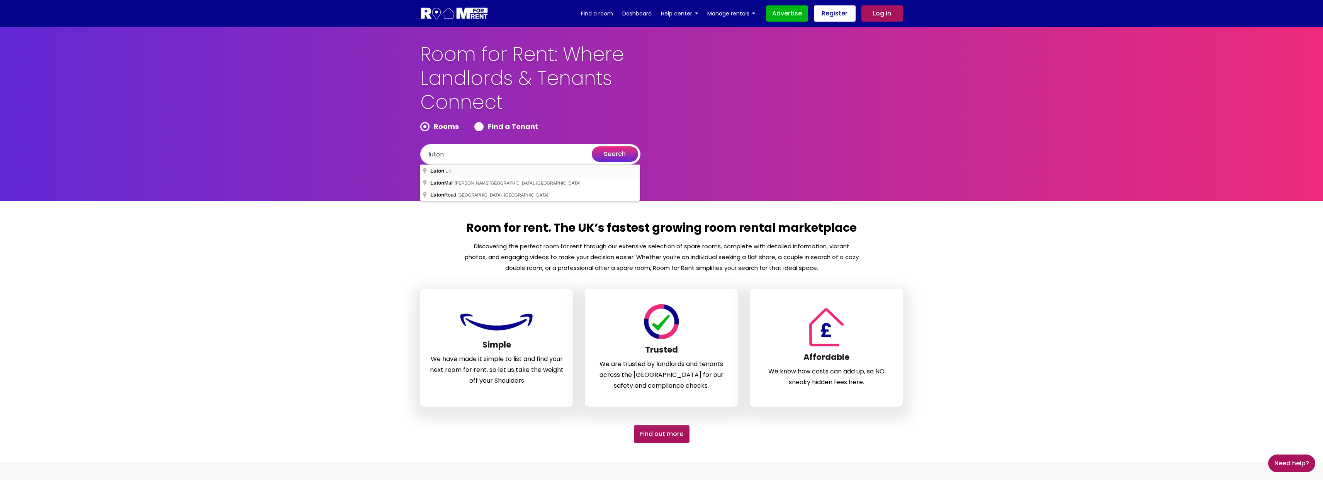
type input "[GEOGRAPHIC_DATA], [GEOGRAPHIC_DATA]"
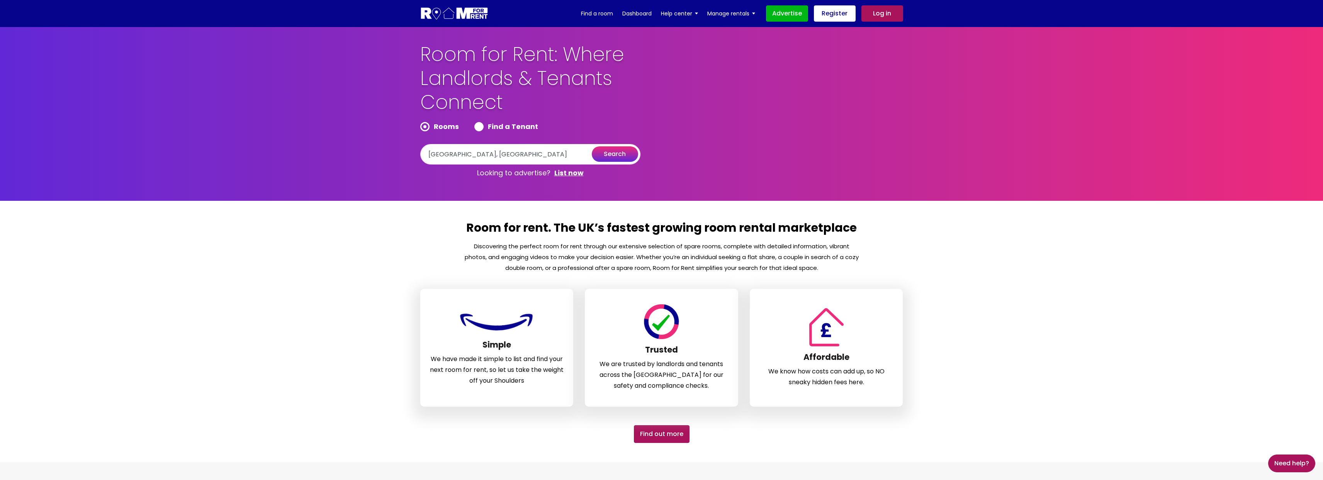
click at [614, 155] on button "search" at bounding box center [615, 153] width 46 height 15
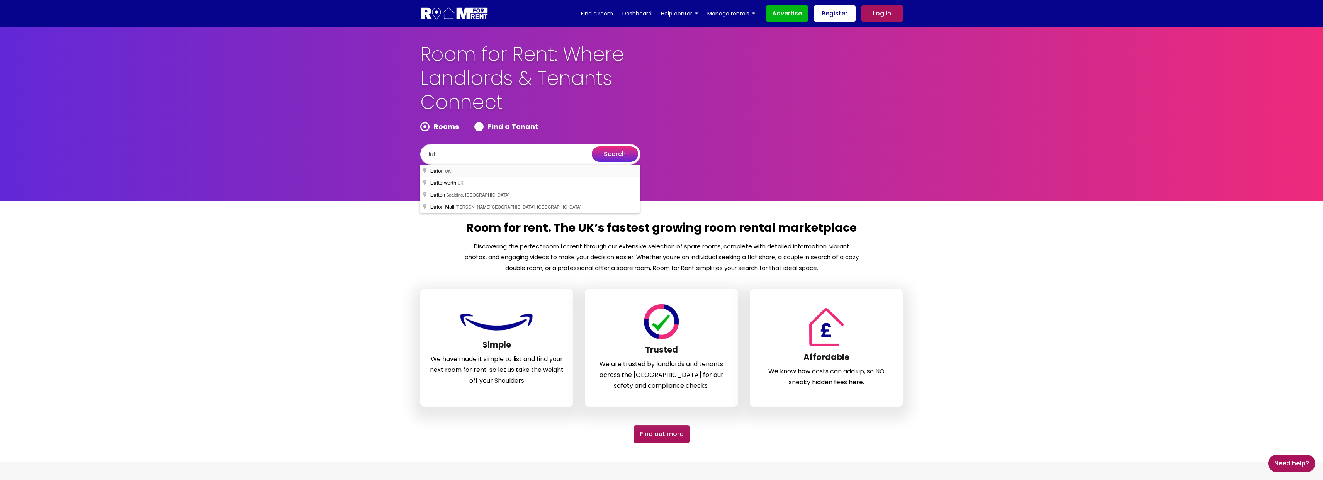
type input "[GEOGRAPHIC_DATA], [GEOGRAPHIC_DATA]"
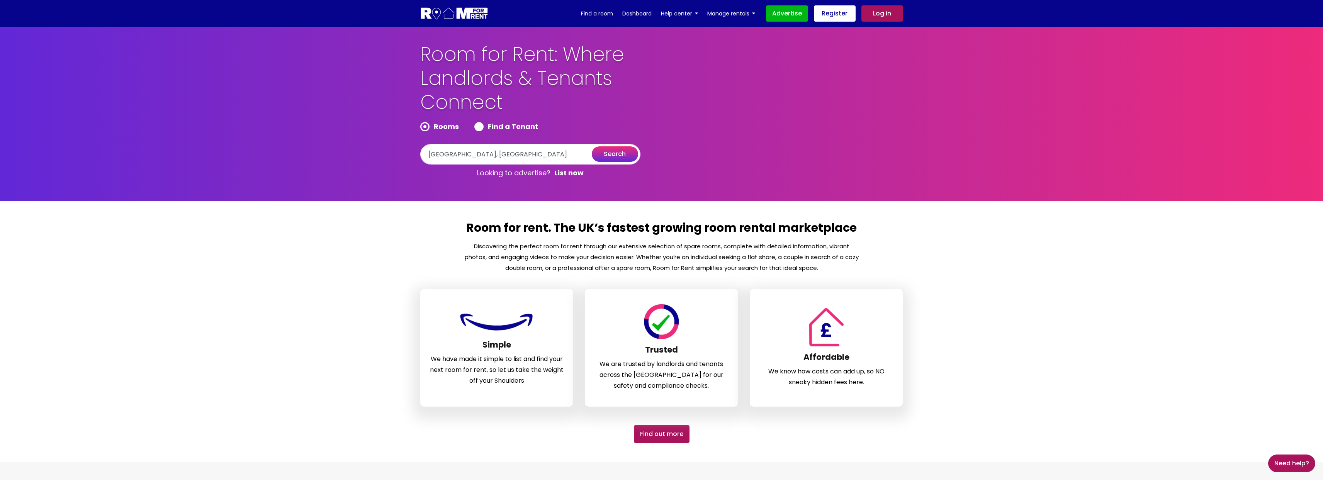
click at [613, 157] on button "search" at bounding box center [615, 153] width 46 height 15
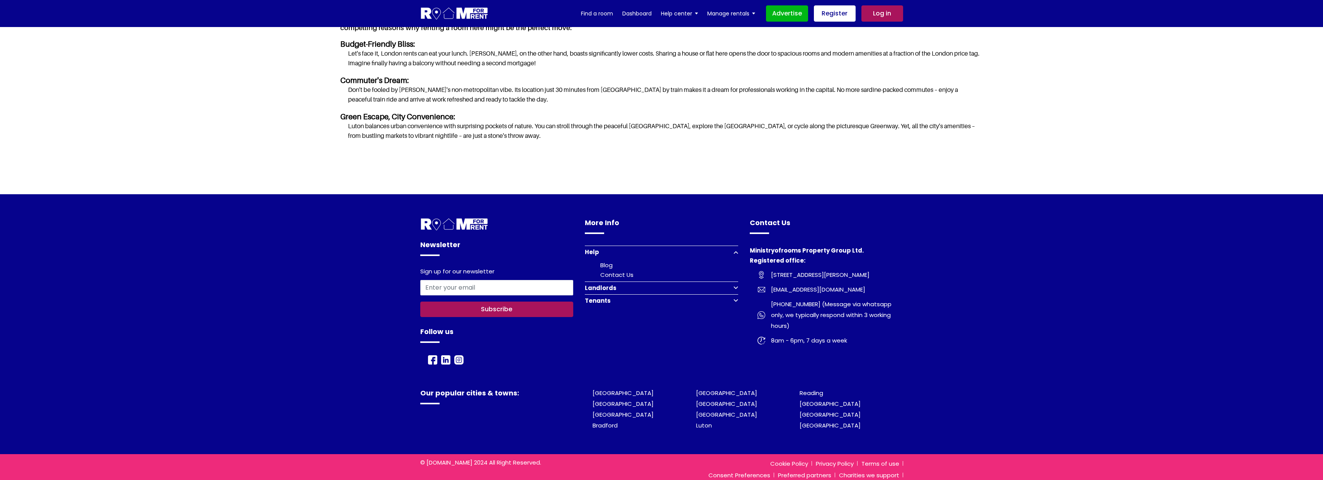
scroll to position [480, 0]
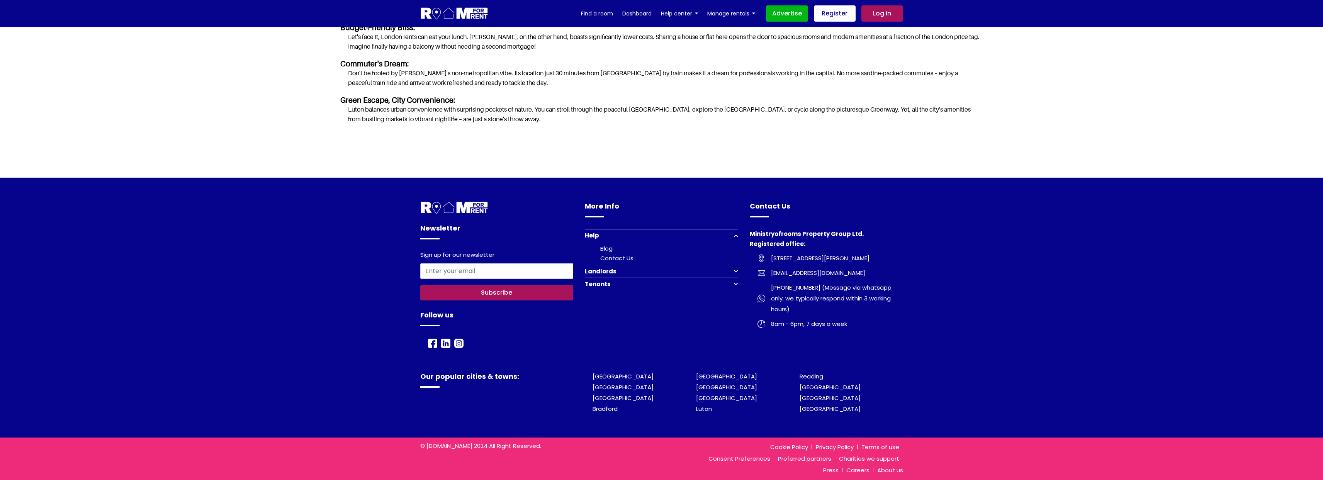
click at [731, 282] on button "Tenants" at bounding box center [661, 284] width 153 height 13
click at [626, 283] on link "Register to find a room" at bounding box center [635, 284] width 70 height 8
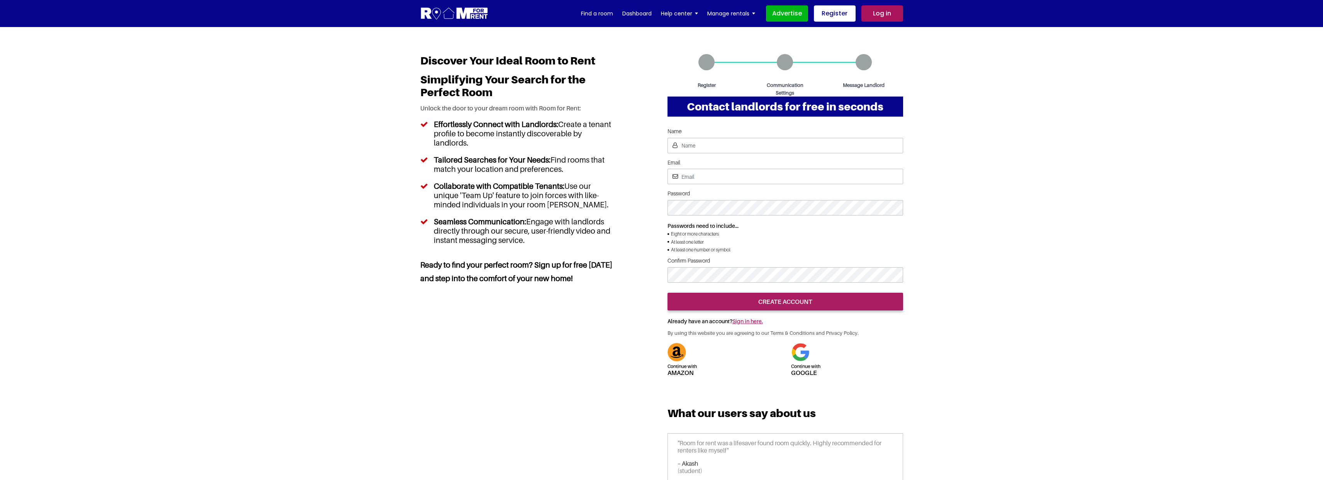
click at [465, 12] on img at bounding box center [454, 14] width 68 height 14
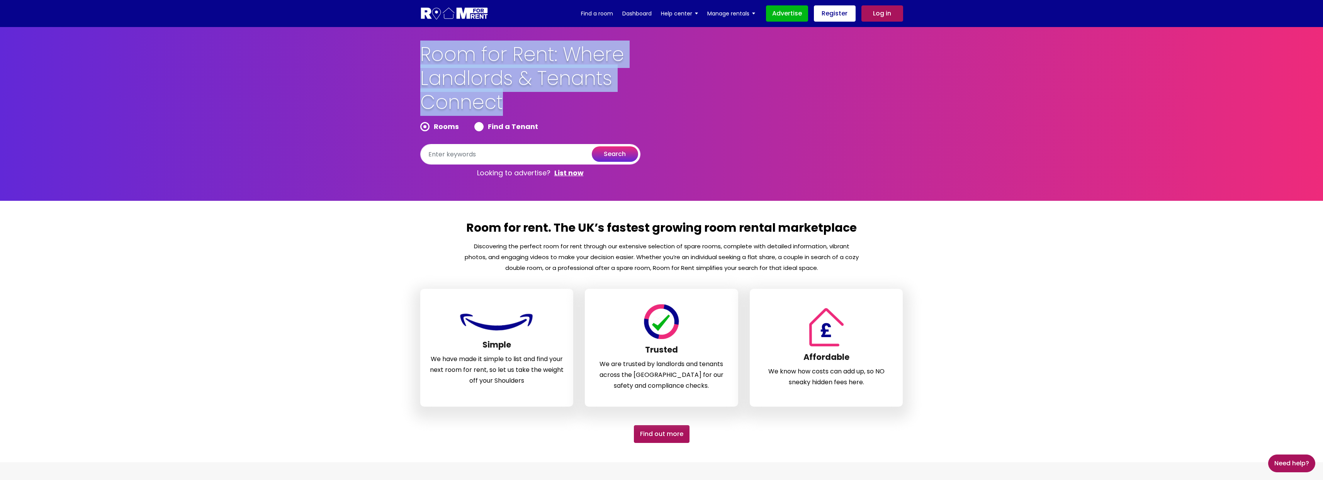
click at [1141, 270] on section "Room for rent. The UK’s fastest growing room rental marketplace Discovering the…" at bounding box center [661, 332] width 1323 height 262
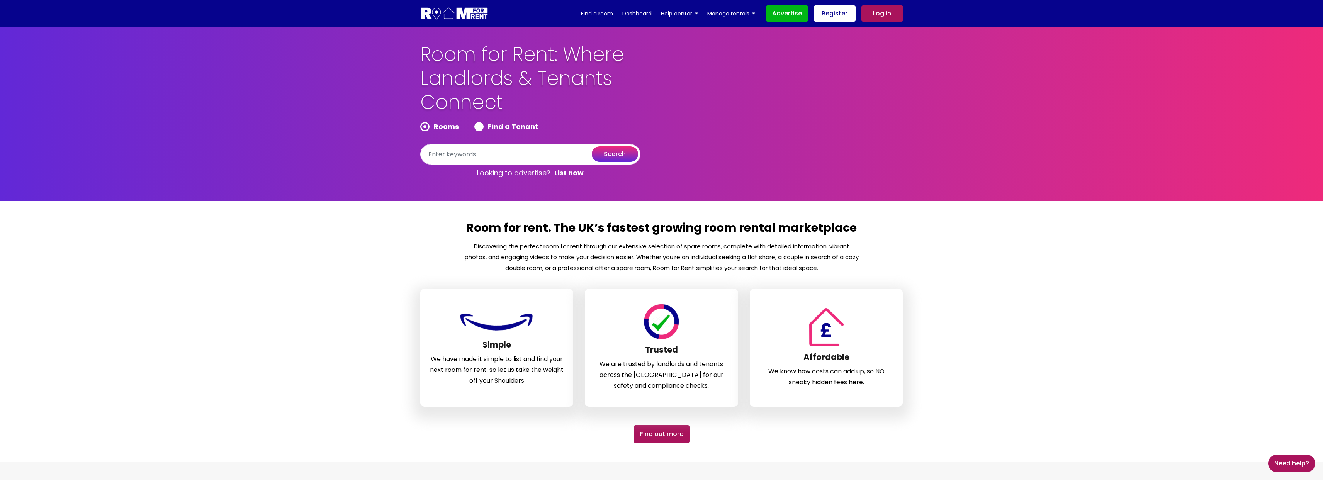
click at [1144, 292] on section "Room for rent. The UK’s fastest growing room rental marketplace Discovering the…" at bounding box center [661, 332] width 1323 height 262
click at [556, 55] on h1 "Room for Rent: Where Landlords & Tenants Connect" at bounding box center [549, 83] width 259 height 80
click at [1032, 295] on section "Room for rent. The UK’s fastest growing room rental marketplace Discovering the…" at bounding box center [661, 332] width 1323 height 262
